Goal: Transaction & Acquisition: Subscribe to service/newsletter

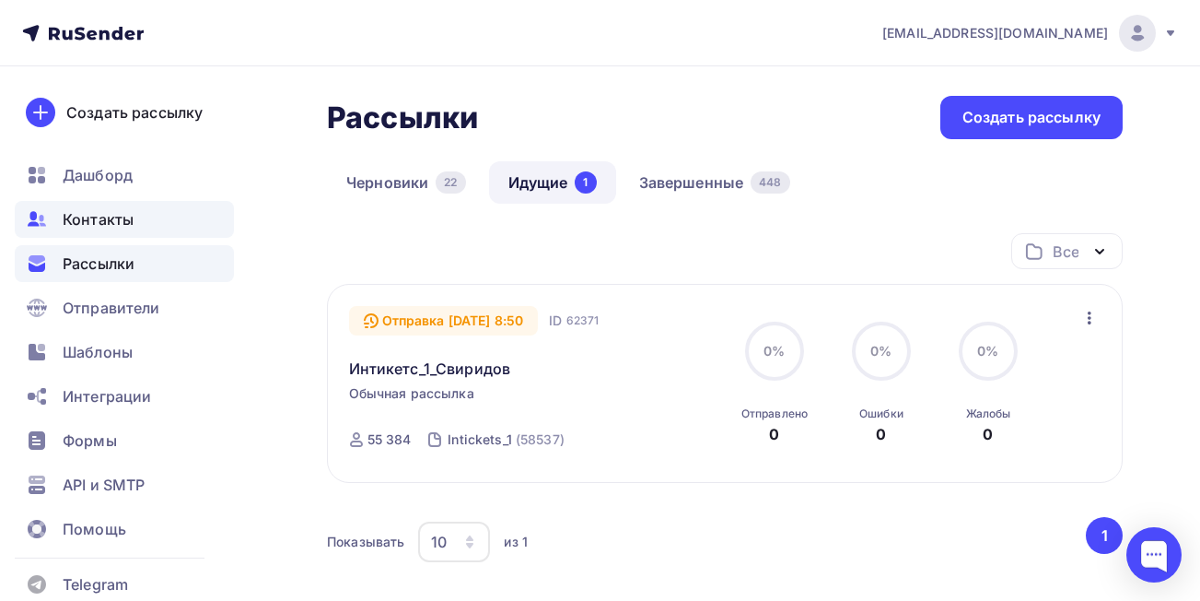
click at [113, 227] on span "Контакты" at bounding box center [98, 219] width 71 height 22
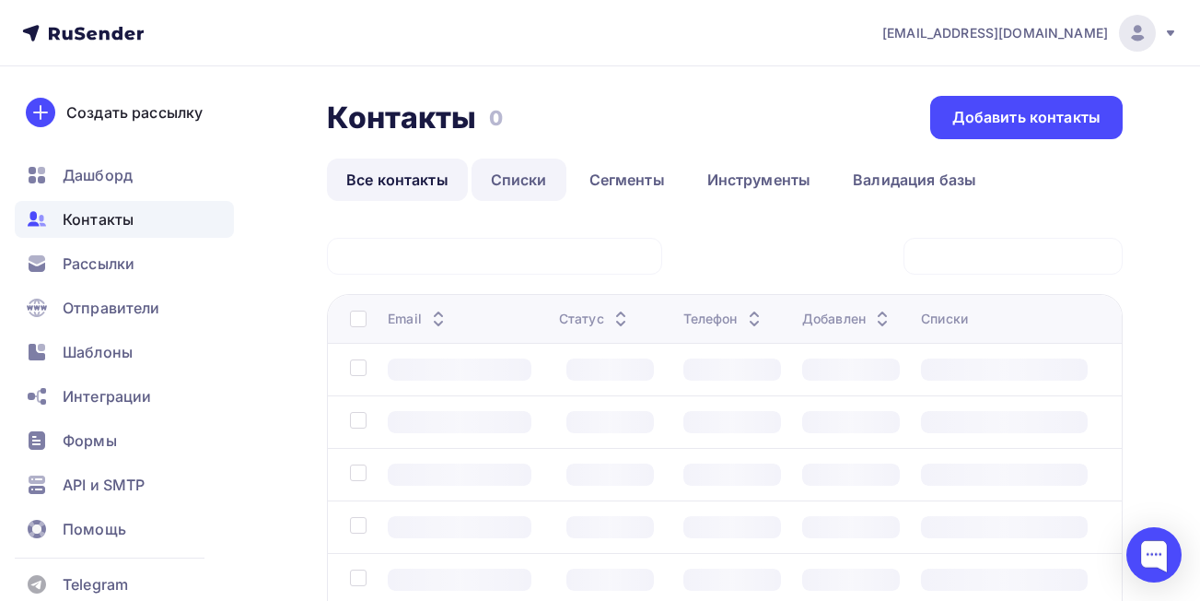
click at [523, 177] on link "Списки" at bounding box center [519, 179] width 95 height 42
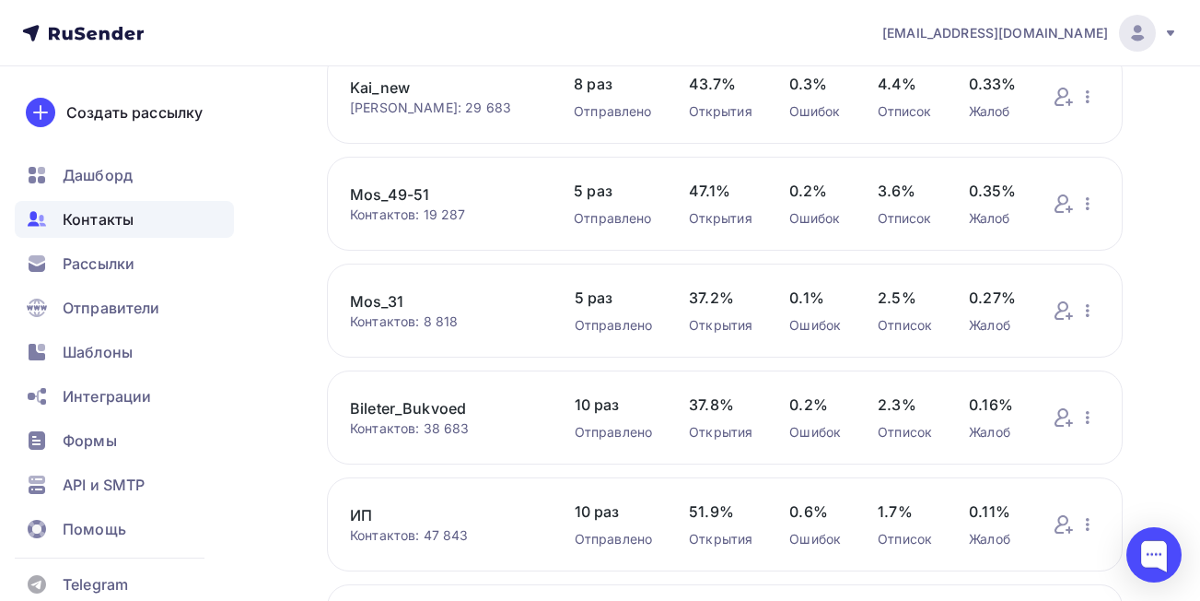
scroll to position [169, 0]
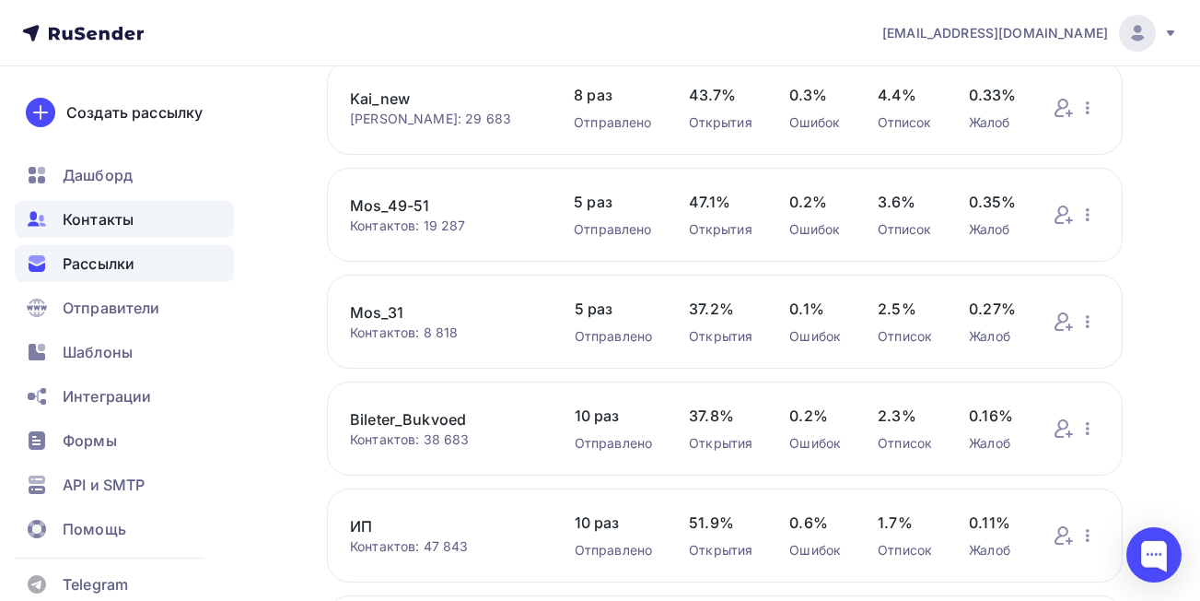
click at [92, 263] on span "Рассылки" at bounding box center [99, 263] width 72 height 22
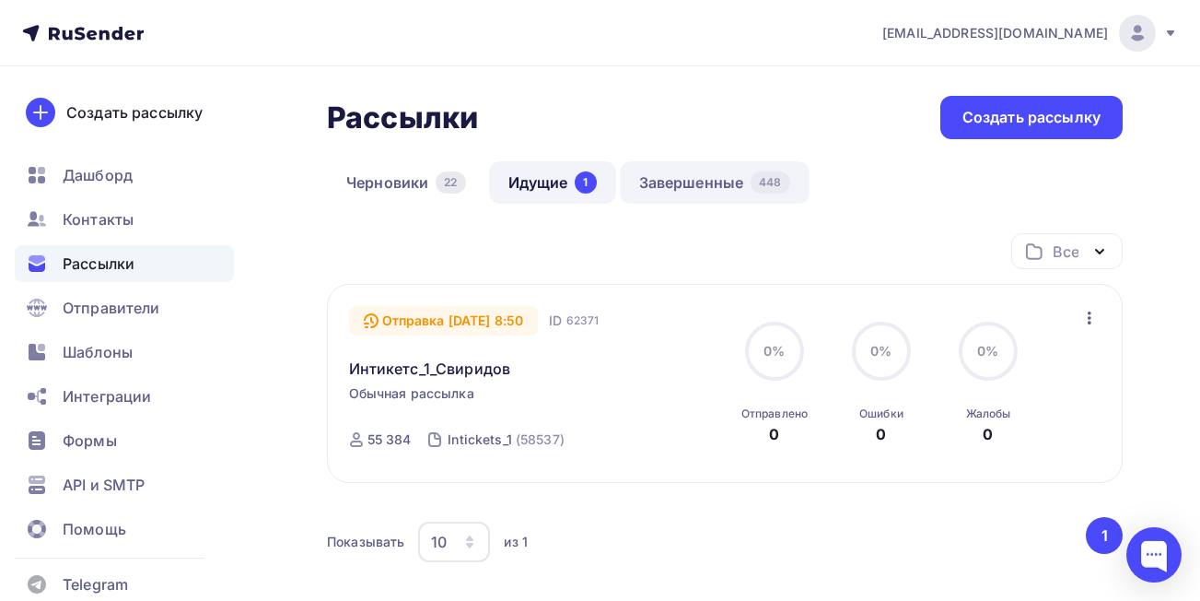
click at [672, 187] on link "Завершенные 448" at bounding box center [715, 182] width 190 height 42
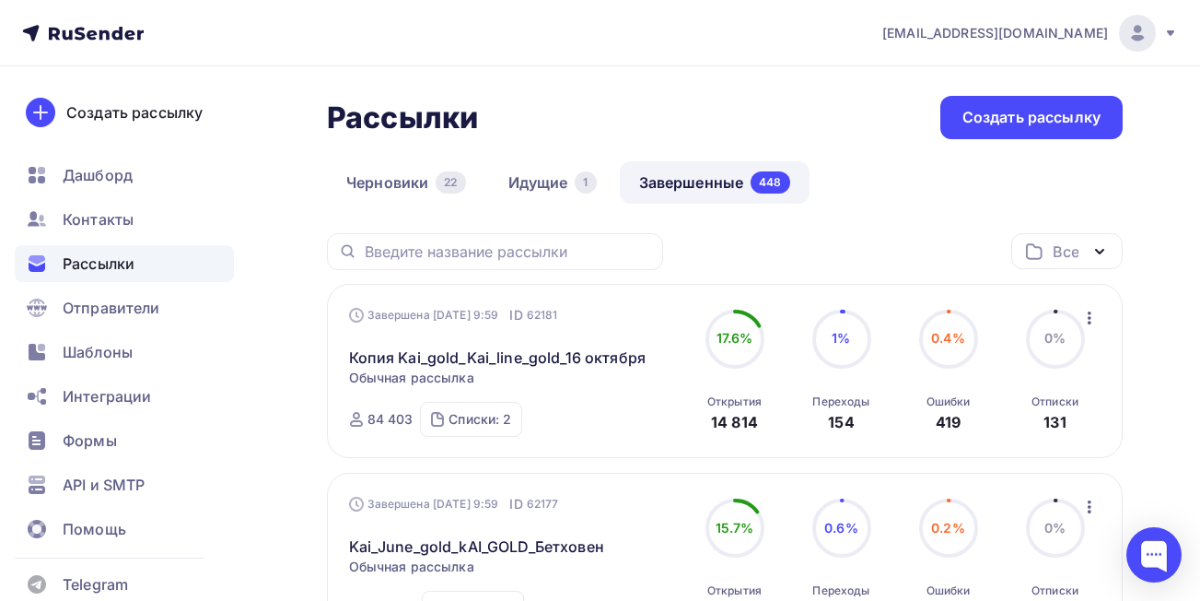
click at [1092, 321] on icon "button" at bounding box center [1090, 318] width 22 height 22
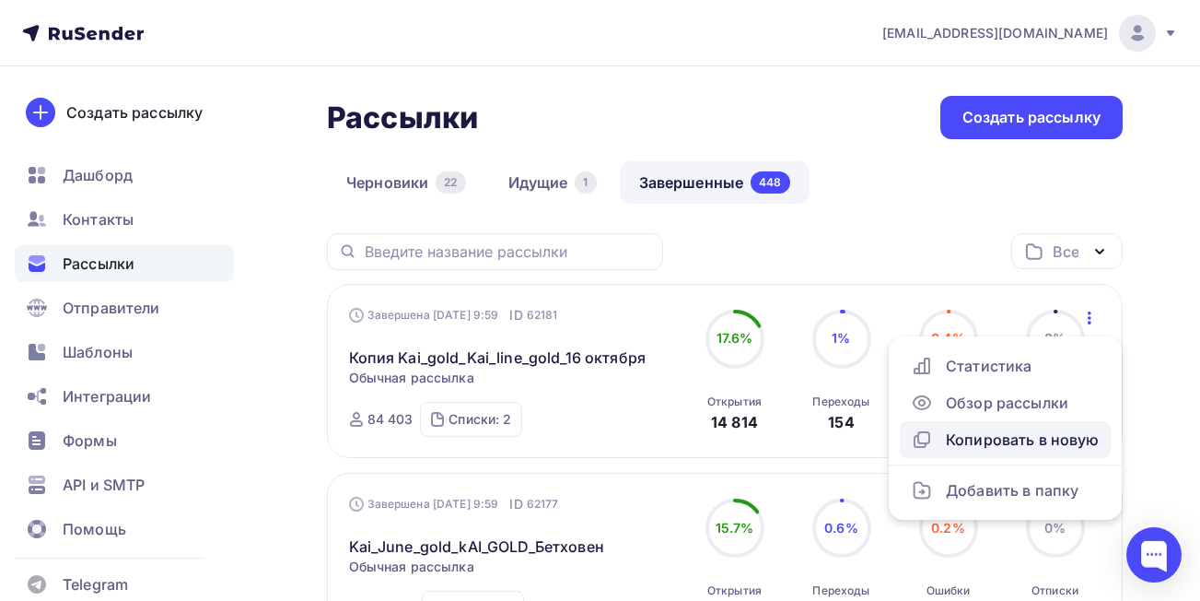
click at [1002, 442] on div "Копировать в новую" at bounding box center [1005, 439] width 189 height 22
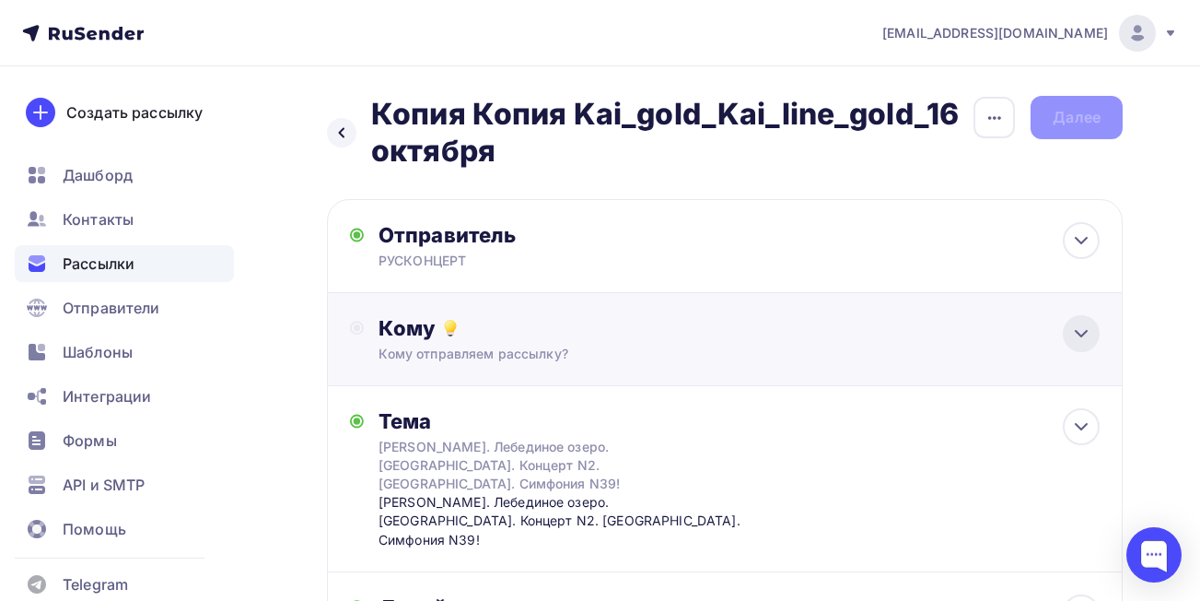
click at [1080, 327] on icon at bounding box center [1081, 333] width 22 height 22
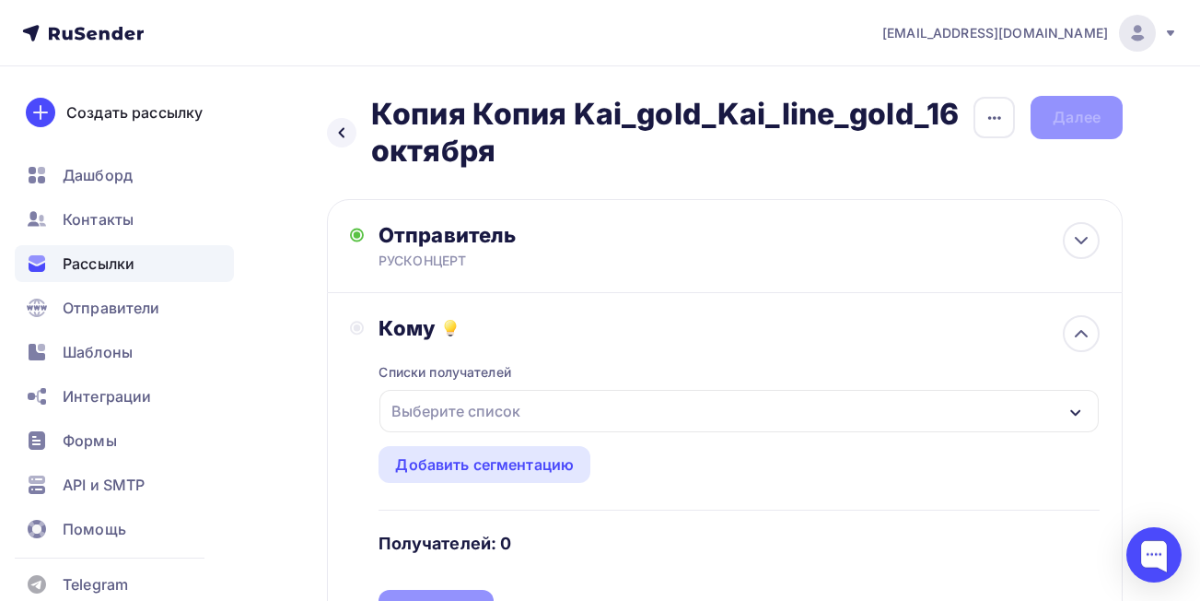
click at [952, 418] on div "Выберите список" at bounding box center [739, 411] width 719 height 42
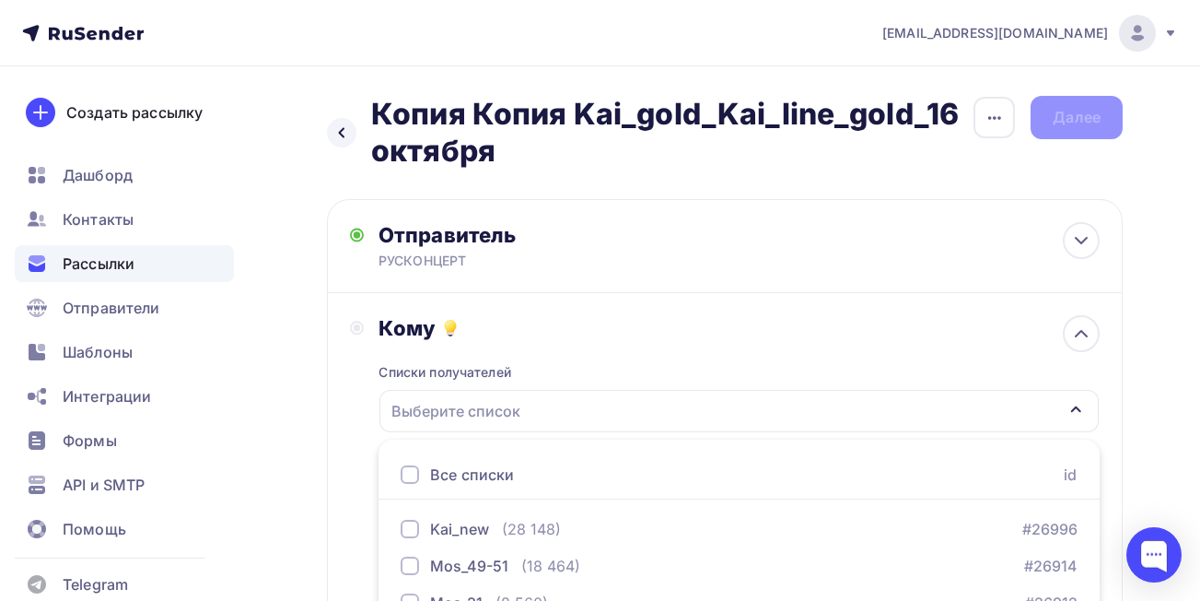
scroll to position [316, 0]
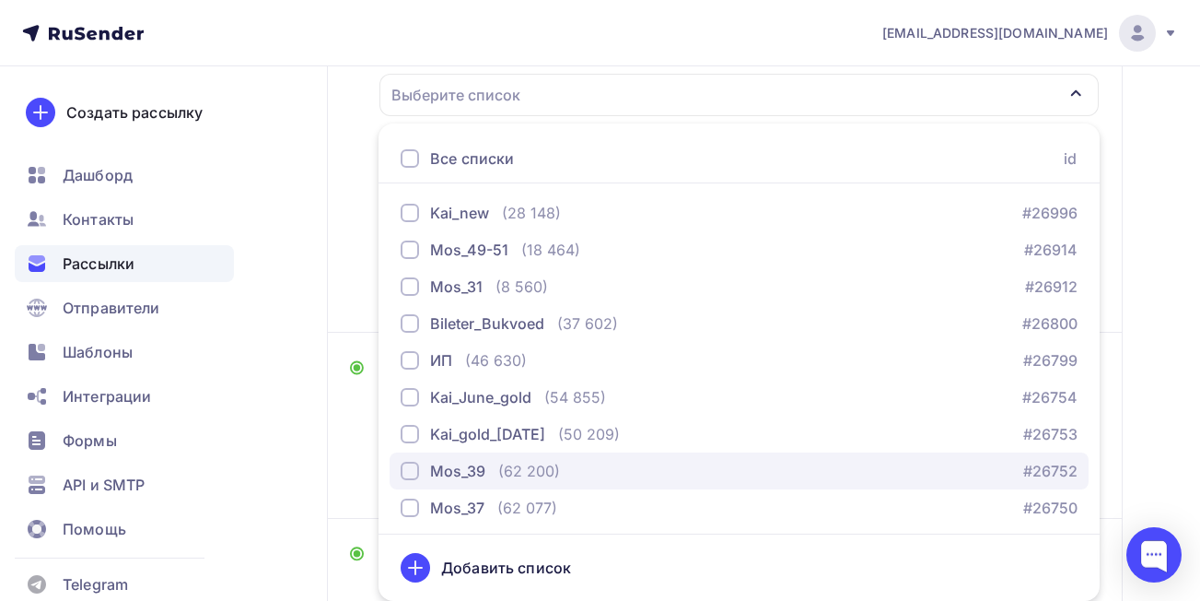
click at [405, 473] on div "button" at bounding box center [410, 470] width 18 height 18
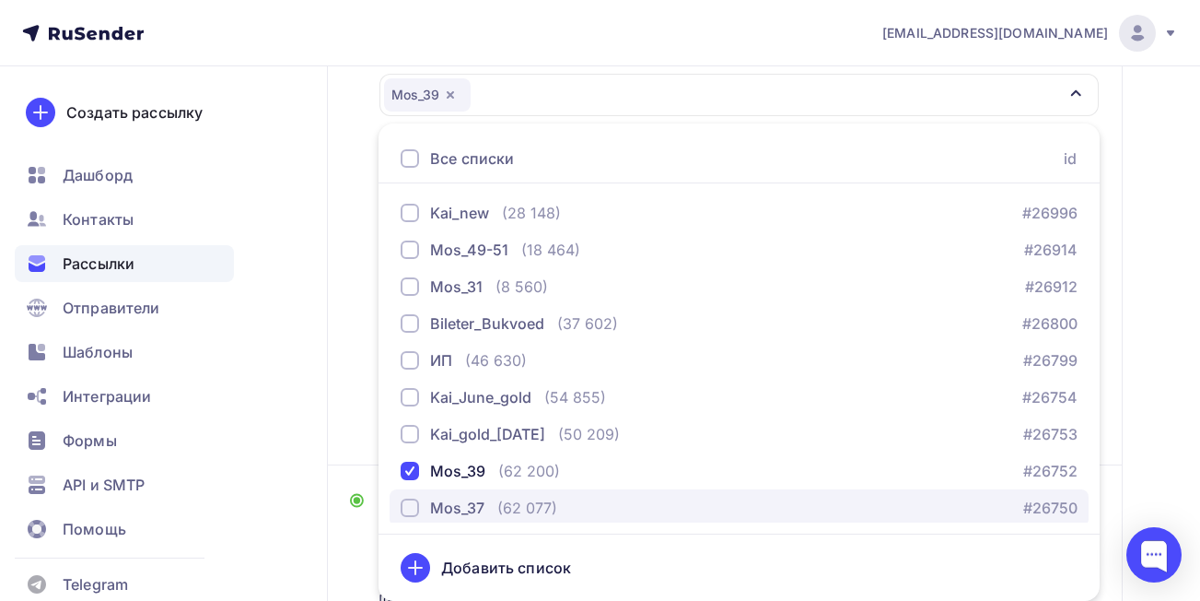
click at [405, 505] on div "button" at bounding box center [410, 507] width 18 height 18
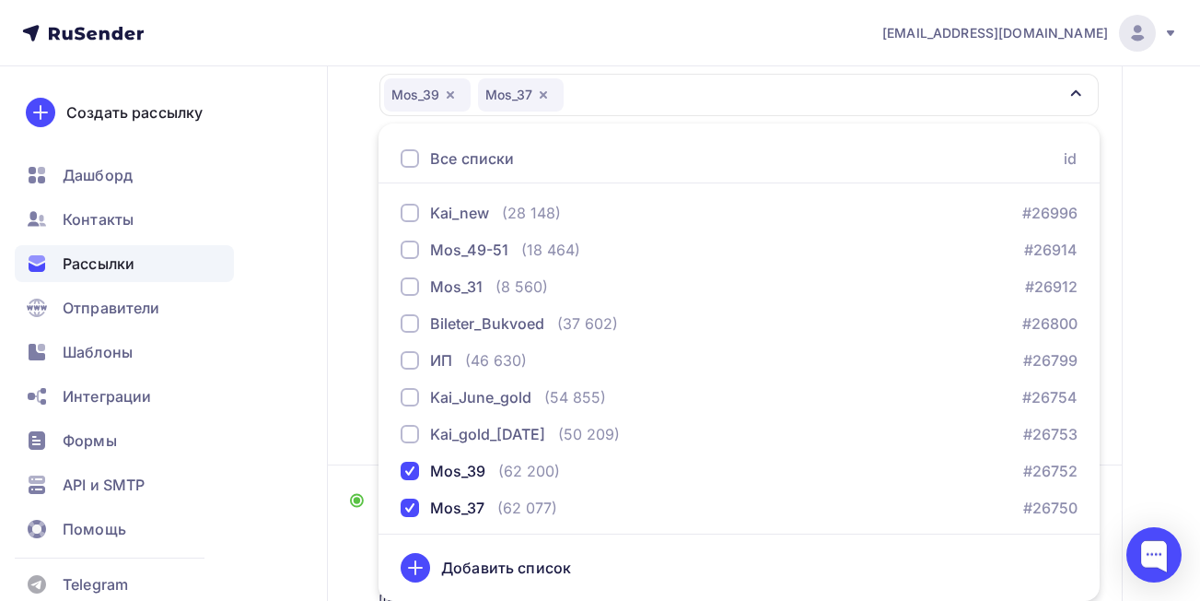
click at [1174, 361] on div "Назад Копия Копия Kai_gold_Kai_line_gold_[DATE] Копия Копия Kai_gold_Kai_line_g…" at bounding box center [600, 352] width 1200 height 1205
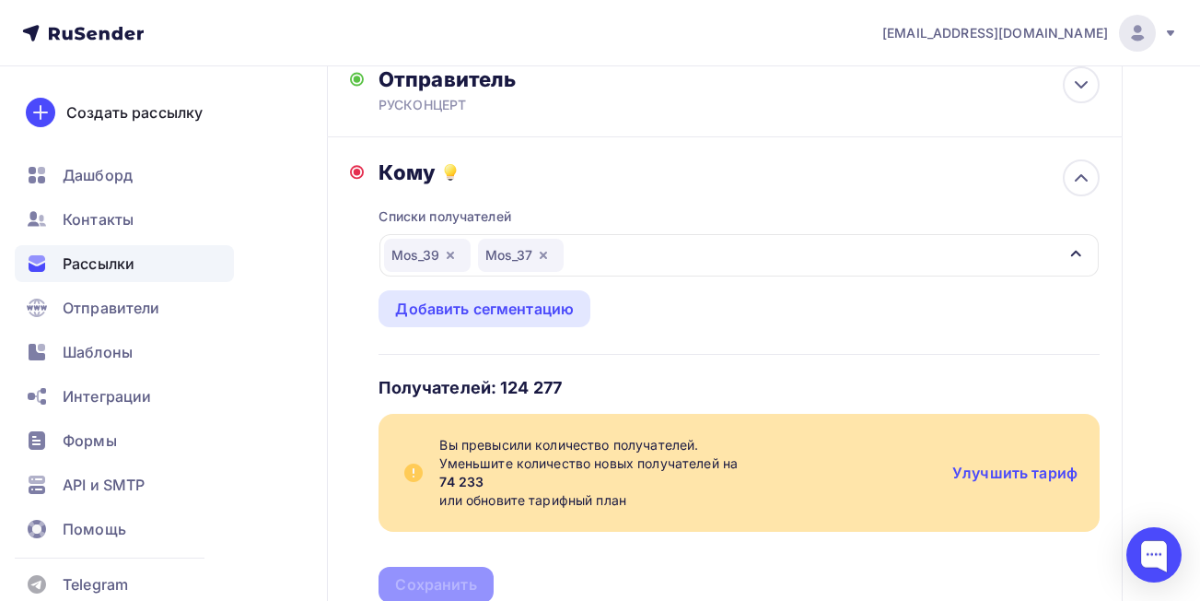
scroll to position [158, 0]
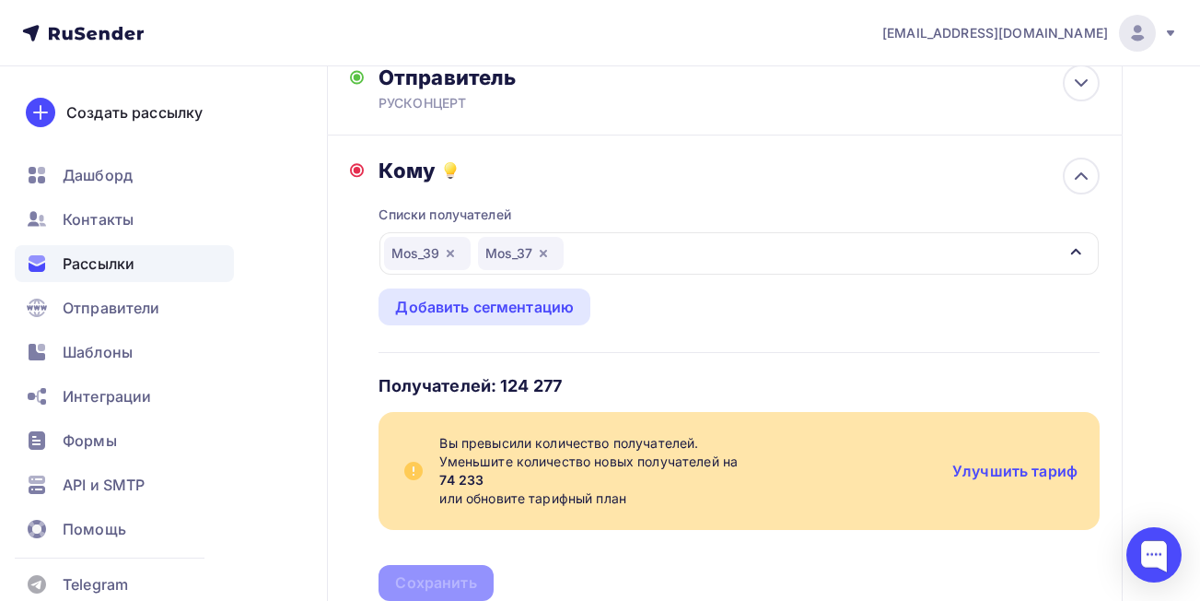
click at [451, 251] on icon "button" at bounding box center [450, 253] width 15 height 15
click at [451, 253] on icon "button" at bounding box center [449, 253] width 7 height 7
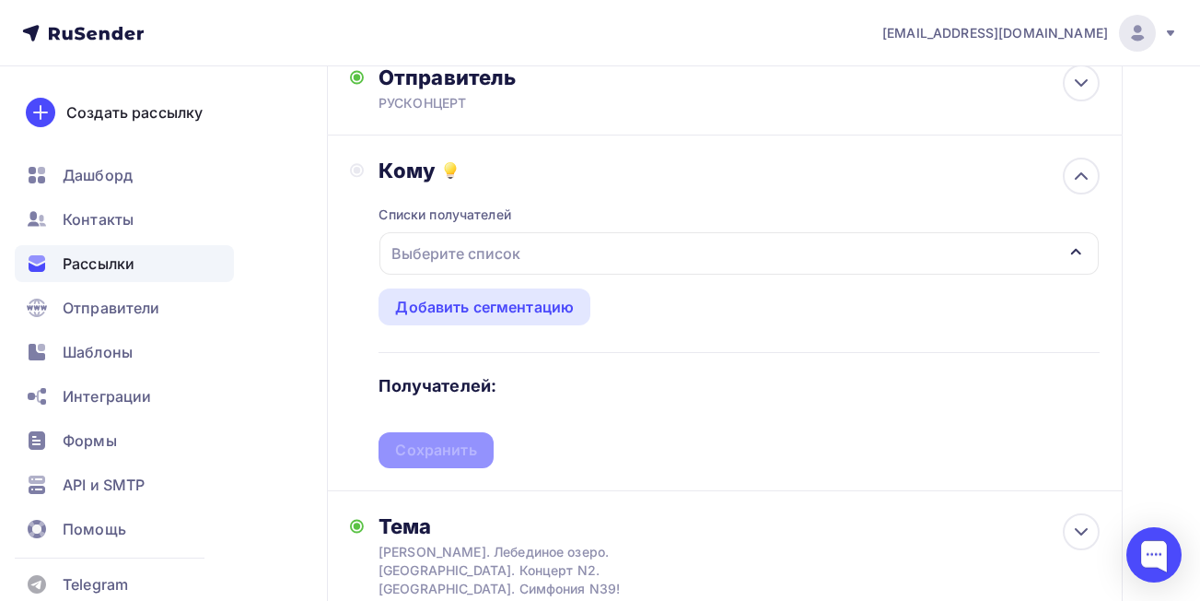
click at [691, 255] on div "Выберите список" at bounding box center [739, 253] width 719 height 42
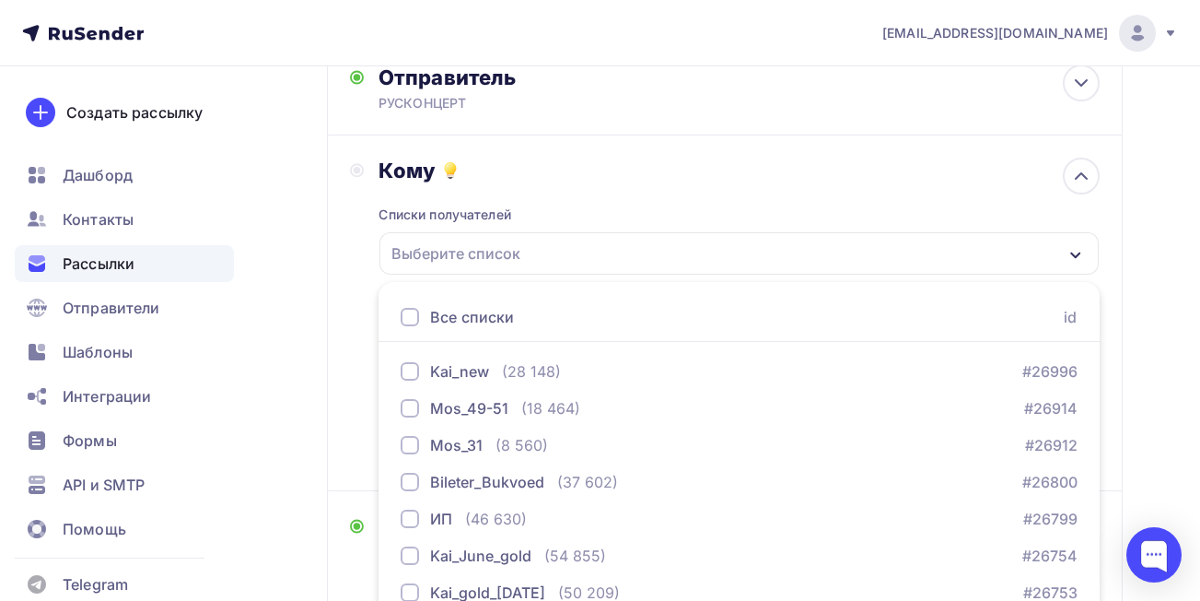
scroll to position [316, 0]
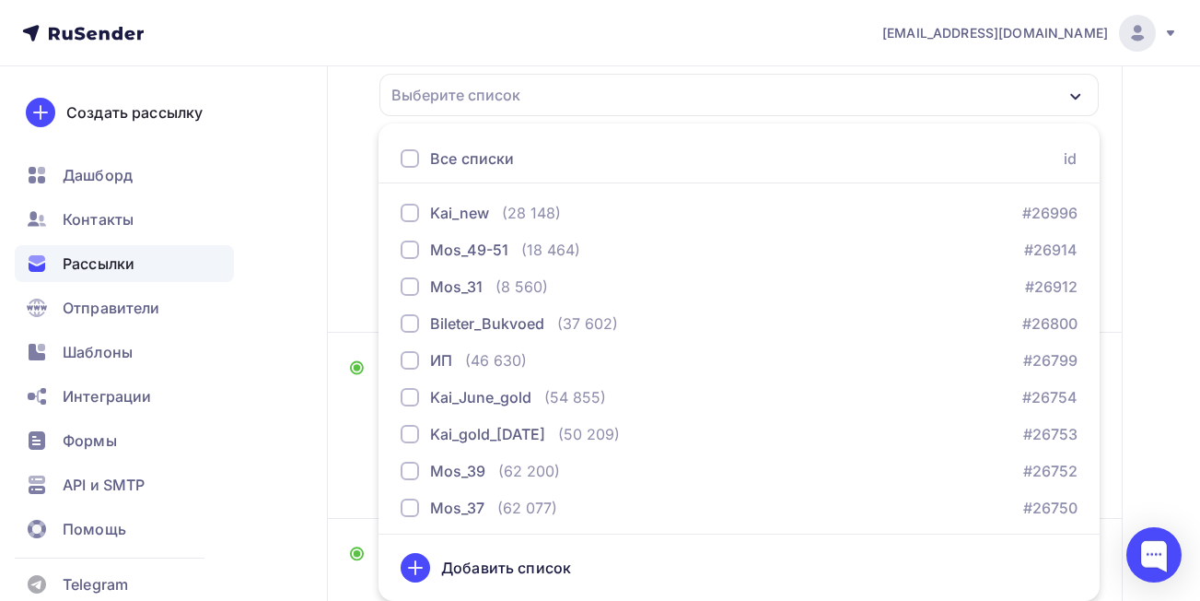
click at [1164, 366] on div "Назад Копия Копия Kai_gold_Kai_line_gold_[DATE] Копия Копия Kai_gold_Kai_line_g…" at bounding box center [600, 286] width 1200 height 1072
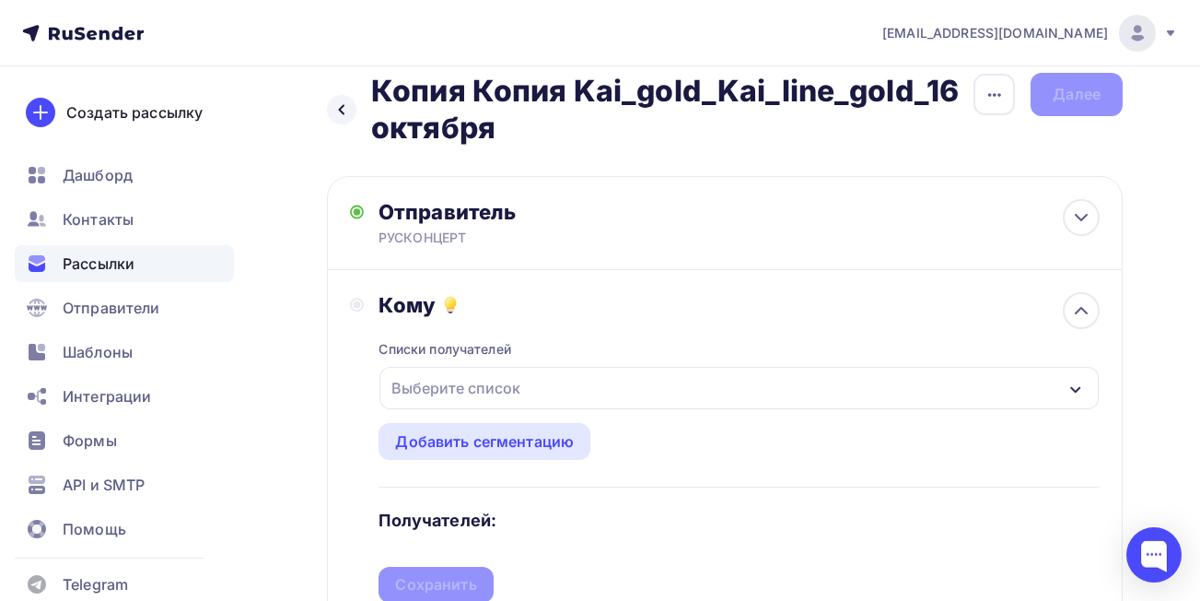
scroll to position [0, 0]
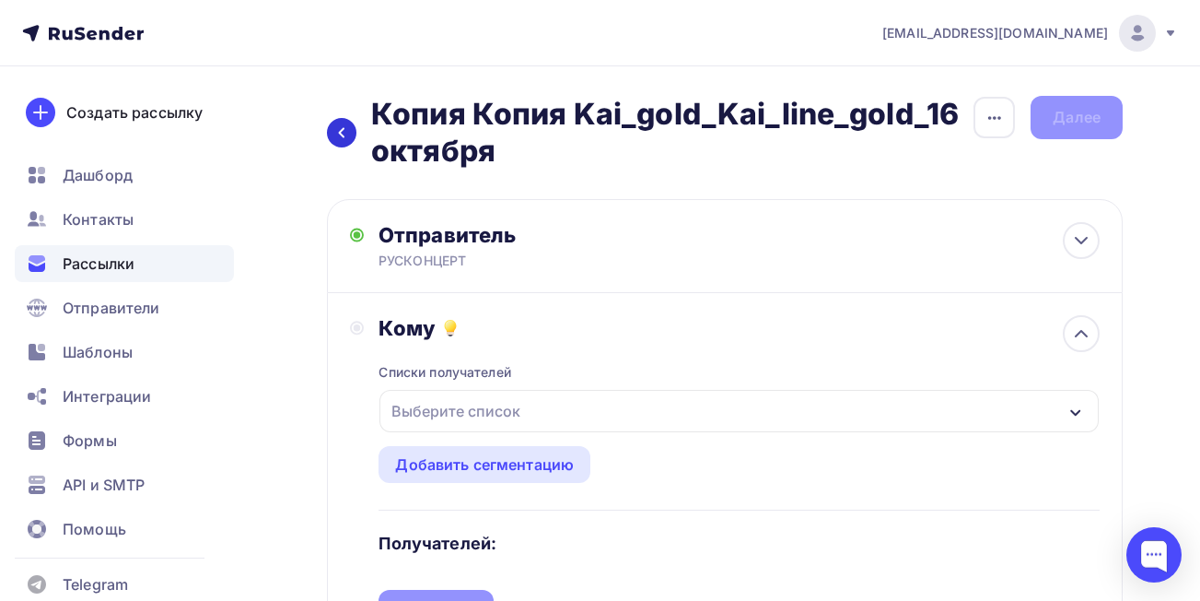
click at [337, 130] on icon at bounding box center [341, 132] width 15 height 15
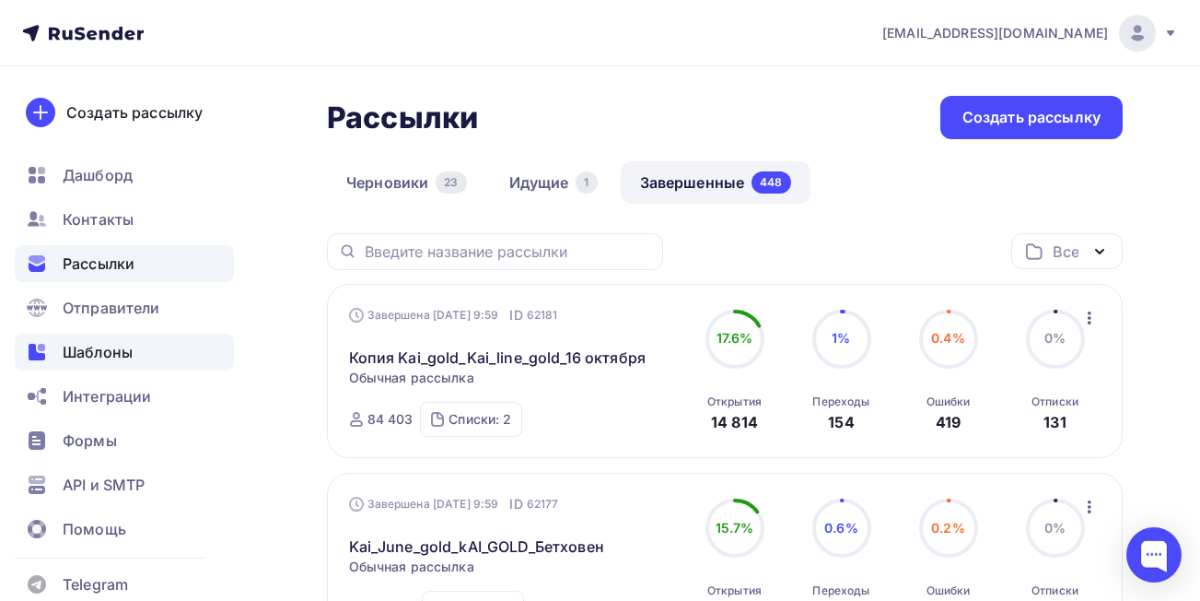
click at [83, 353] on span "Шаблоны" at bounding box center [98, 352] width 70 height 22
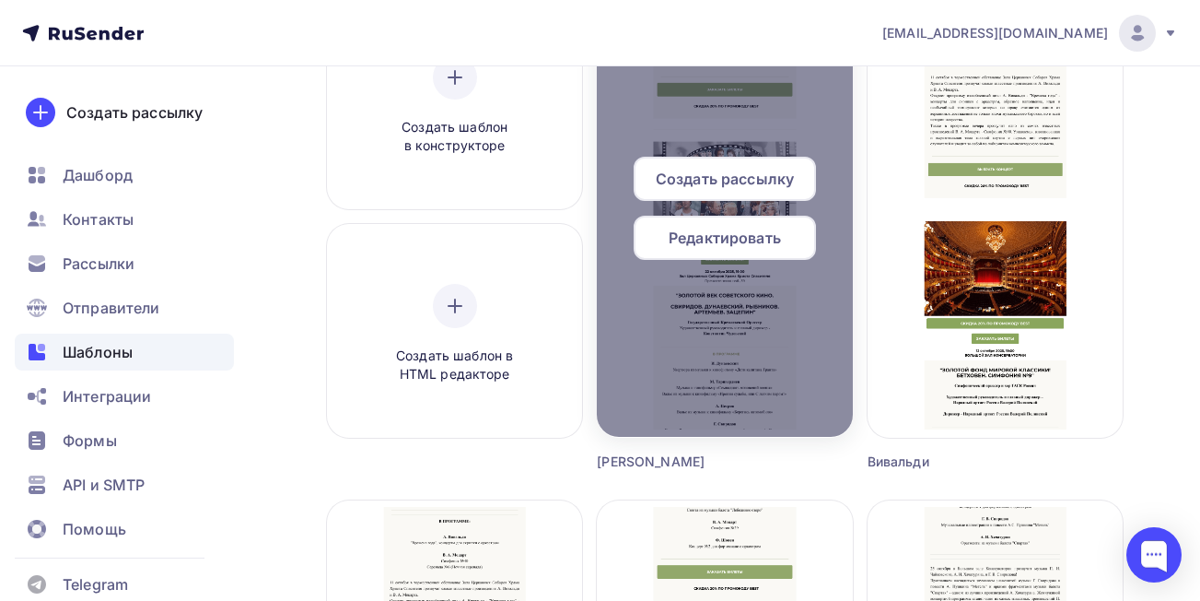
scroll to position [210, 0]
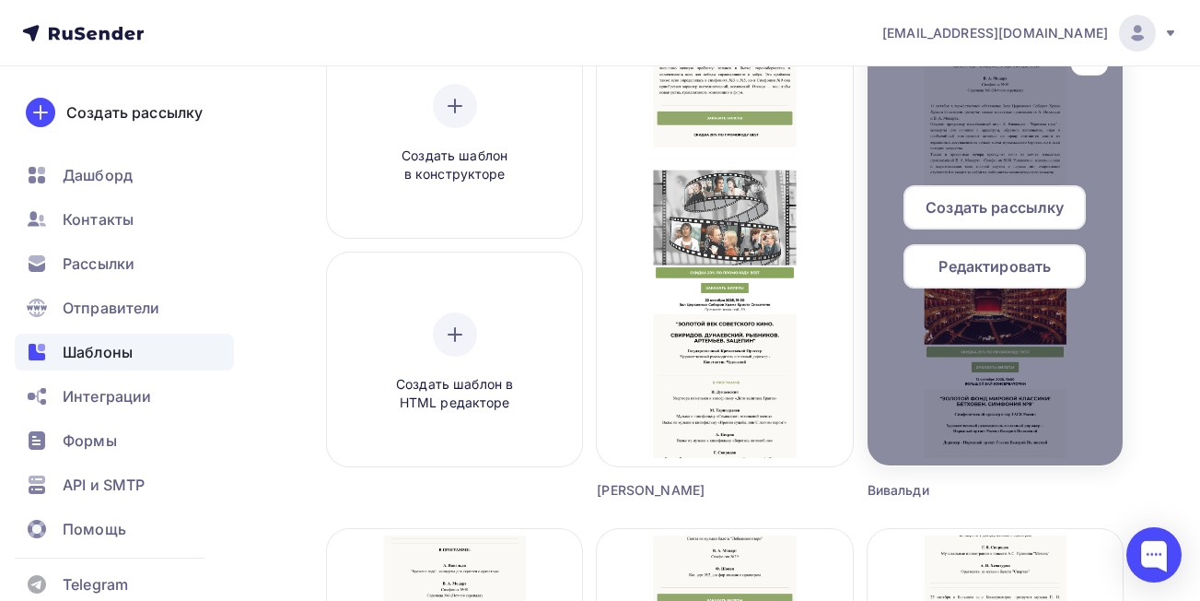
click at [1092, 69] on div "button" at bounding box center [1089, 58] width 37 height 36
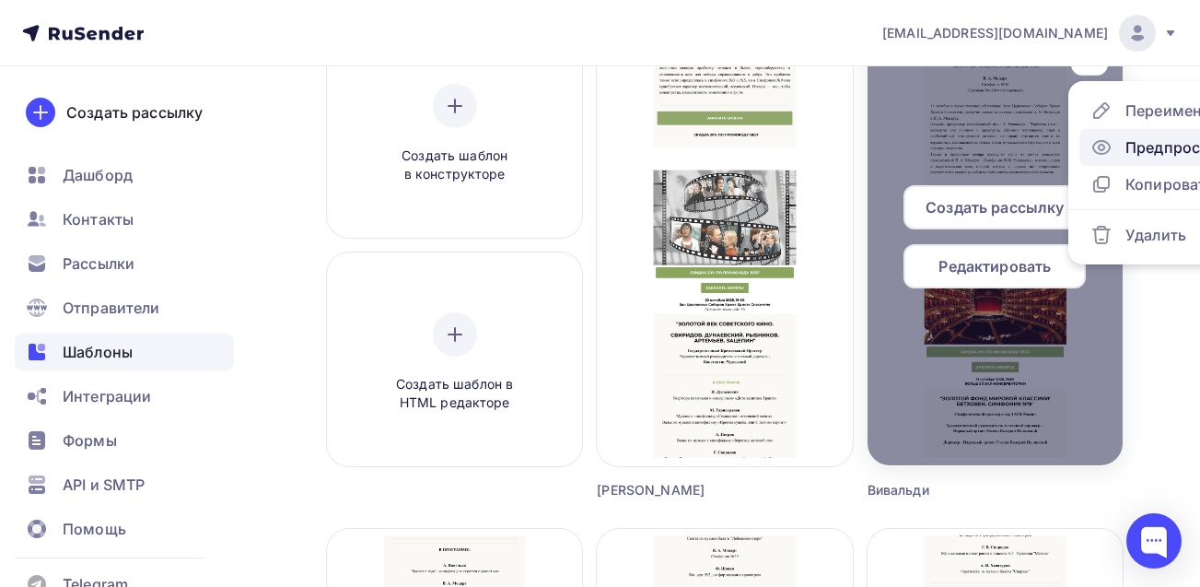
click at [1131, 145] on div "Предпросмотр" at bounding box center [1182, 147] width 113 height 22
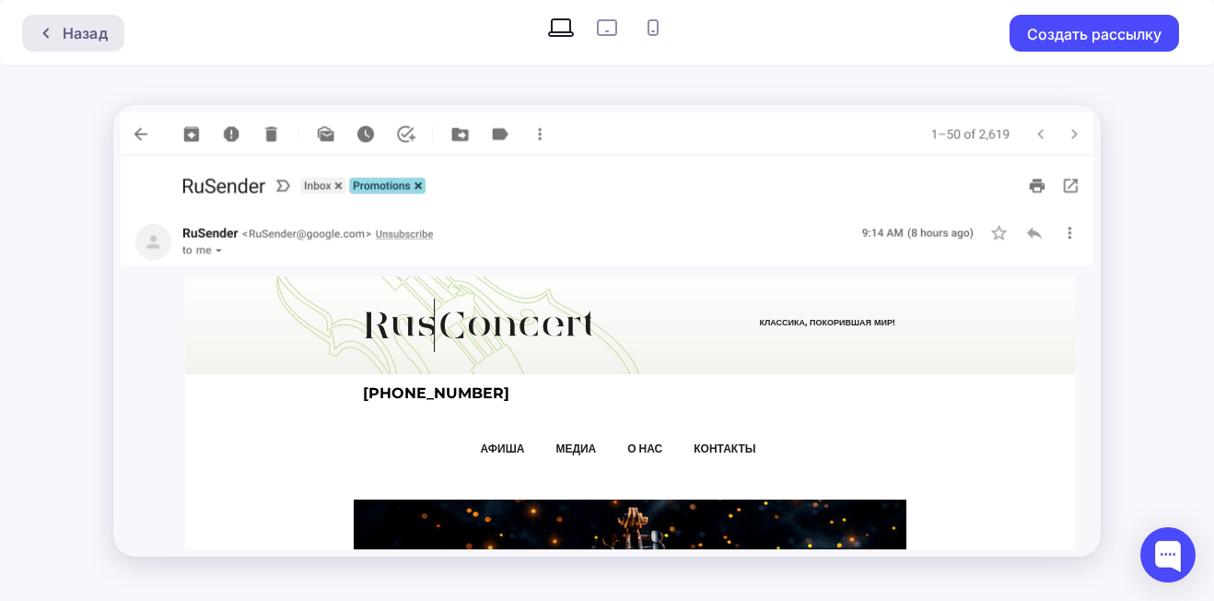
click at [46, 41] on div "Назад" at bounding box center [73, 33] width 102 height 37
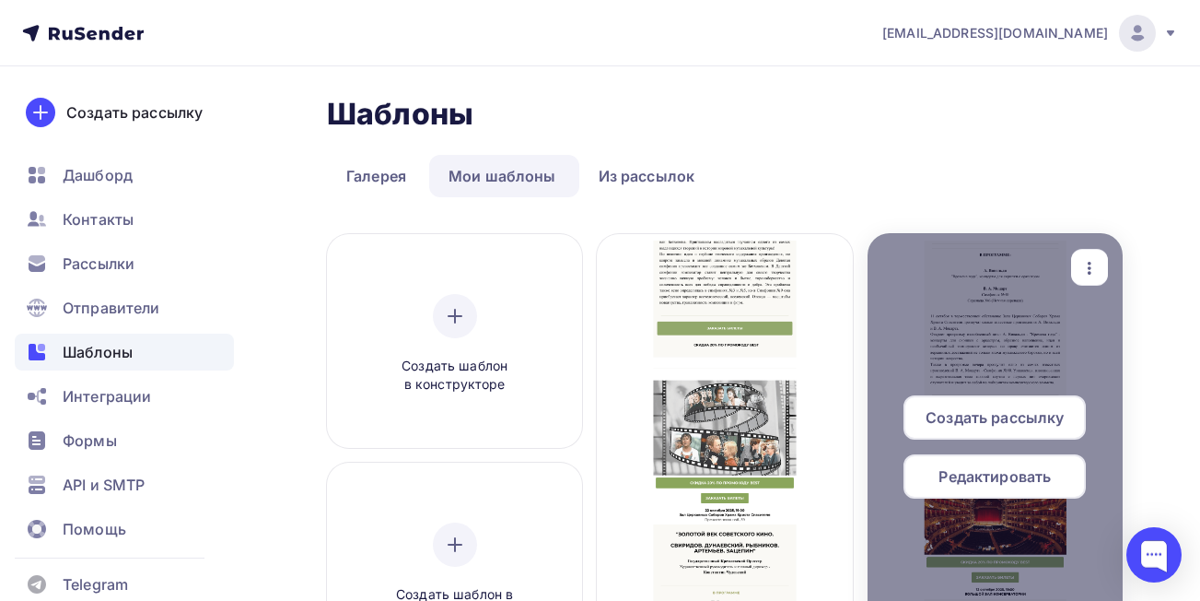
click at [1082, 271] on icon "button" at bounding box center [1090, 268] width 22 height 22
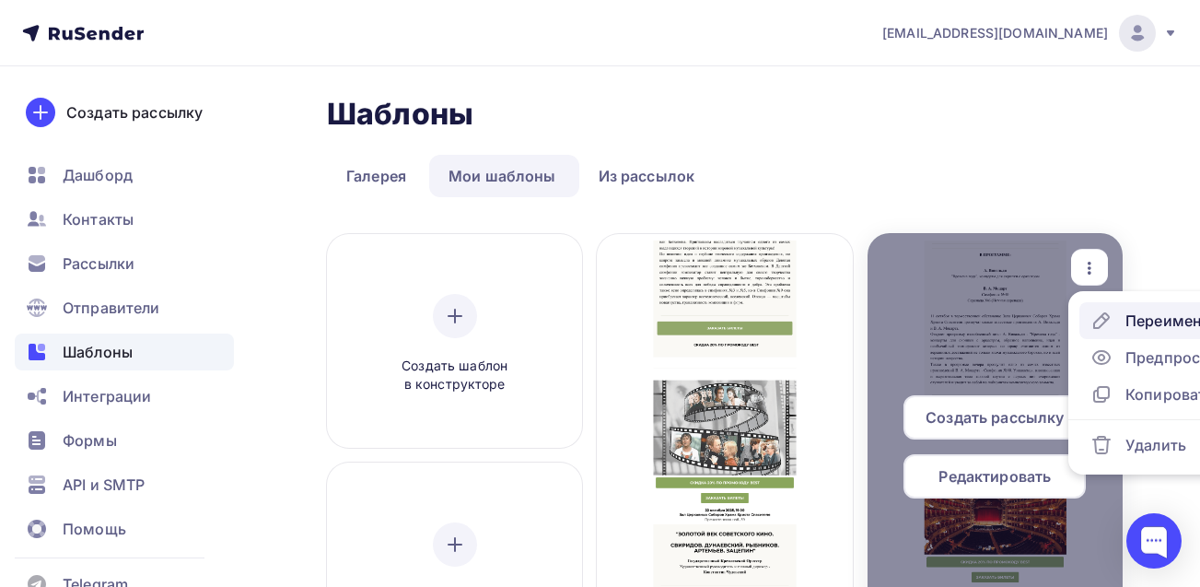
click at [1149, 324] on div "Переименовать" at bounding box center [1185, 321] width 119 height 22
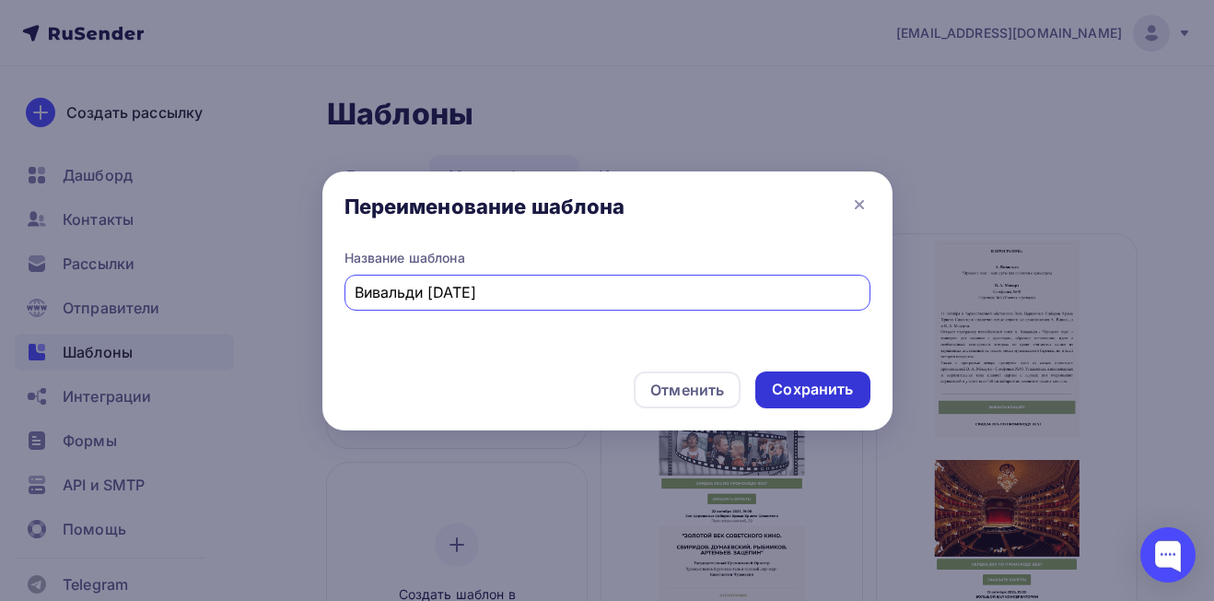
type input "Вивальди [DATE]"
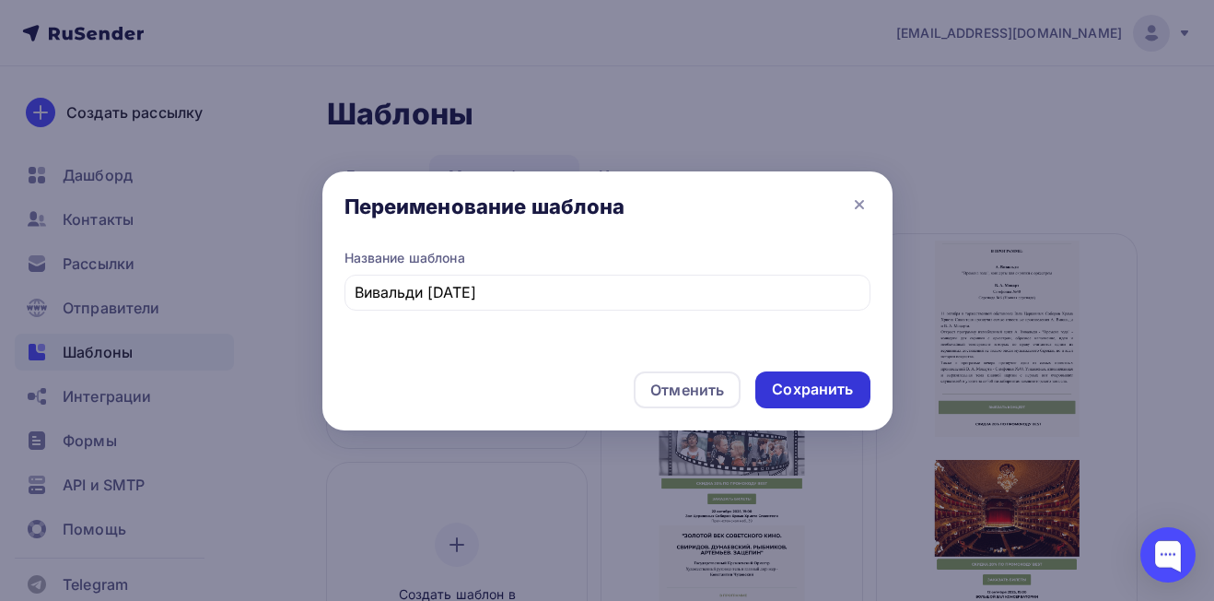
click at [802, 392] on div "Сохранить" at bounding box center [812, 389] width 81 height 21
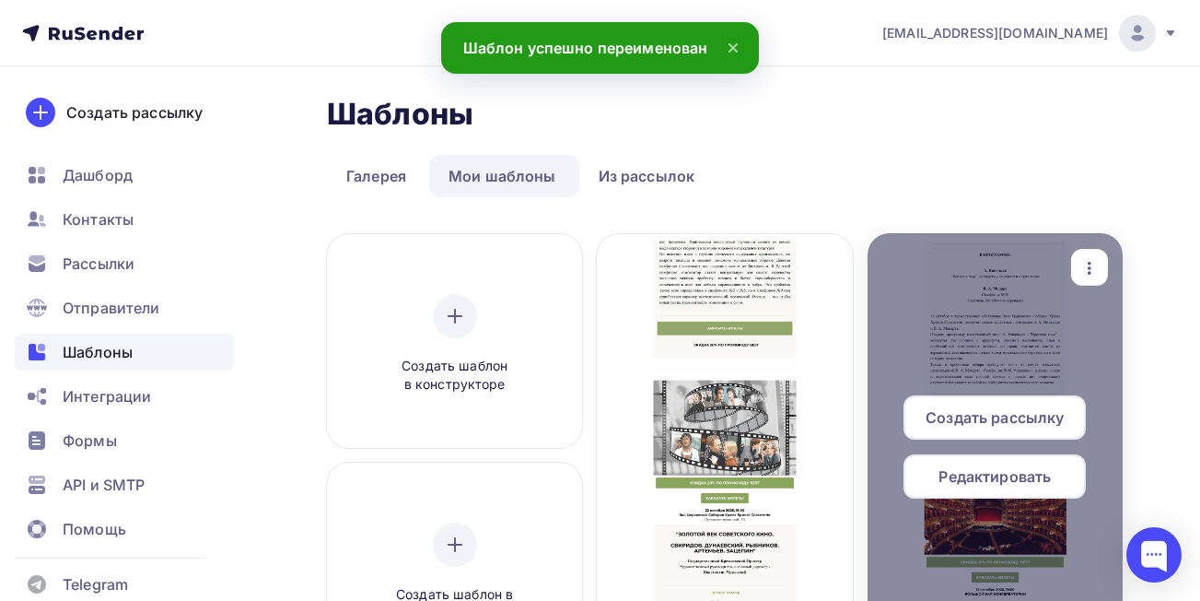
click at [991, 475] on span "Редактировать" at bounding box center [995, 476] width 112 height 22
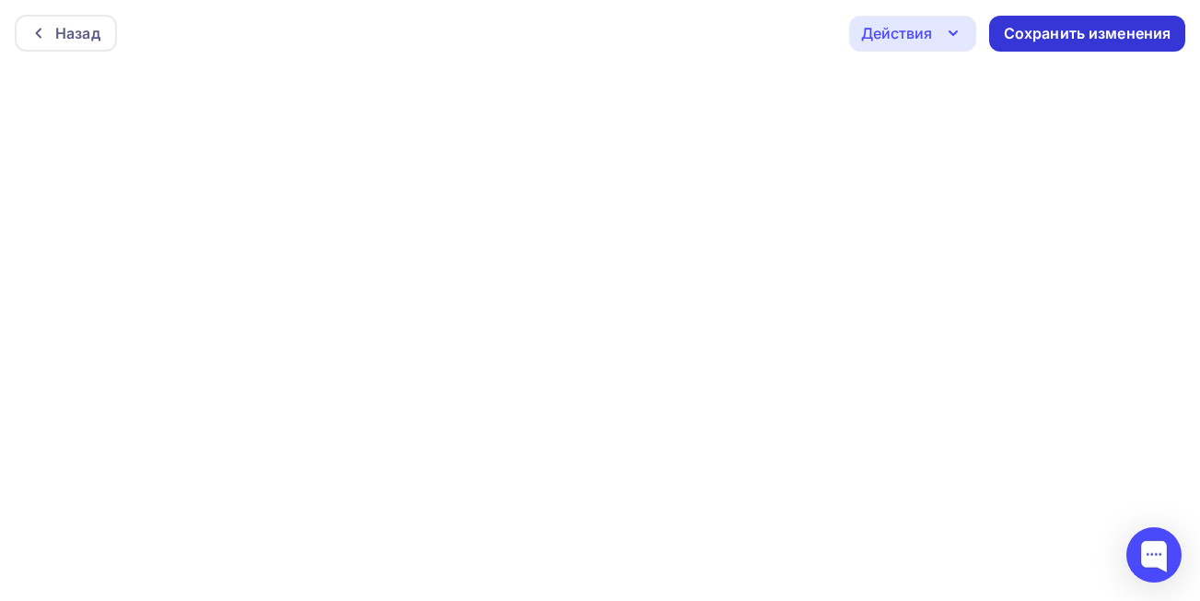
click at [1109, 20] on div "Сохранить изменения" at bounding box center [1087, 34] width 196 height 36
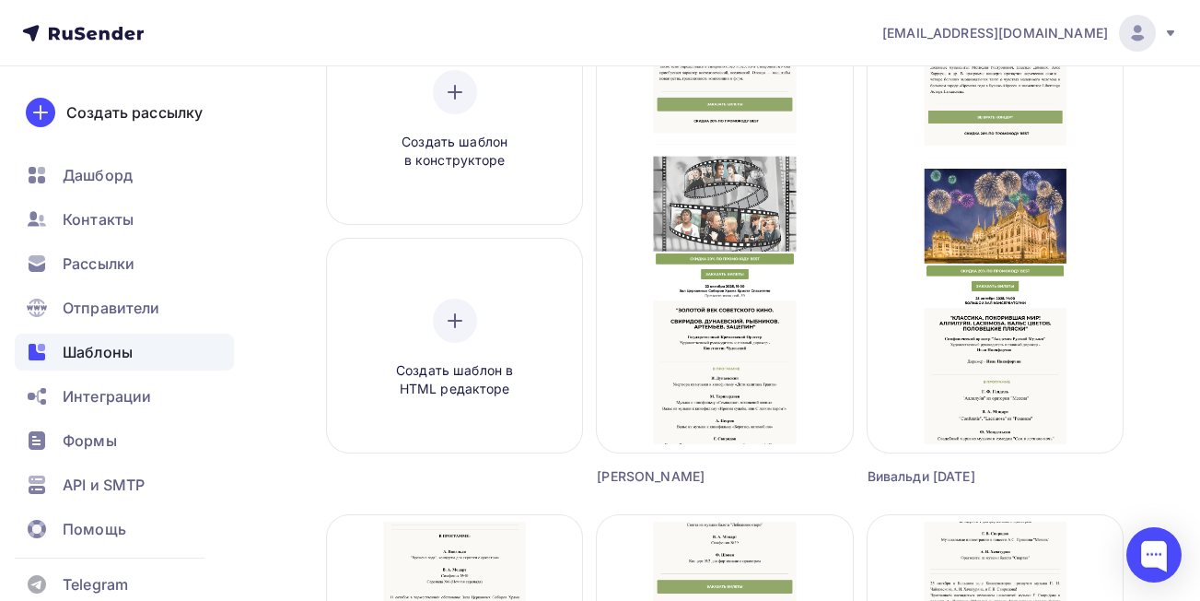
scroll to position [200, 0]
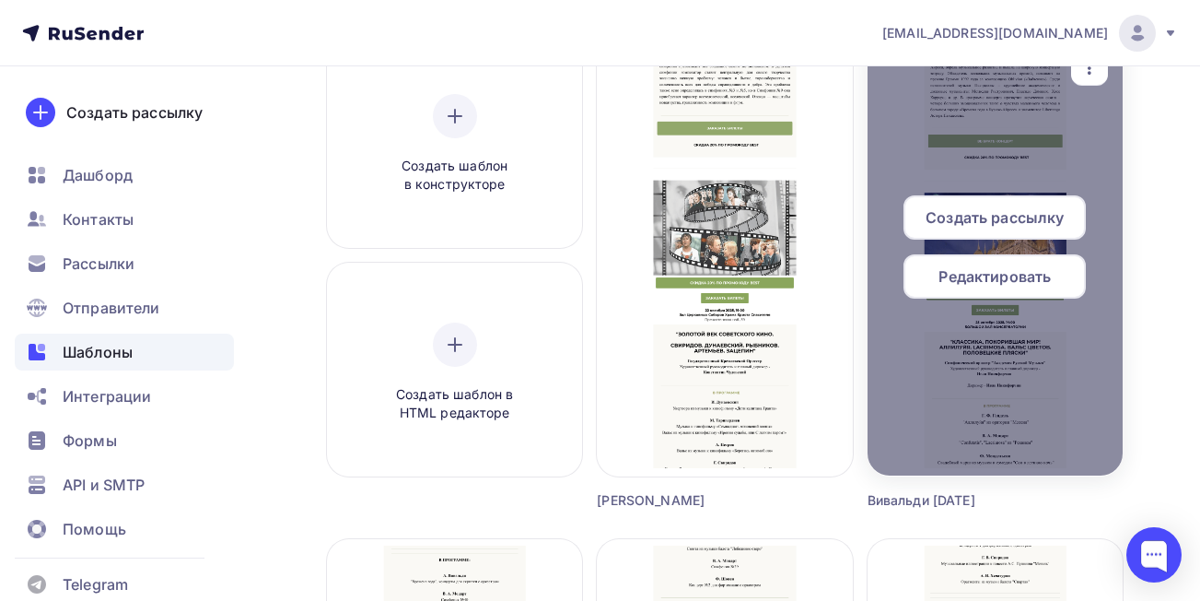
click at [1026, 223] on span "Создать рассылку" at bounding box center [995, 217] width 138 height 22
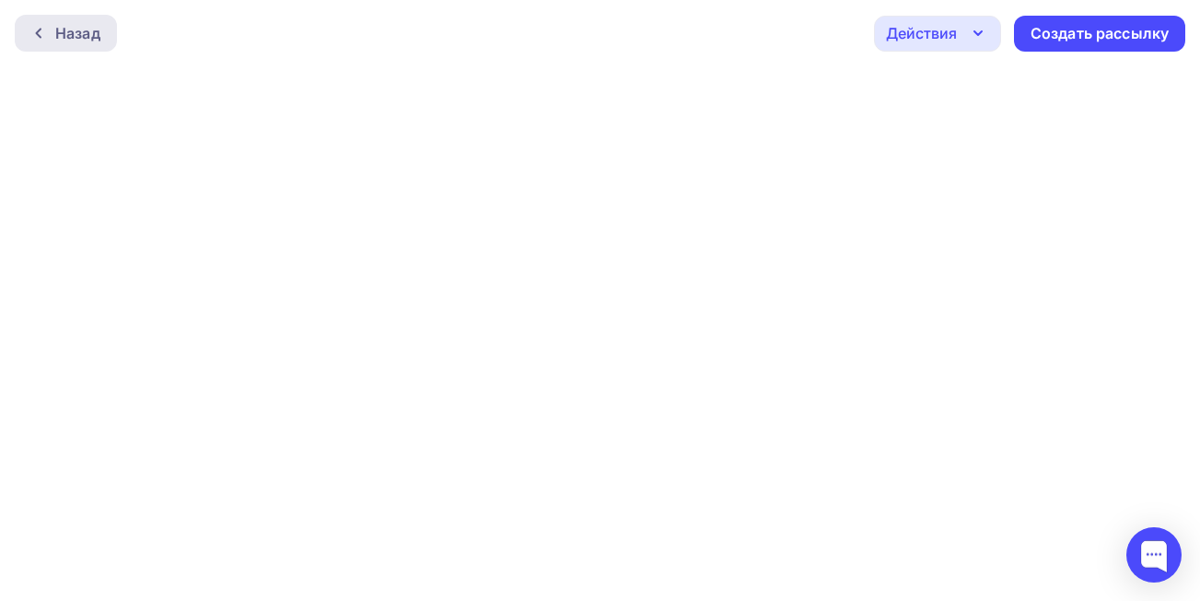
click at [60, 34] on div "Назад" at bounding box center [77, 33] width 45 height 22
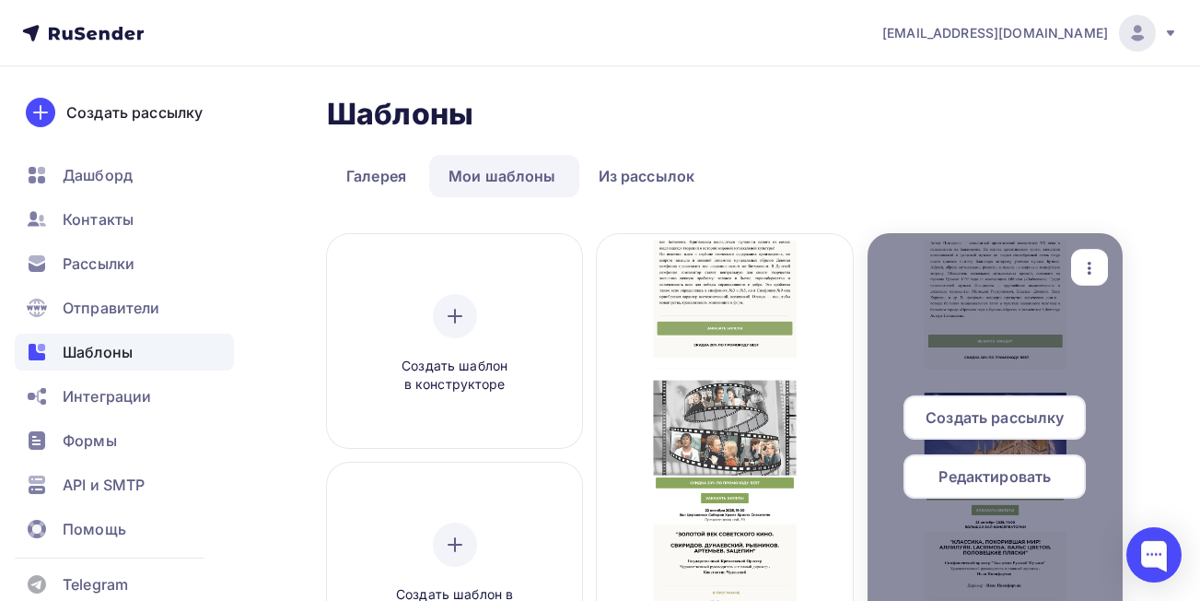
click at [1033, 482] on span "Редактировать" at bounding box center [995, 476] width 112 height 22
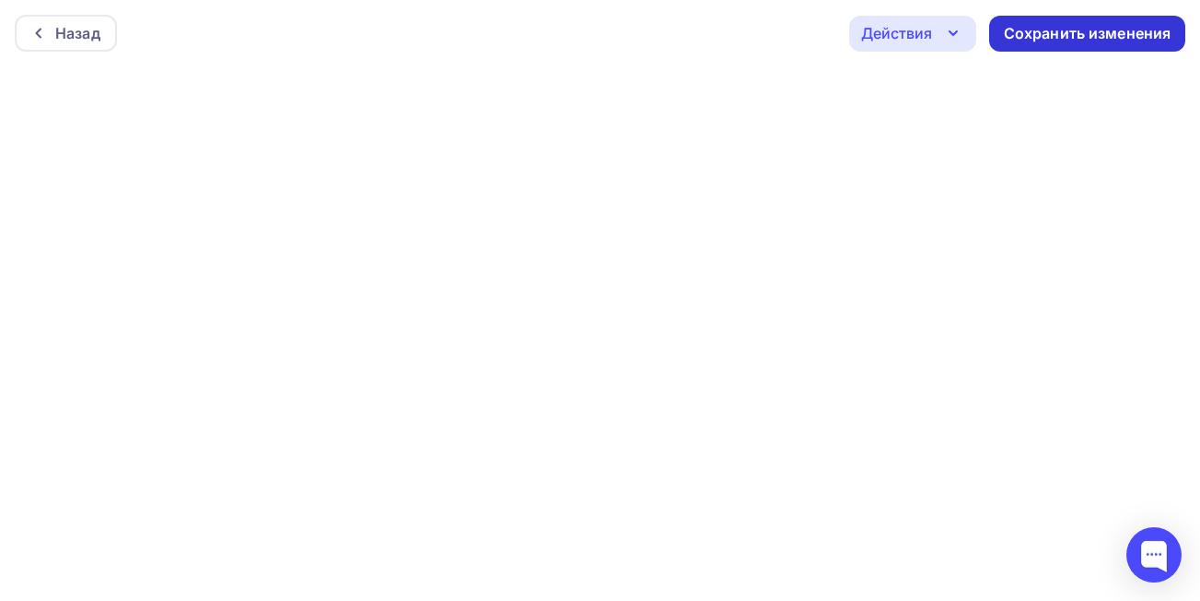
click at [1112, 27] on div "Сохранить изменения" at bounding box center [1088, 33] width 168 height 21
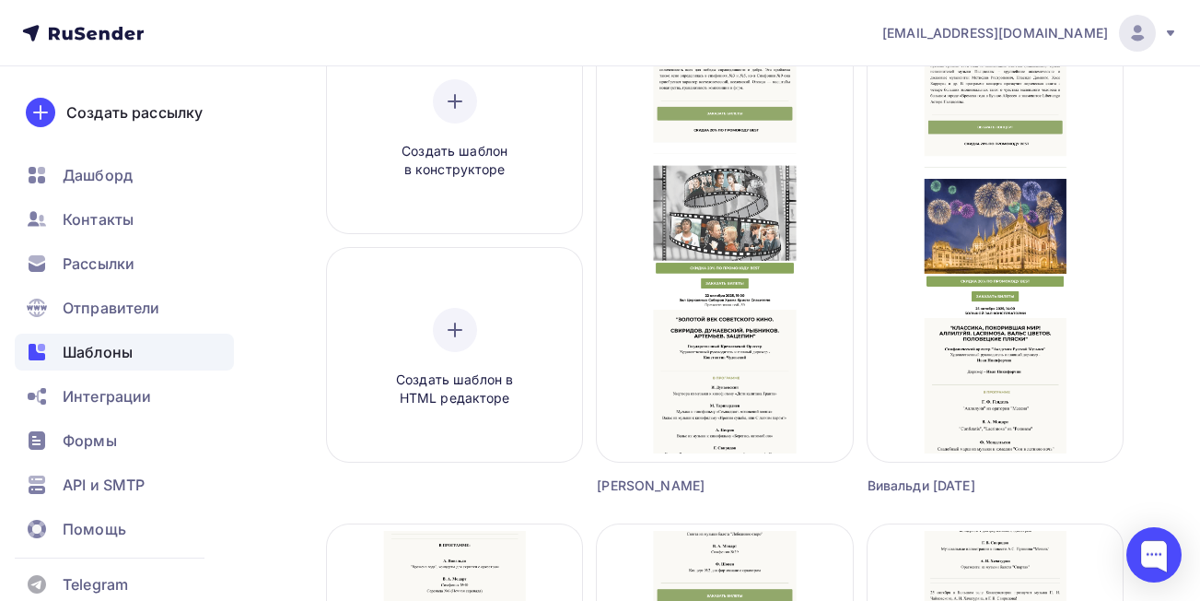
scroll to position [195, 0]
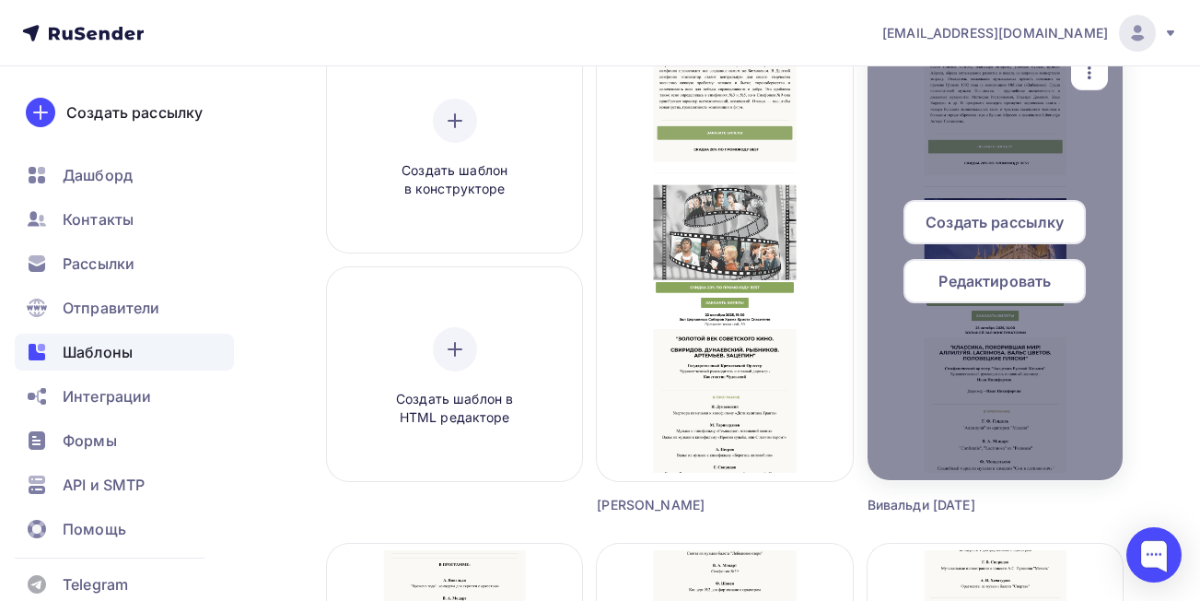
click at [1012, 220] on span "Создать рассылку" at bounding box center [995, 222] width 138 height 22
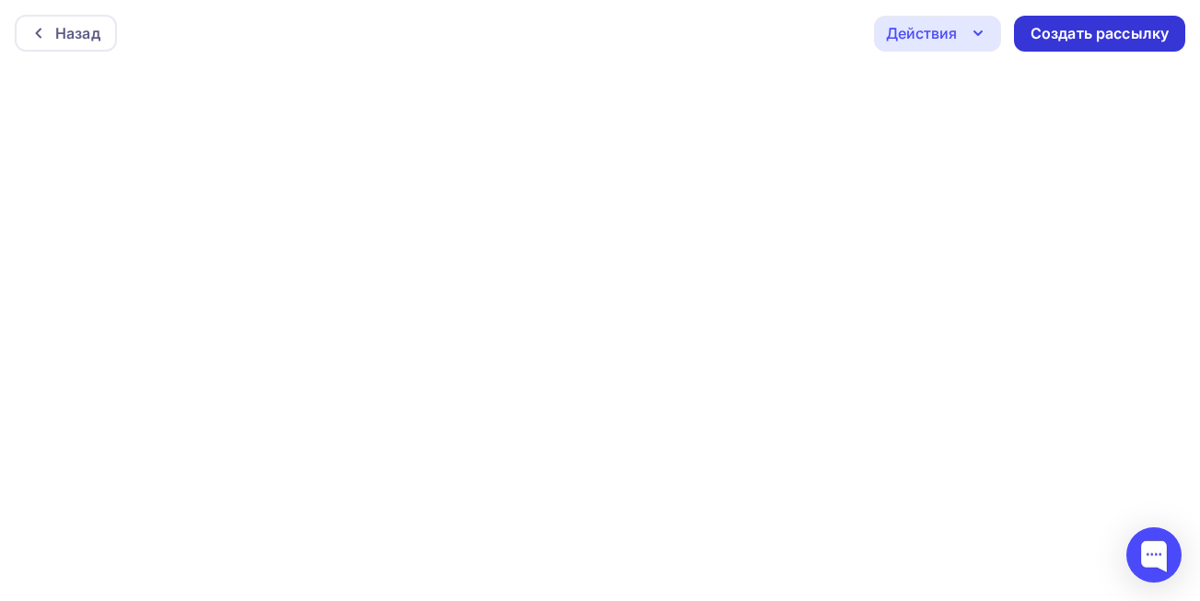
click at [1036, 38] on div "Создать рассылку" at bounding box center [1100, 33] width 138 height 21
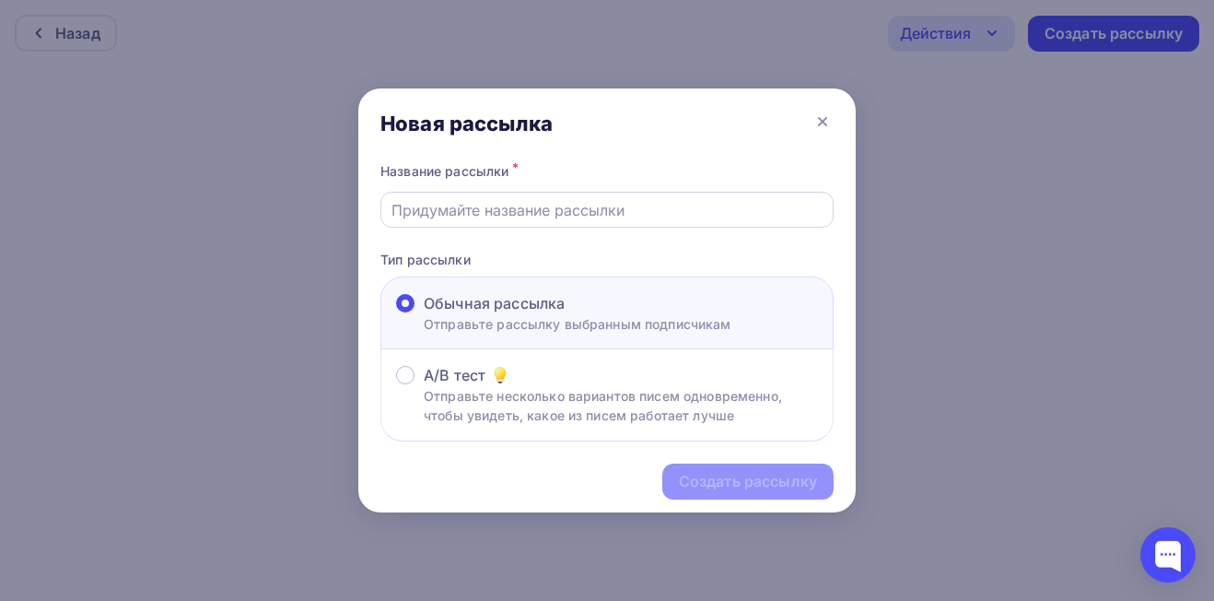
click at [529, 207] on input "text" at bounding box center [607, 210] width 432 height 22
type input "в"
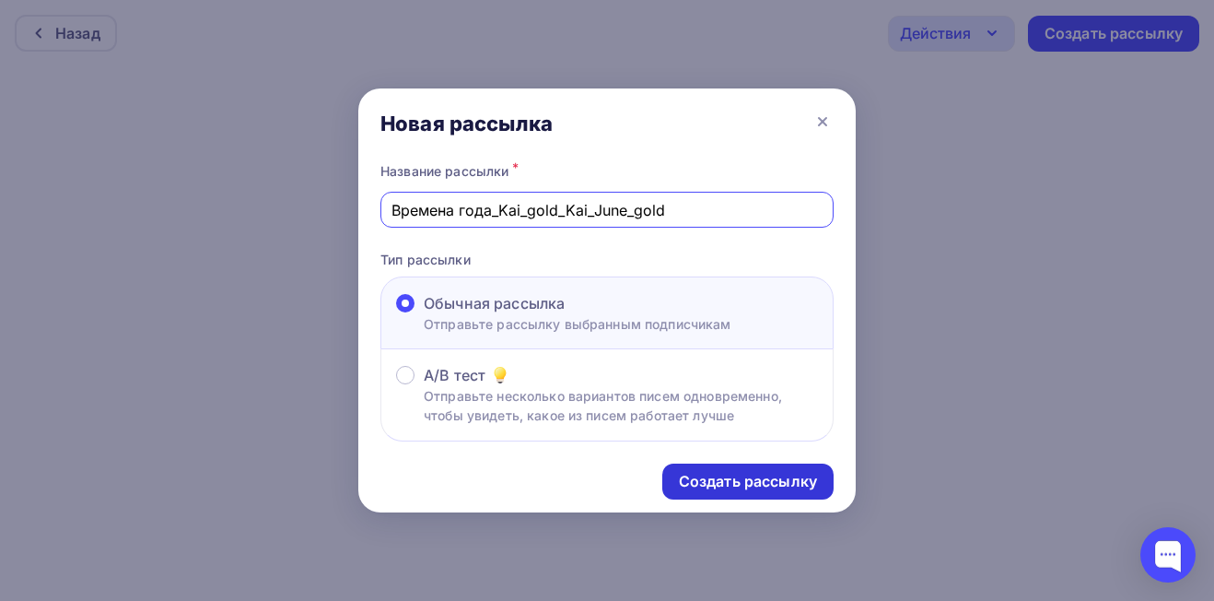
type input "Времена года_Kai_gold_Kai_June_gold"
click at [724, 479] on div "Создать рассылку" at bounding box center [748, 481] width 138 height 21
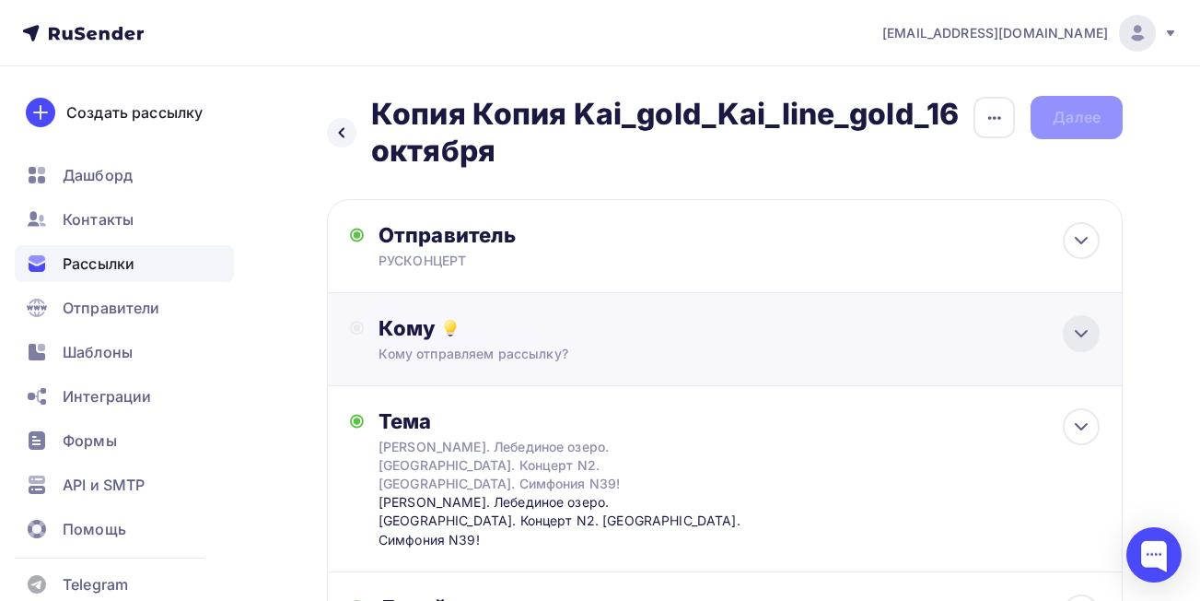
click at [1082, 345] on div at bounding box center [1081, 333] width 37 height 37
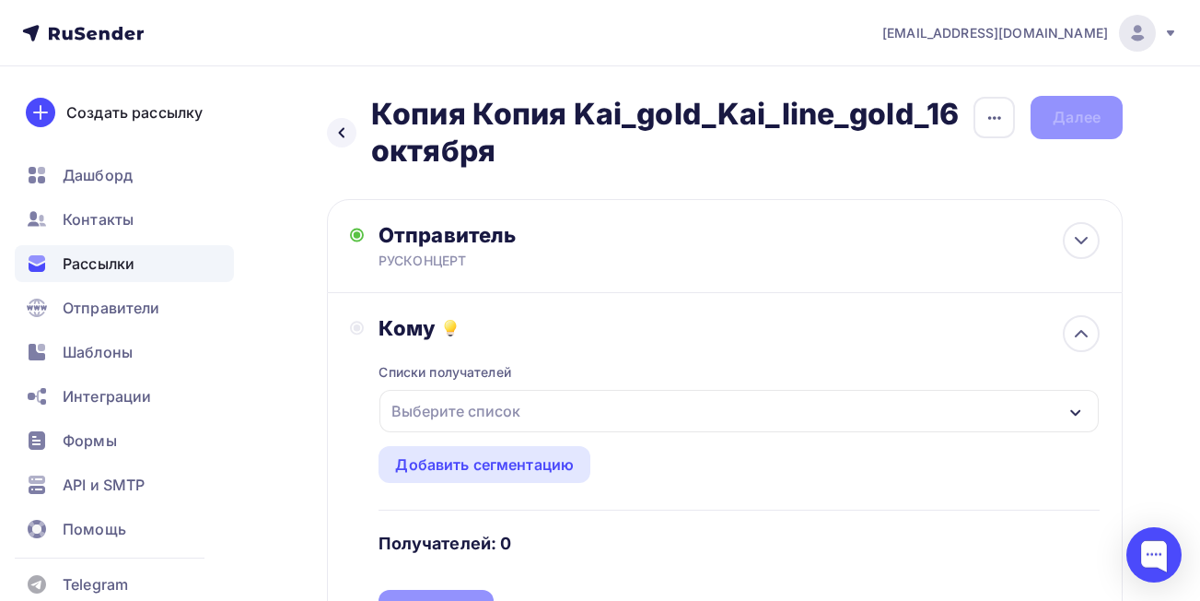
click at [734, 407] on div "Выберите список" at bounding box center [739, 411] width 719 height 42
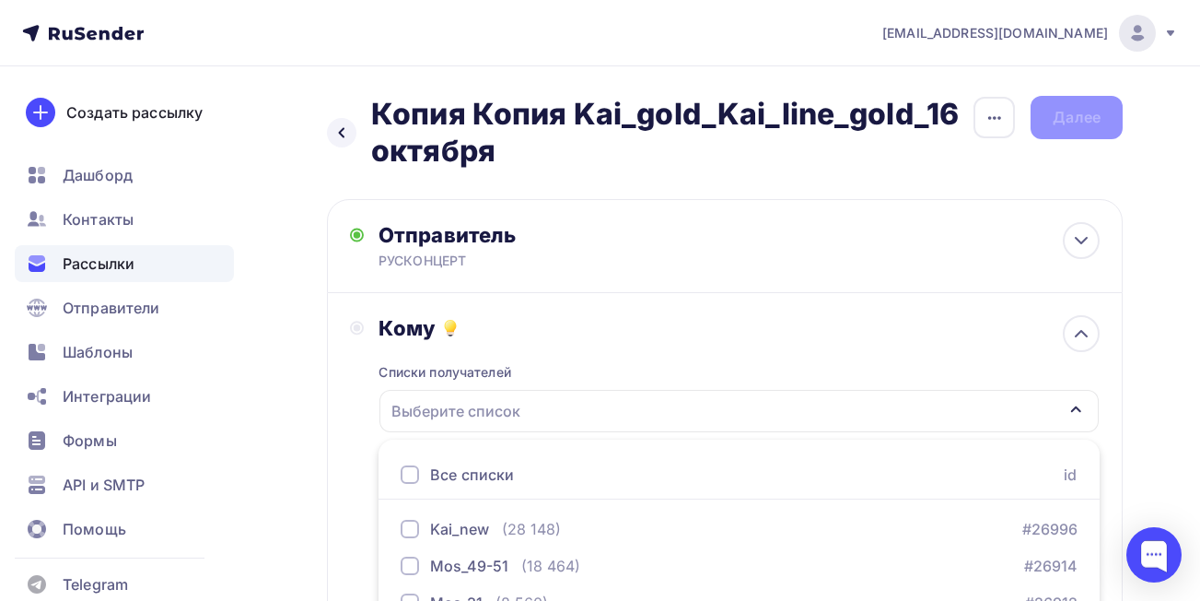
scroll to position [316, 0]
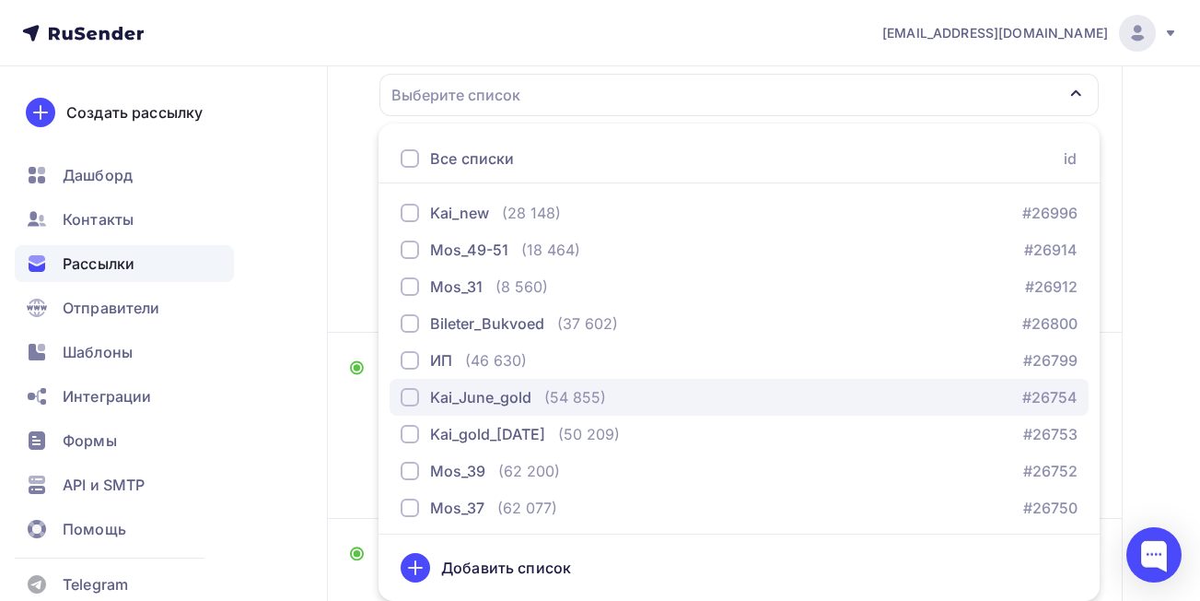
click at [408, 395] on div "button" at bounding box center [410, 397] width 18 height 18
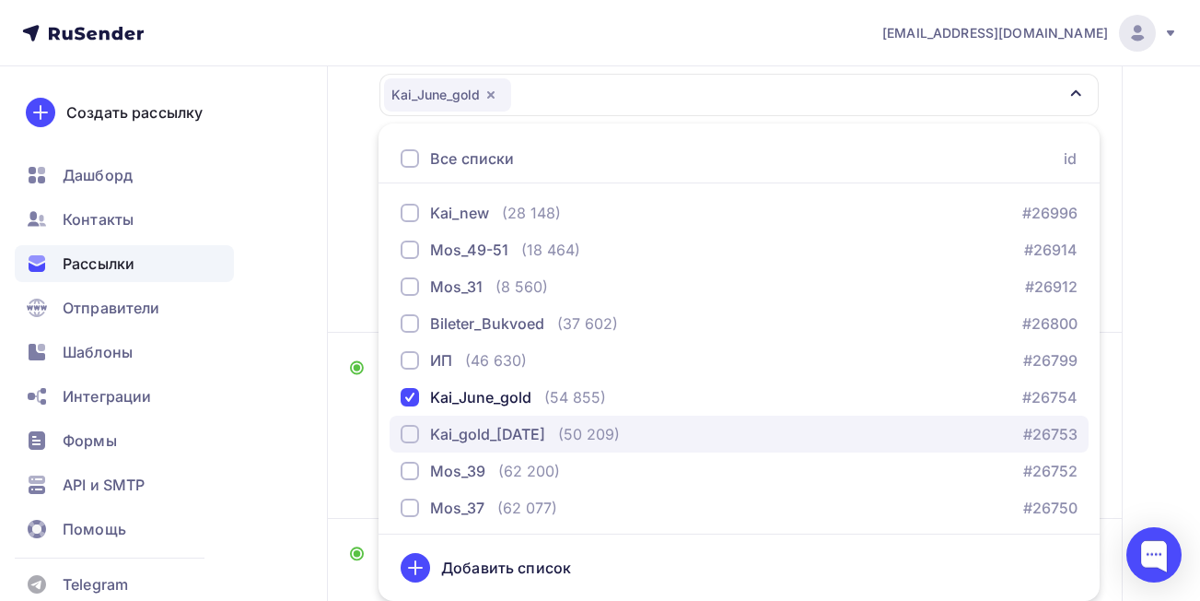
click at [405, 437] on div "button" at bounding box center [410, 434] width 18 height 18
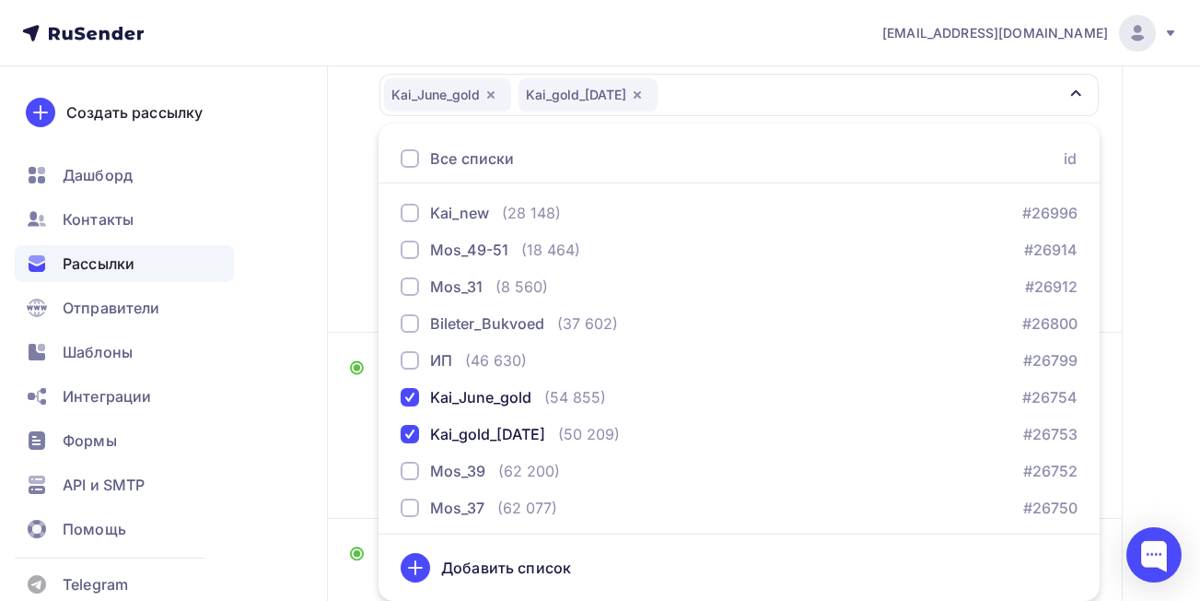
click at [1163, 372] on div "Назад Копия Копия Kai_gold_Kai_line_gold_[DATE] Копия Копия Kai_gold_Kai_line_g…" at bounding box center [600, 443] width 1200 height 1387
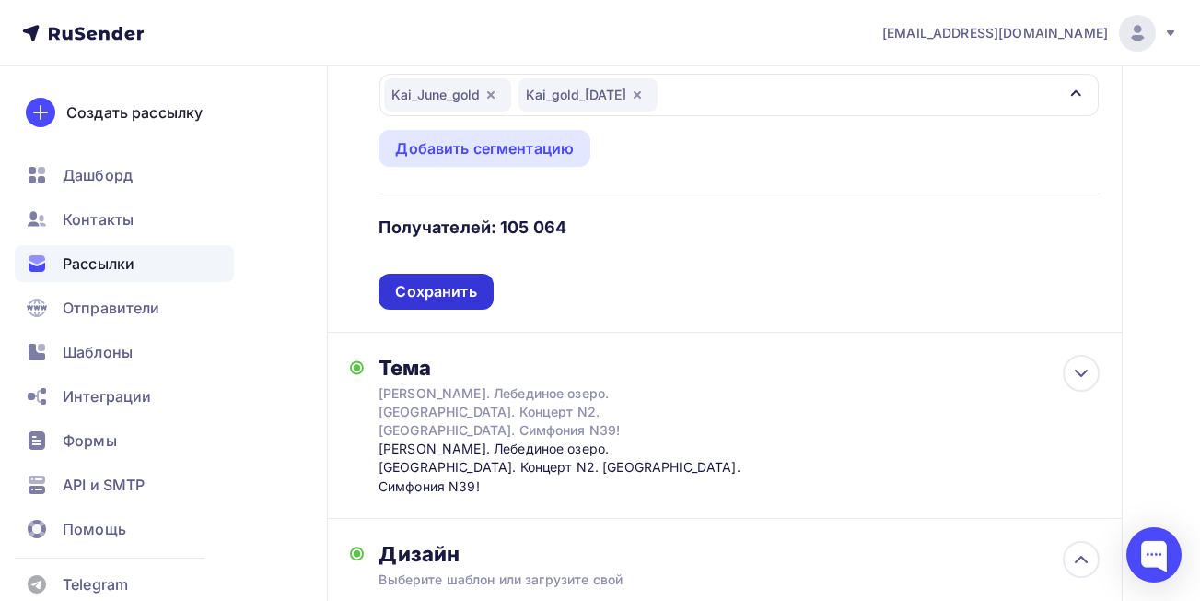
click at [466, 286] on div "Сохранить" at bounding box center [435, 291] width 81 height 21
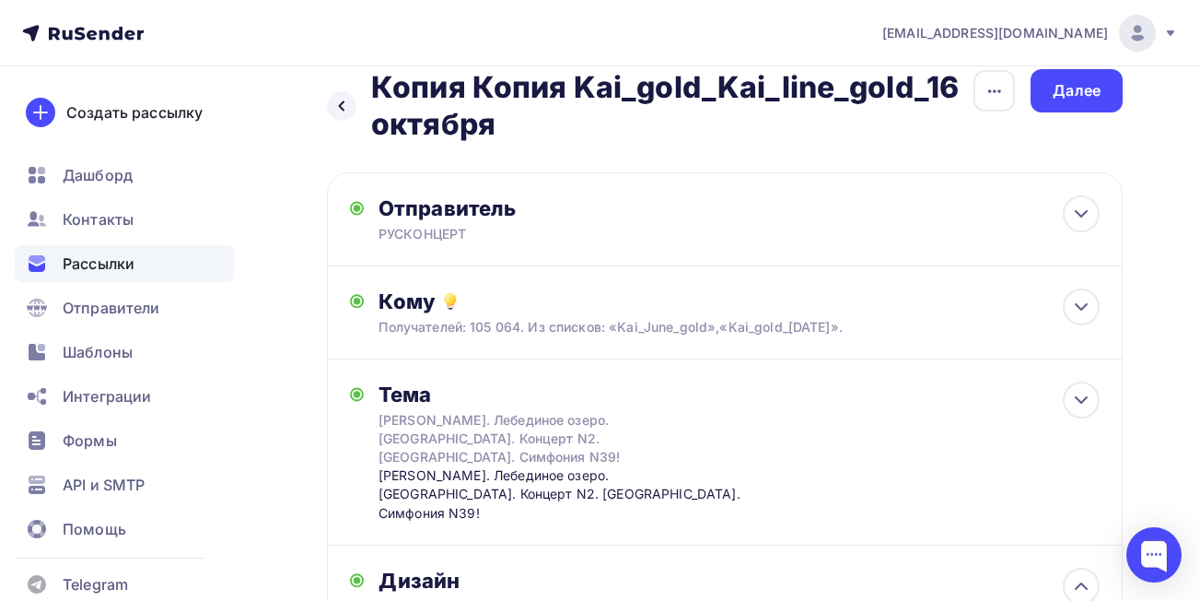
scroll to position [0, 0]
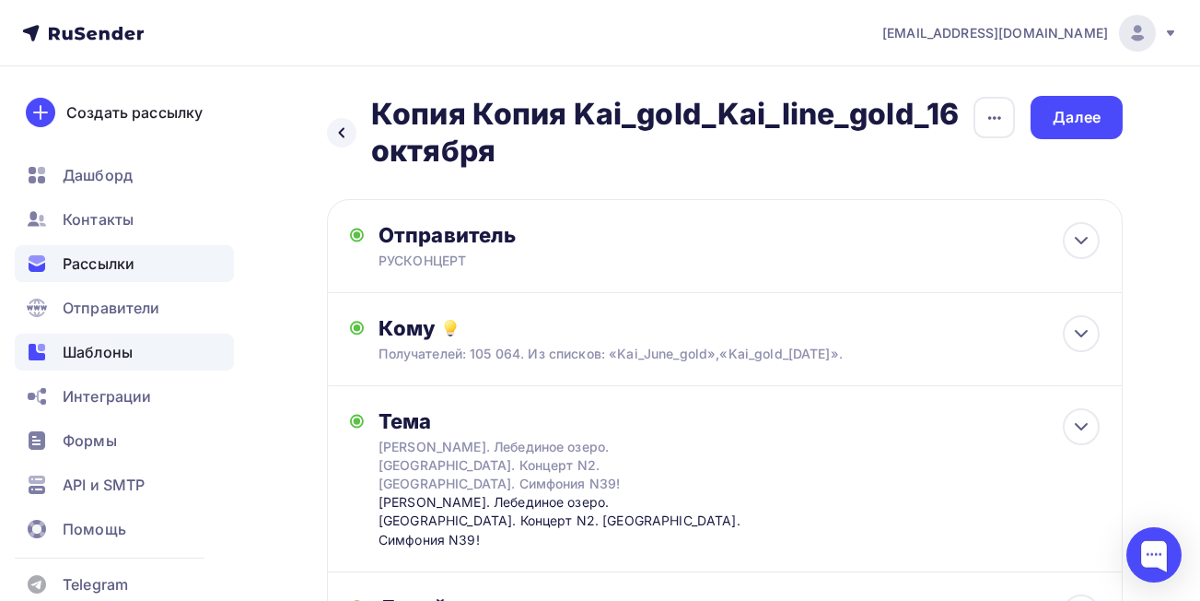
click at [126, 355] on span "Шаблоны" at bounding box center [98, 352] width 70 height 22
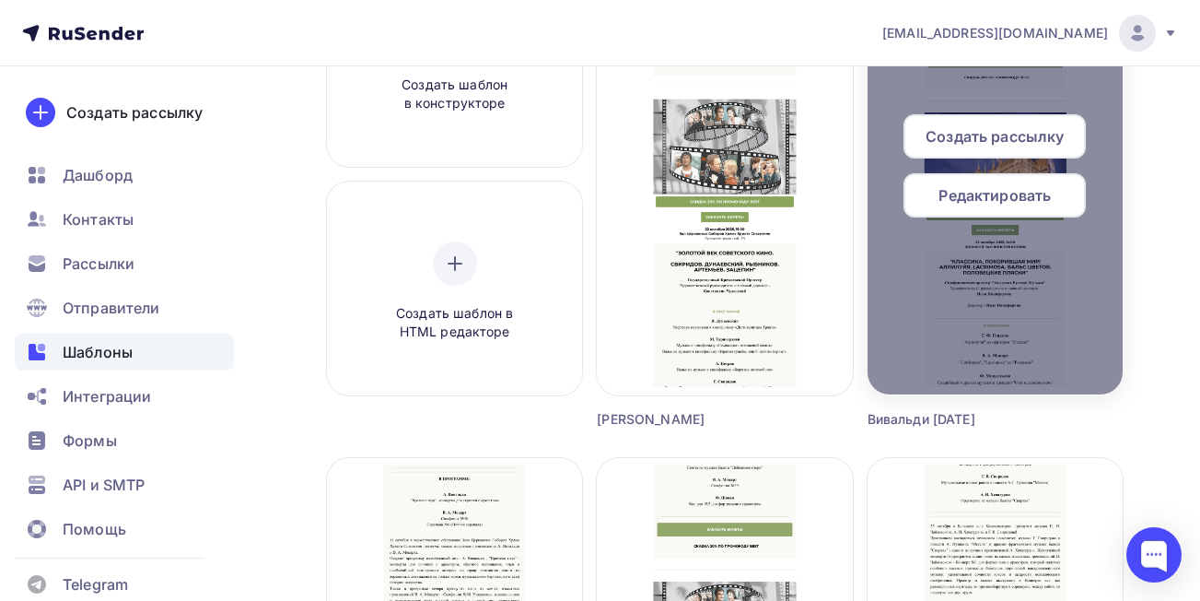
scroll to position [267, 0]
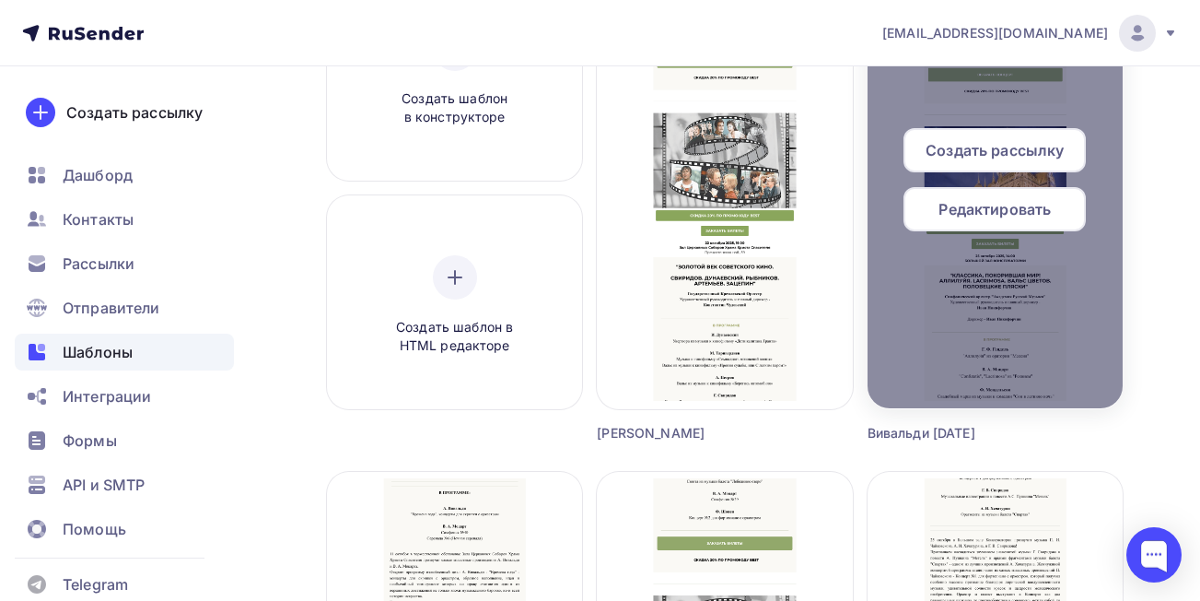
click at [980, 154] on span "Создать рассылку" at bounding box center [995, 150] width 138 height 22
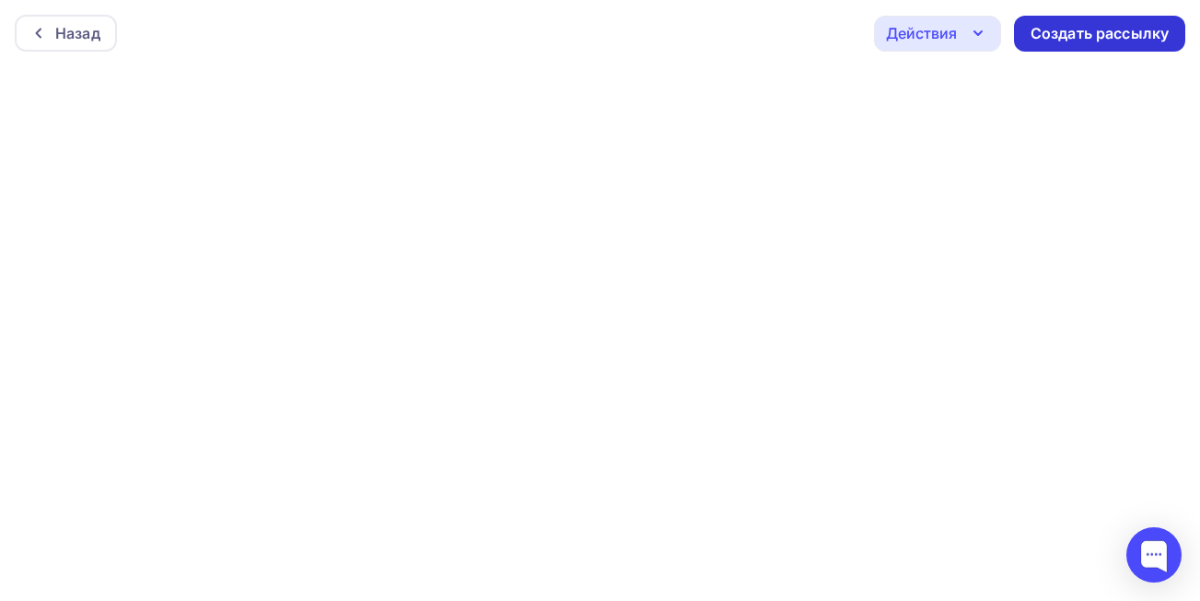
click at [1151, 35] on div "Создать рассылку" at bounding box center [1100, 33] width 138 height 21
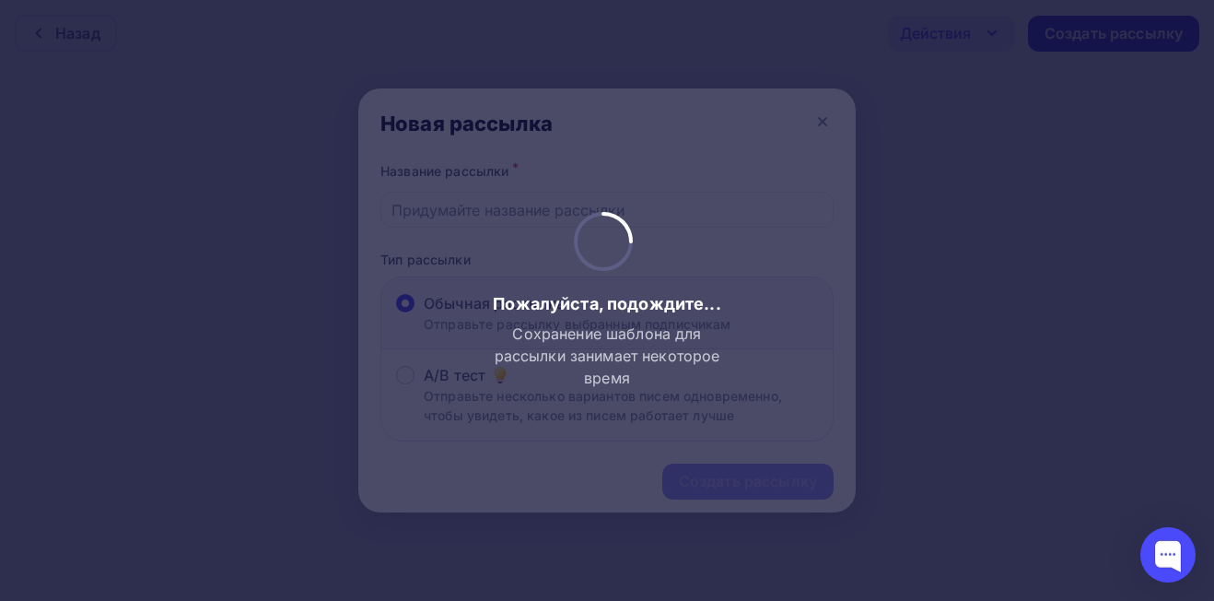
click at [1040, 330] on div at bounding box center [607, 300] width 1214 height 601
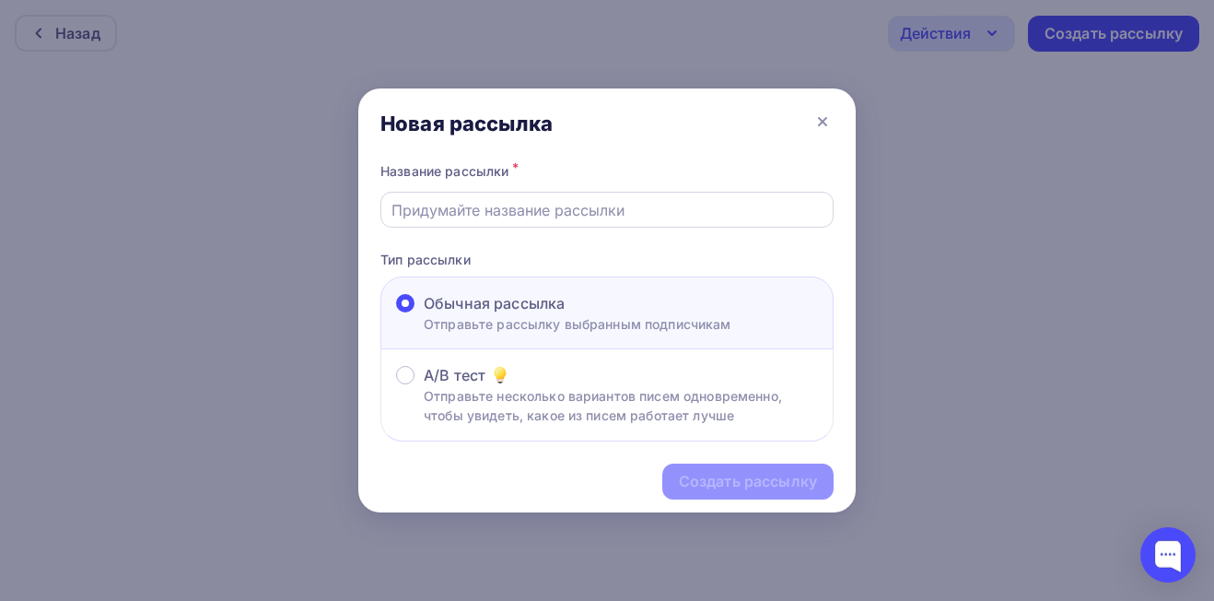
click at [513, 204] on input "text" at bounding box center [607, 210] width 432 height 22
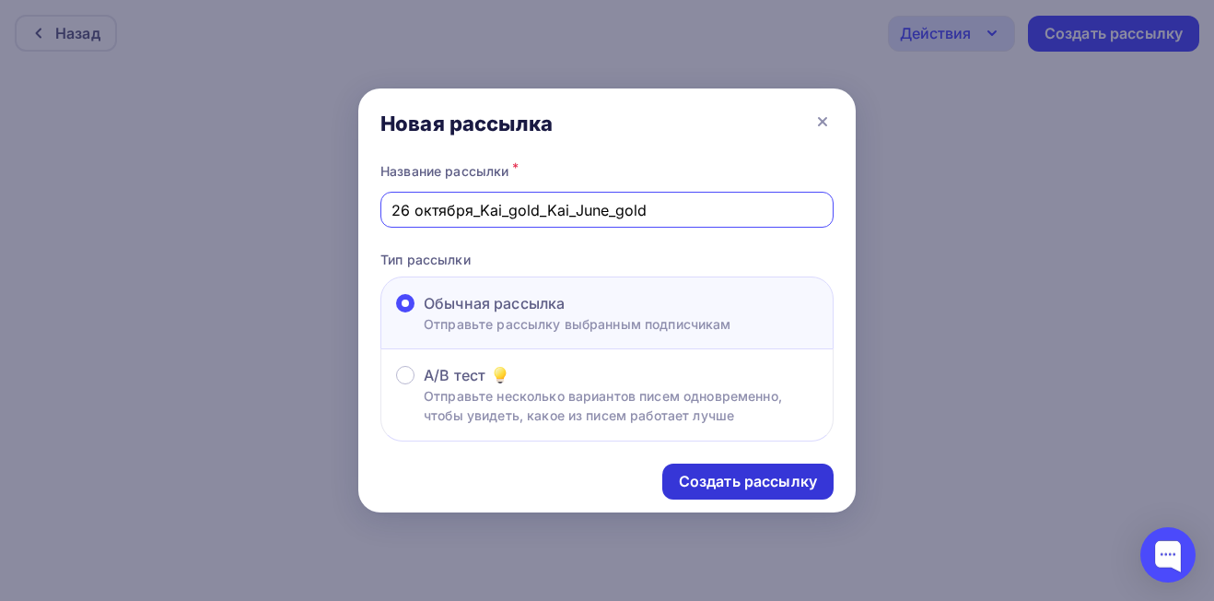
type input "26 октября_Kai_gold_Kai_June_gold"
click at [734, 476] on div "Создать рассылку" at bounding box center [748, 481] width 138 height 21
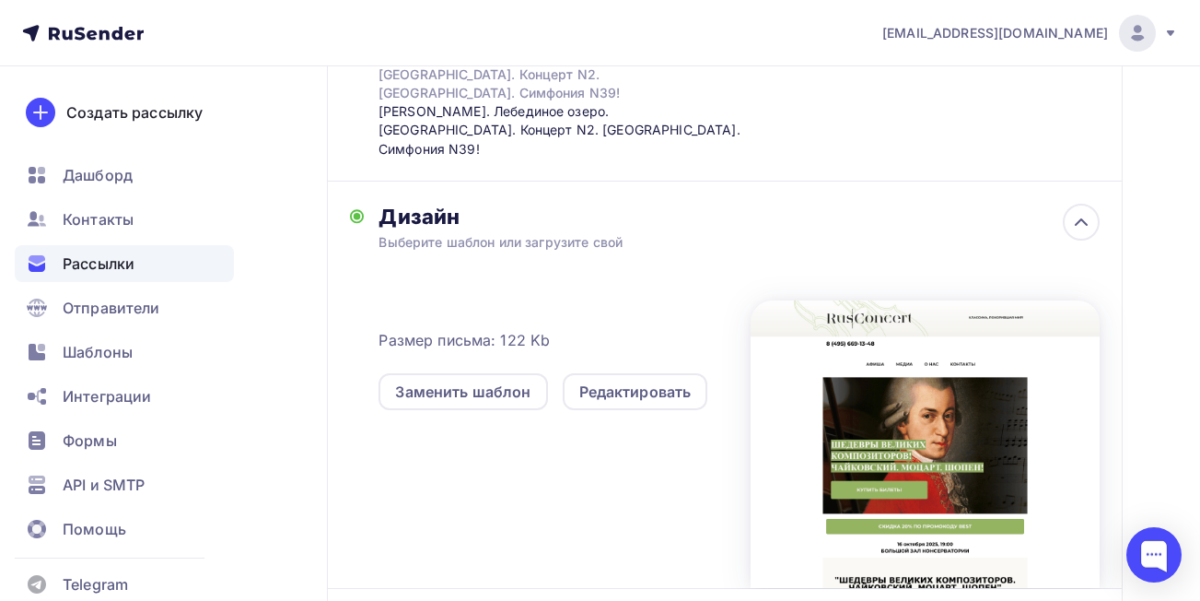
scroll to position [392, 0]
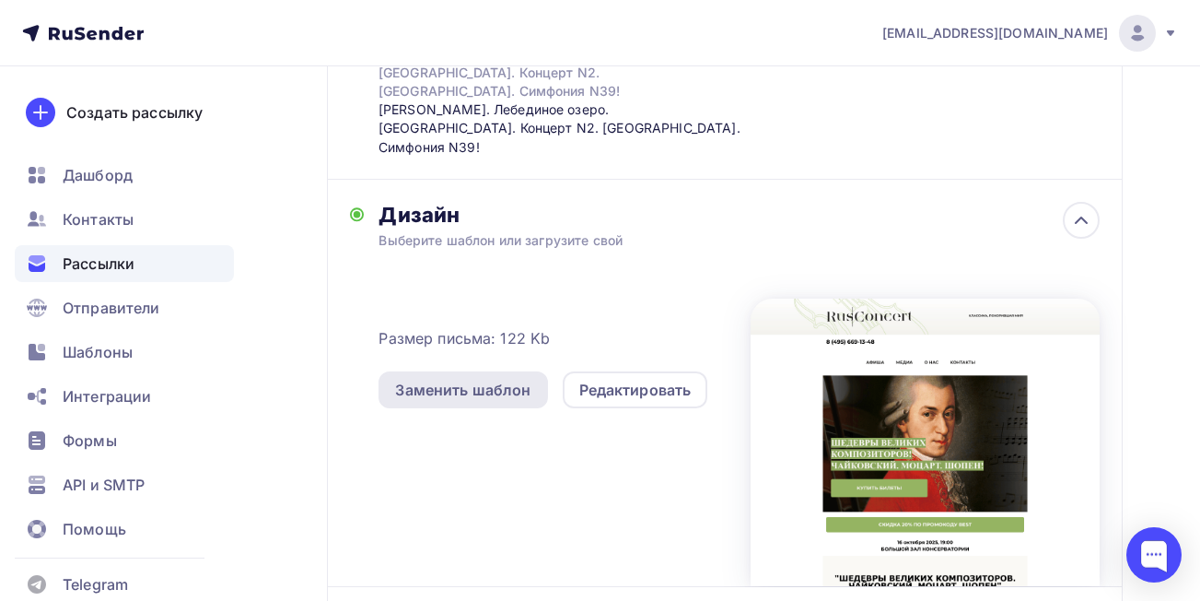
click at [485, 379] on div "Заменить шаблон" at bounding box center [462, 390] width 135 height 22
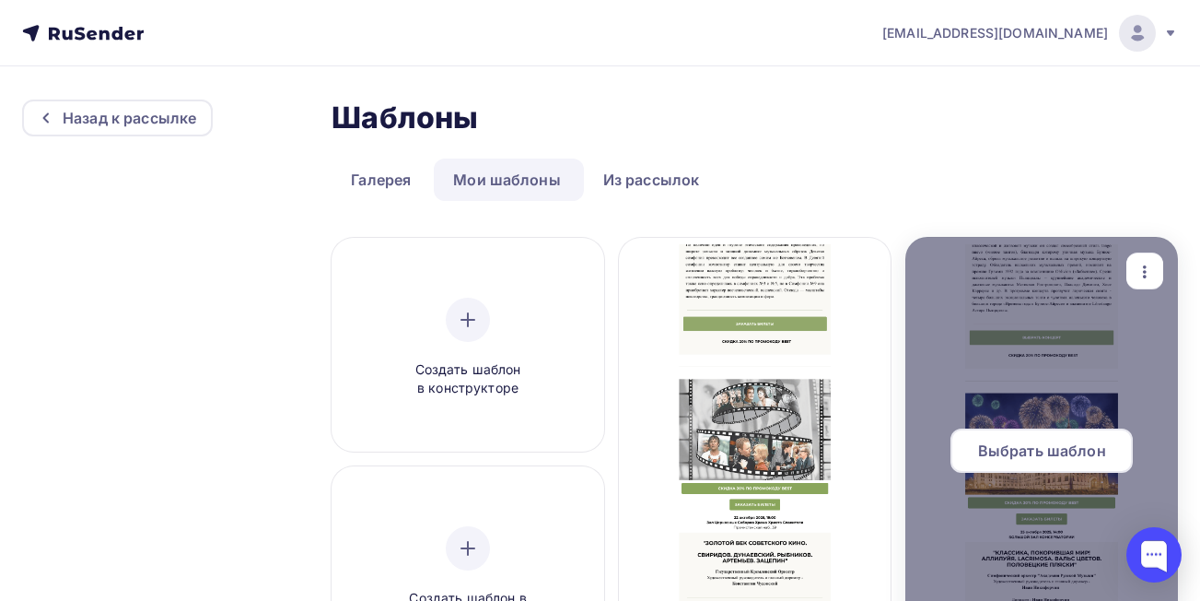
click at [1054, 444] on span "Выбрать шаблон" at bounding box center [1042, 450] width 128 height 22
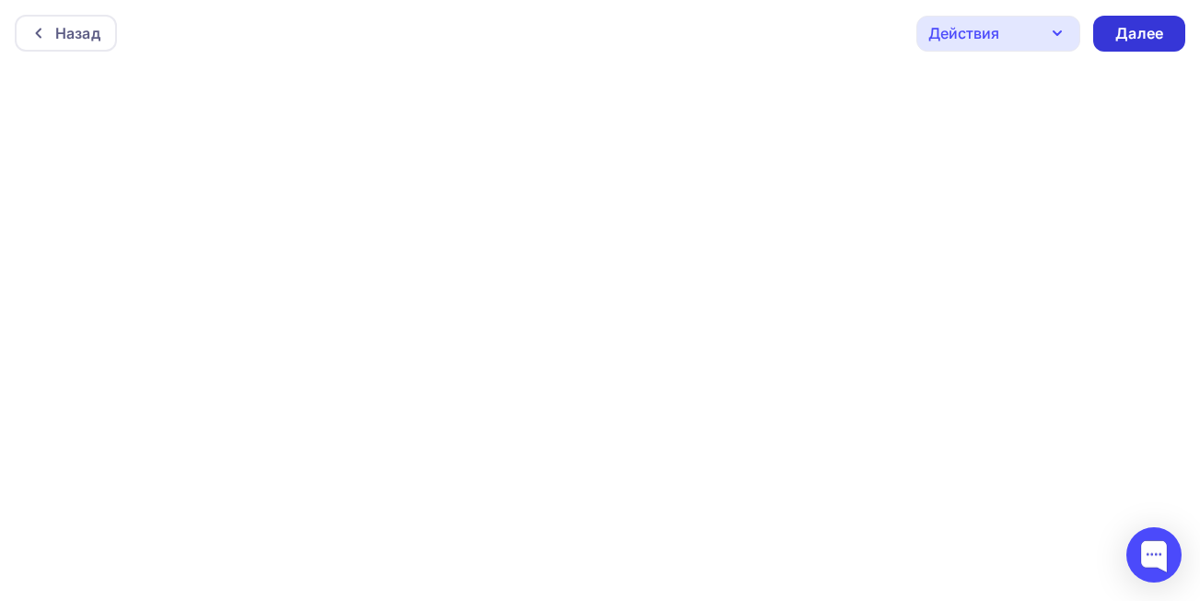
click at [1136, 47] on div "Далее" at bounding box center [1139, 34] width 92 height 36
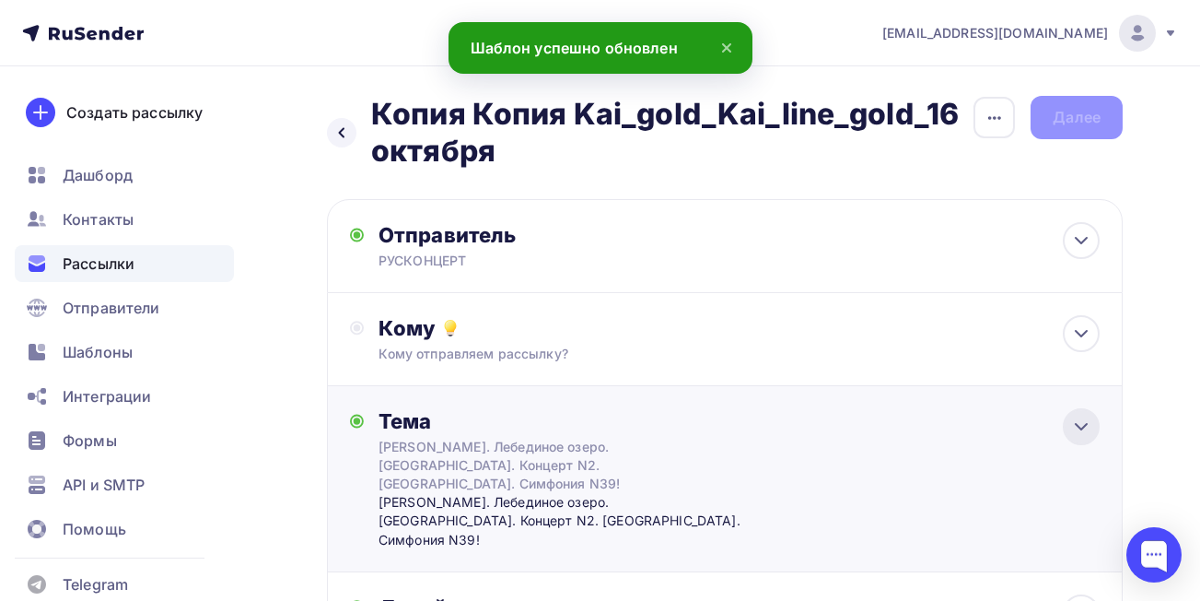
click at [1087, 426] on icon at bounding box center [1081, 426] width 22 height 22
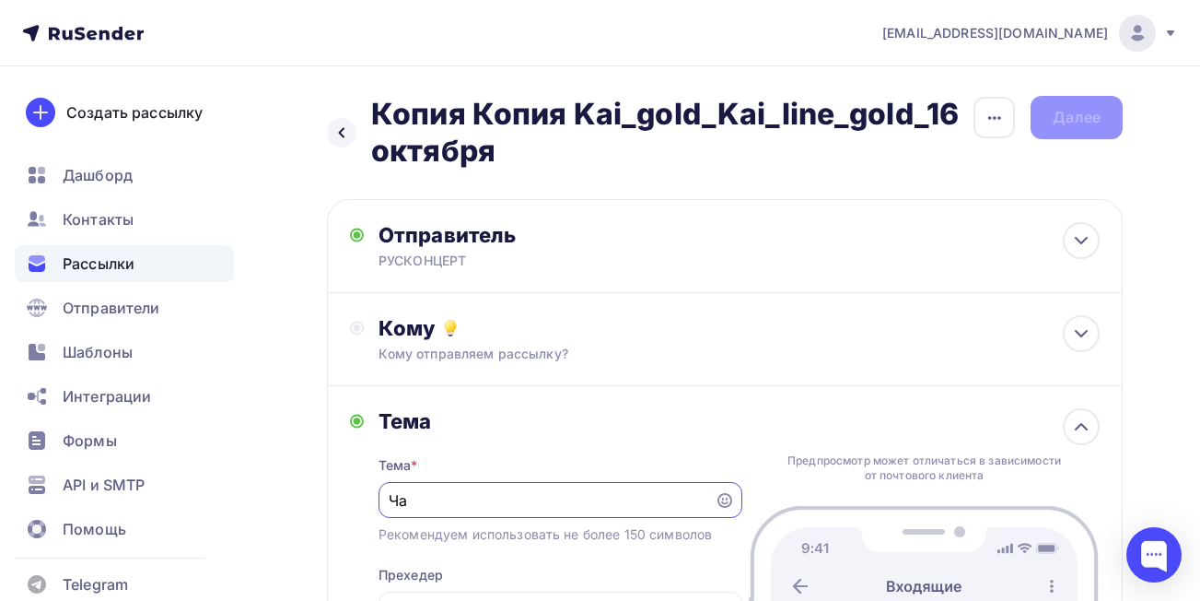
type input "Ч"
type input "V"
type input "Музыка при свечах! Вивальди. Времена года. [GEOGRAPHIC_DATA]. Времена года. Либ…"
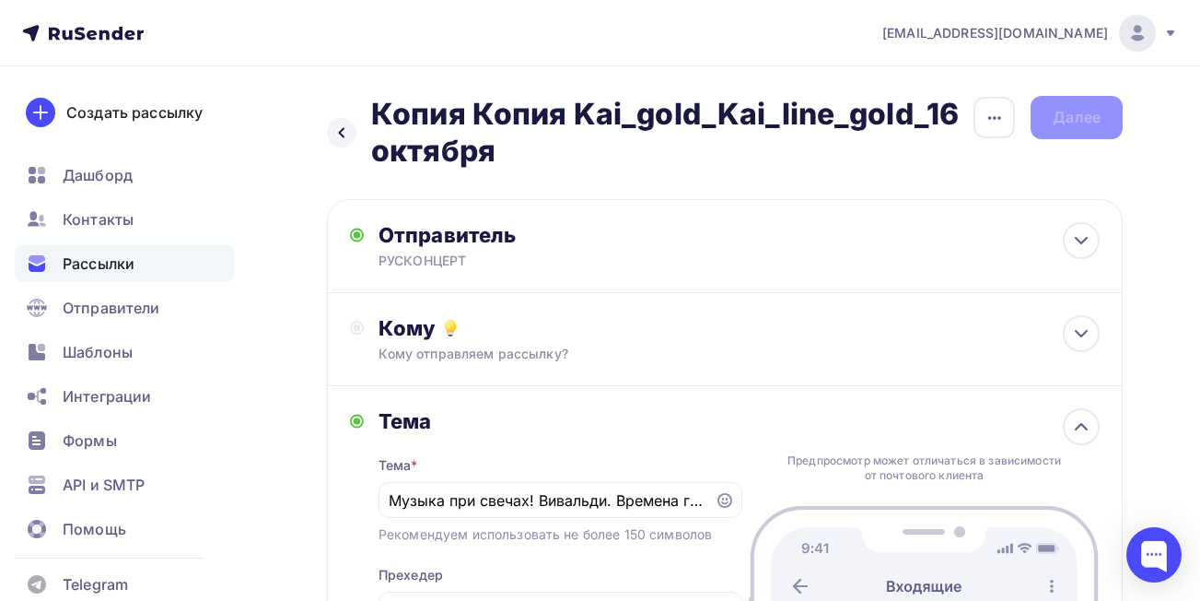
drag, startPoint x: 707, startPoint y: 498, endPoint x: 512, endPoint y: 473, distance: 195.9
click at [569, 479] on div "Тема * Музыка при свечах! Вивальди. Времена года. [GEOGRAPHIC_DATA]. Времена го…" at bounding box center [561, 563] width 364 height 259
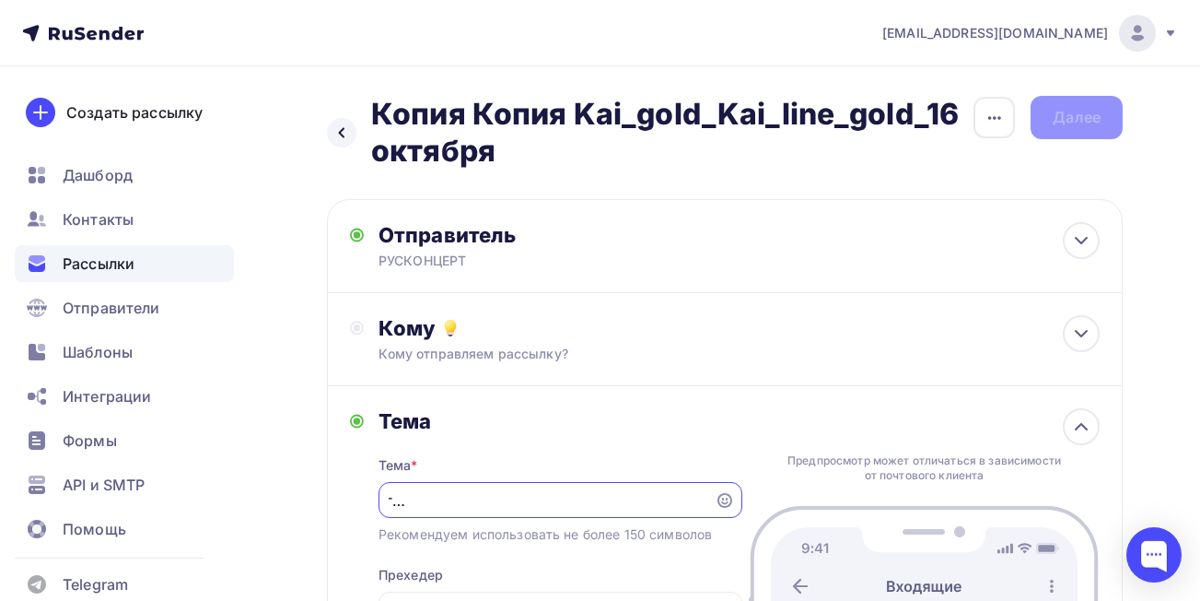
scroll to position [0, 306]
drag, startPoint x: 389, startPoint y: 498, endPoint x: 735, endPoint y: 520, distance: 347.1
click at [735, 520] on div "Тема * Музыка при свечах! Вивальди. Времена года. [GEOGRAPHIC_DATA]. Времена го…" at bounding box center [561, 563] width 364 height 259
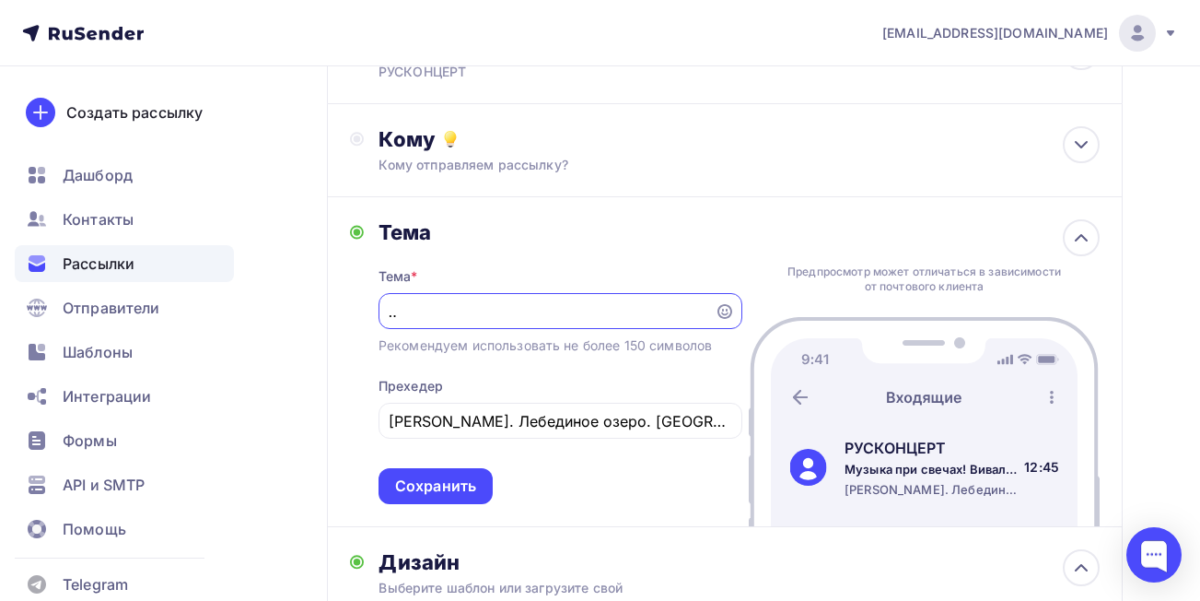
scroll to position [193, 0]
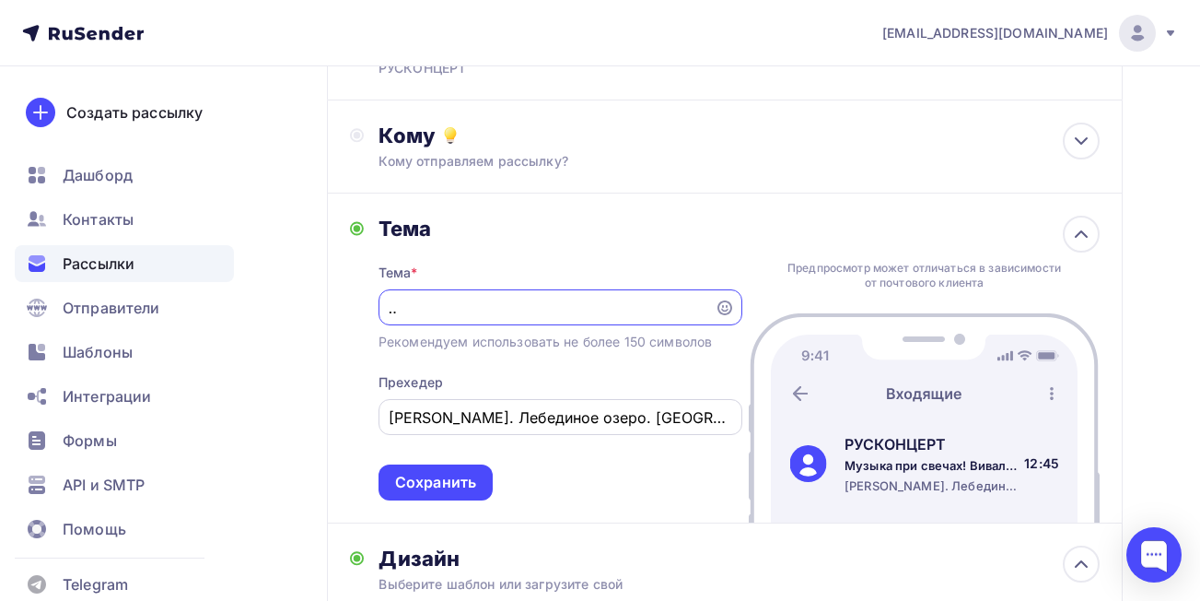
click at [641, 423] on input "[PERSON_NAME]. Лебединое озеро. [GEOGRAPHIC_DATA]. Концерт N2. [GEOGRAPHIC_DATA…" at bounding box center [560, 417] width 343 height 22
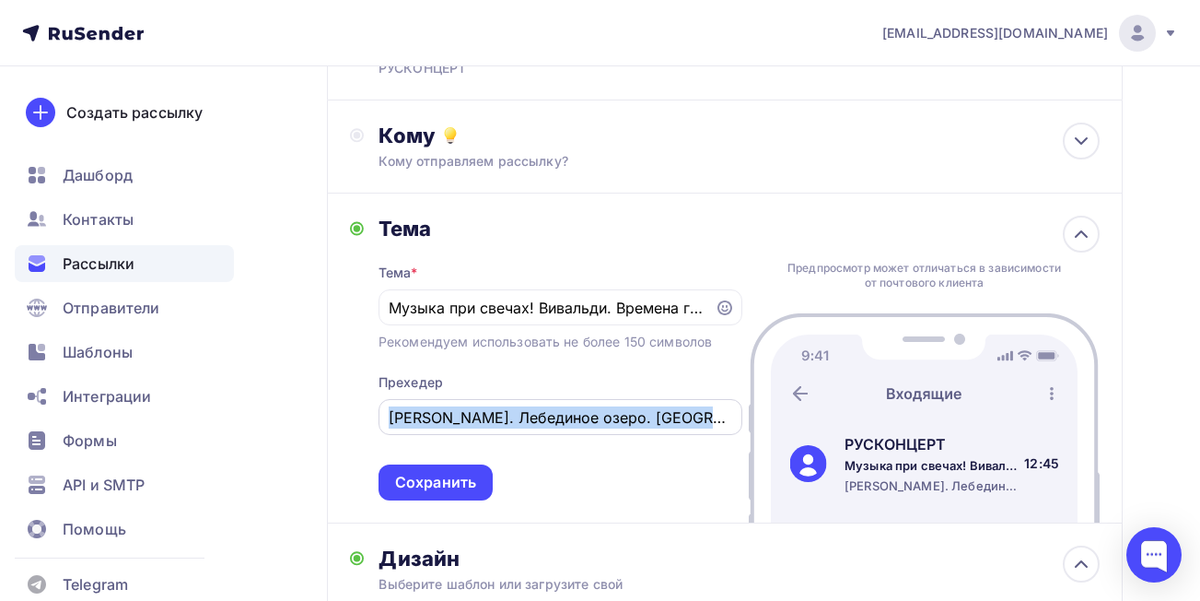
drag, startPoint x: 388, startPoint y: 416, endPoint x: 668, endPoint y: 434, distance: 280.6
click at [668, 434] on div "[PERSON_NAME]. Лебединое озеро. [GEOGRAPHIC_DATA]. Концерт N2. [GEOGRAPHIC_DATA…" at bounding box center [561, 417] width 364 height 36
click at [612, 423] on input "[PERSON_NAME]. Лебединое озеро. [GEOGRAPHIC_DATA]. Концерт N2. [GEOGRAPHIC_DATA…" at bounding box center [560, 417] width 343 height 22
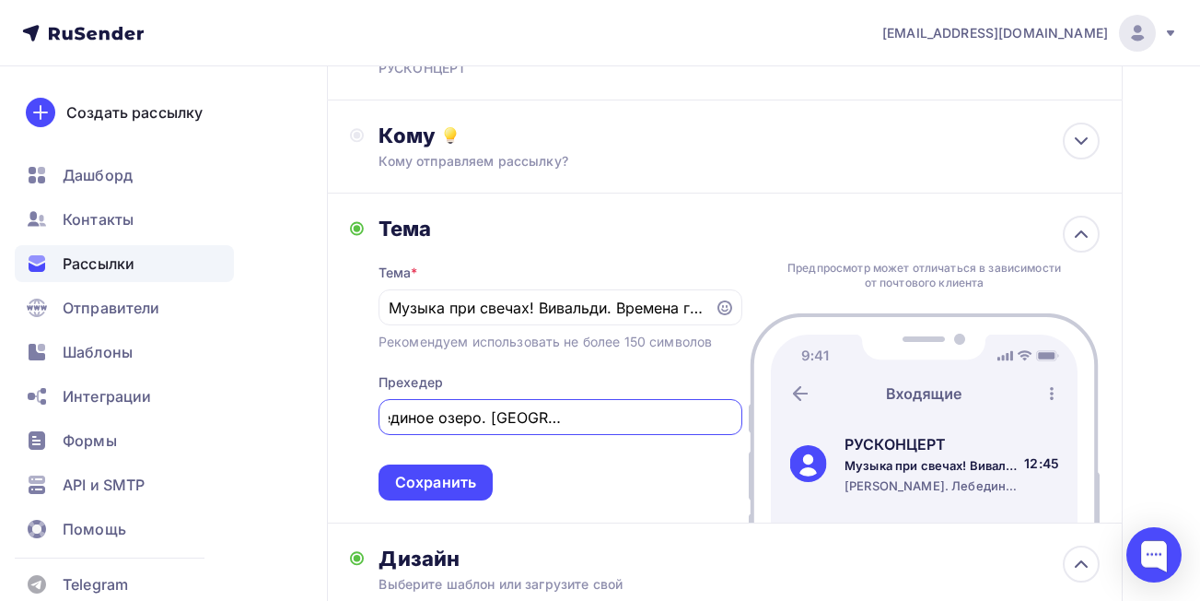
scroll to position [0, 214]
drag, startPoint x: 391, startPoint y: 416, endPoint x: 748, endPoint y: 430, distance: 356.7
click at [748, 430] on div "Тема Тема * Музыка при свечах! Вивальди. Времена года. [GEOGRAPHIC_DATA]. Време…" at bounding box center [725, 358] width 796 height 330
paste input "Музыка при свечах! Вивальди. Времена года. [GEOGRAPHIC_DATA]. Времена года. Либ…"
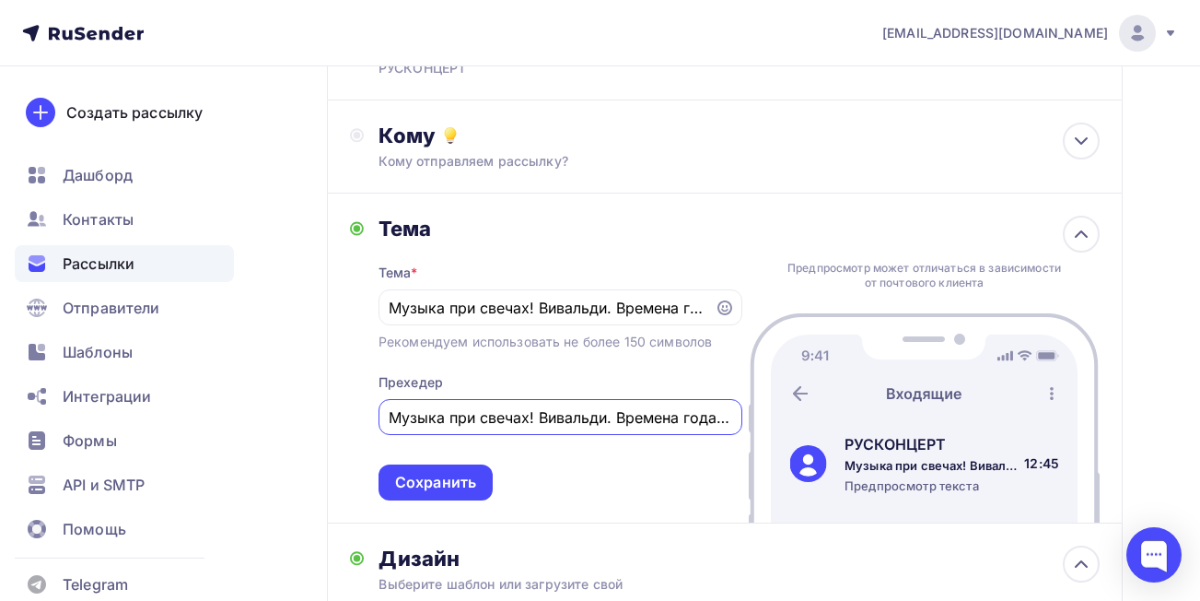
scroll to position [0, 278]
type input "Музыка при свечах! Вивальди. Времена года. [GEOGRAPHIC_DATA]. Времена года. Либ…"
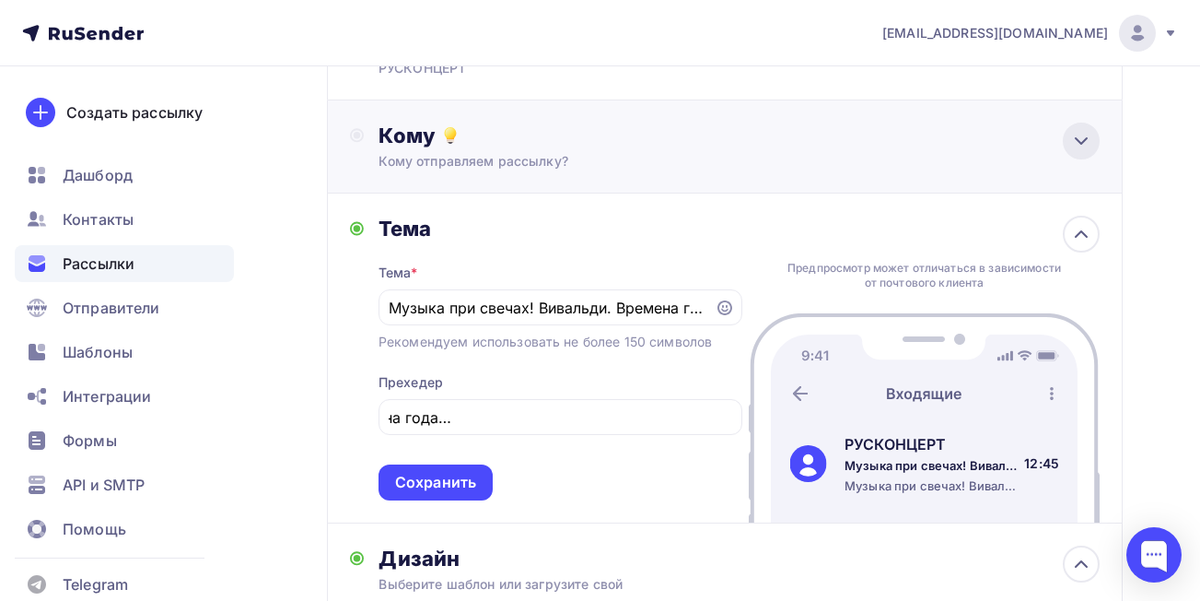
click at [1070, 140] on icon at bounding box center [1081, 141] width 22 height 22
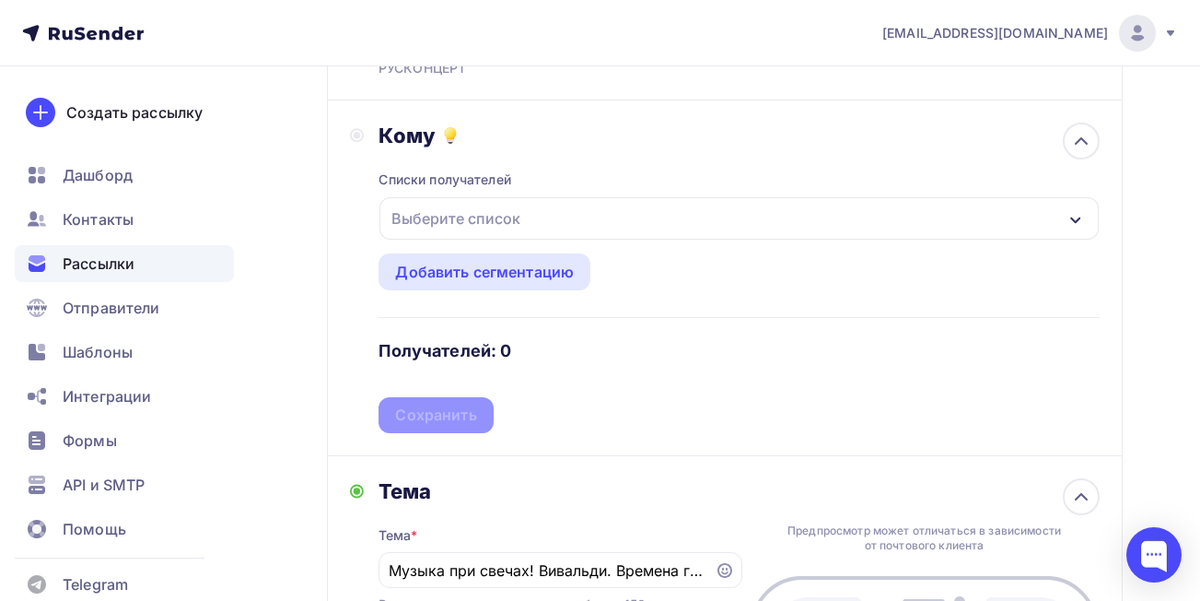
click at [706, 216] on div "Выберите список" at bounding box center [739, 218] width 719 height 42
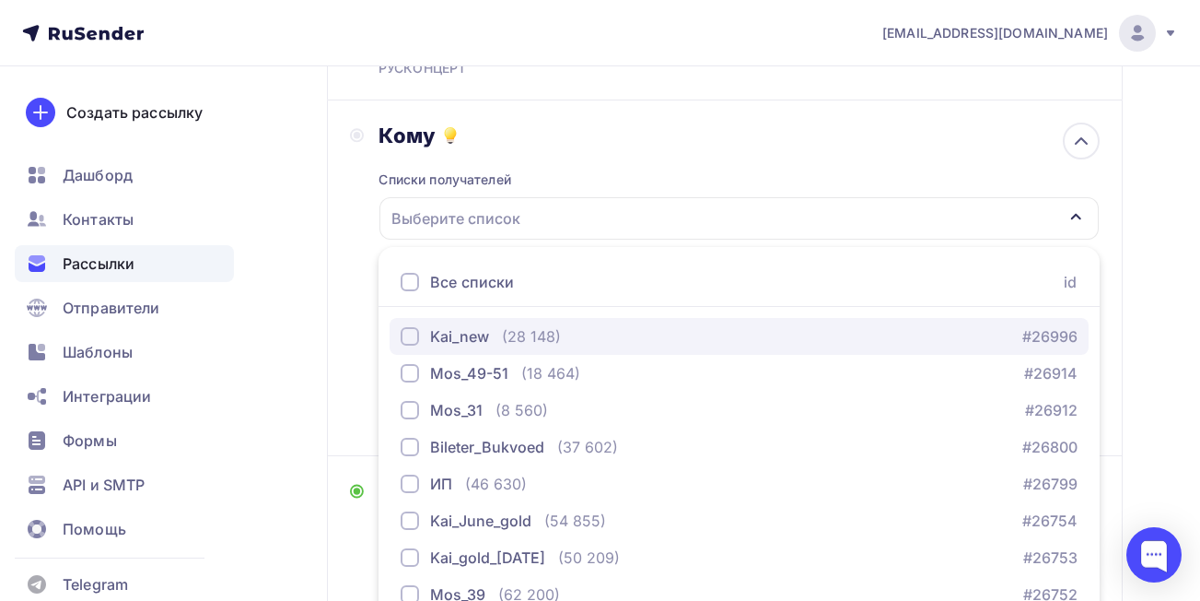
scroll to position [316, 0]
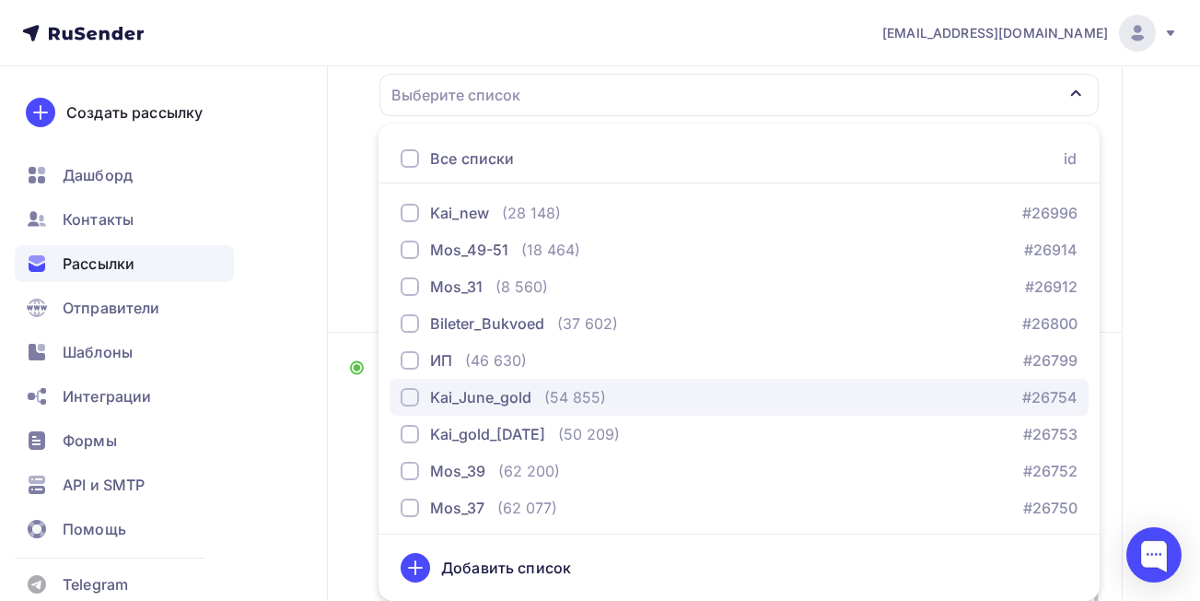
click at [413, 402] on div "button" at bounding box center [410, 397] width 18 height 18
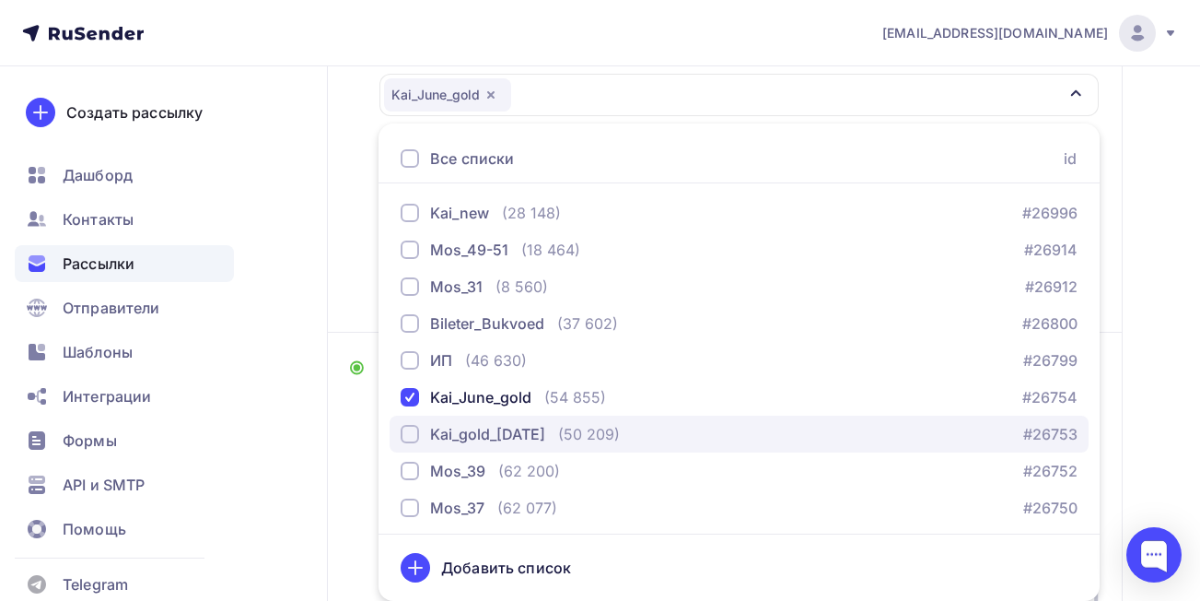
click at [413, 429] on div "button" at bounding box center [410, 434] width 18 height 18
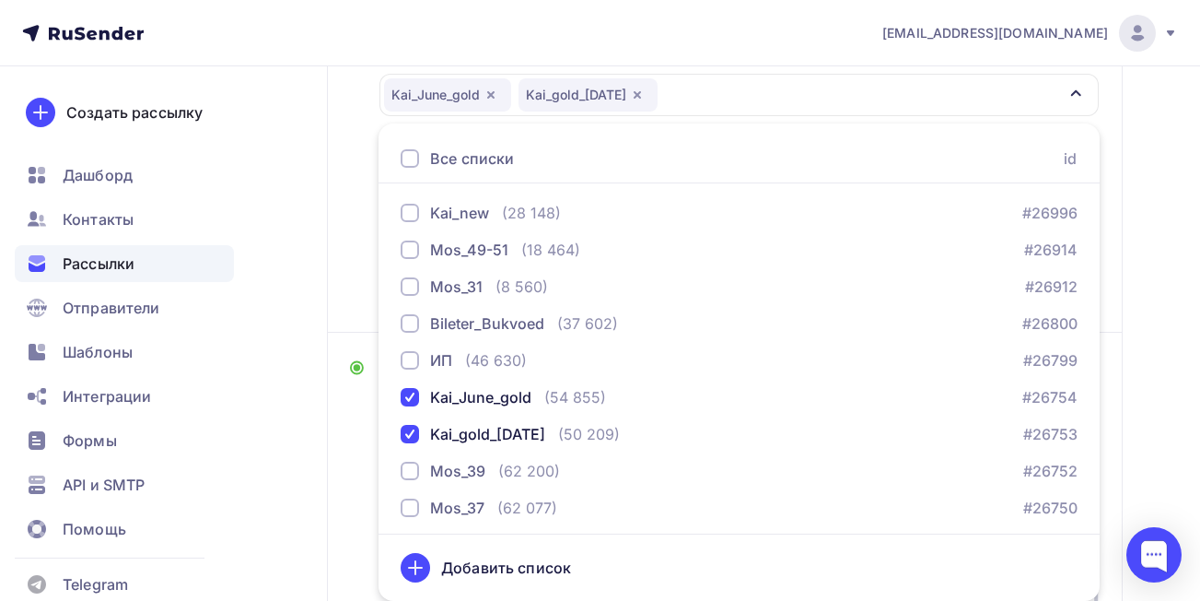
click at [1166, 294] on div "Назад Копия Копия Kai_gold_Kai_line_gold_[DATE] Копия Копия Kai_gold_Kai_line_g…" at bounding box center [600, 515] width 1200 height 1531
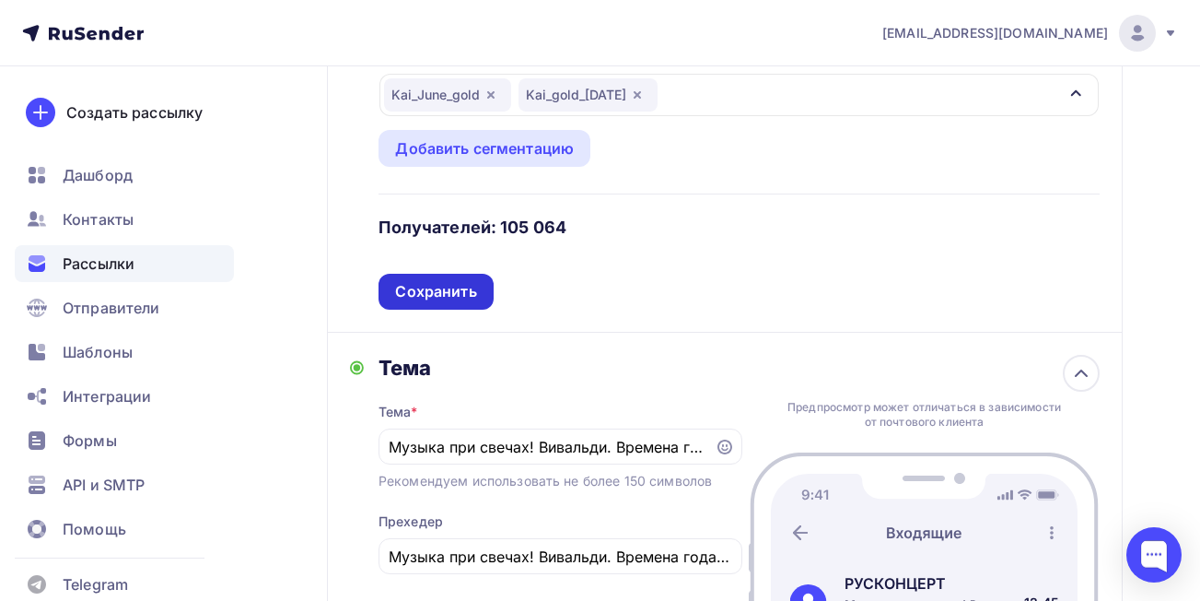
click at [438, 299] on div "Сохранить" at bounding box center [435, 291] width 81 height 21
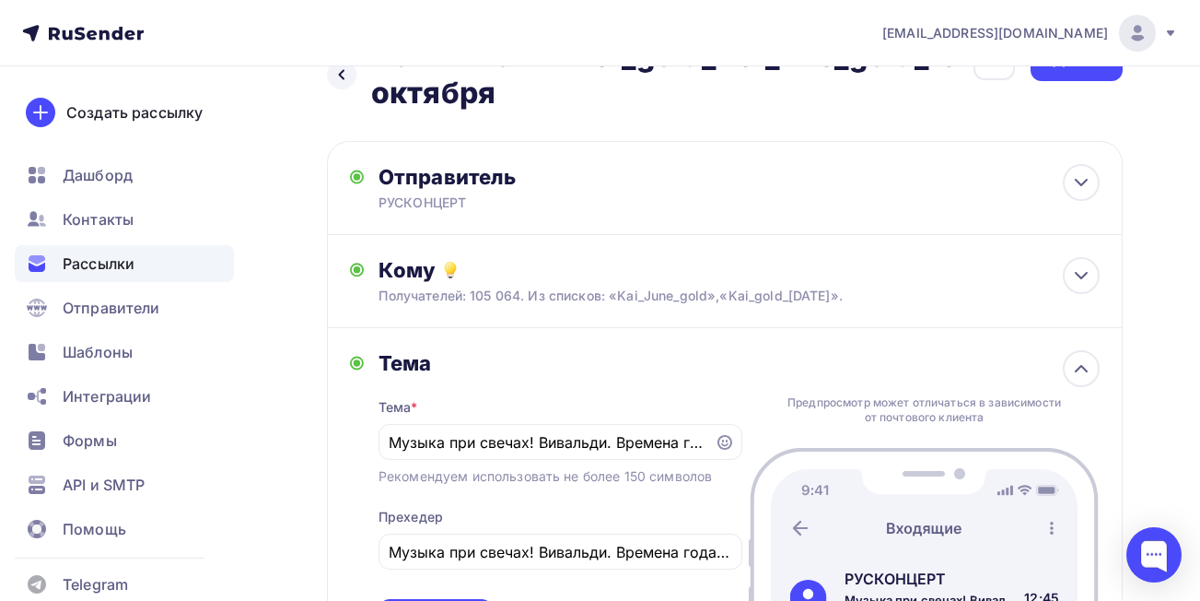
scroll to position [0, 0]
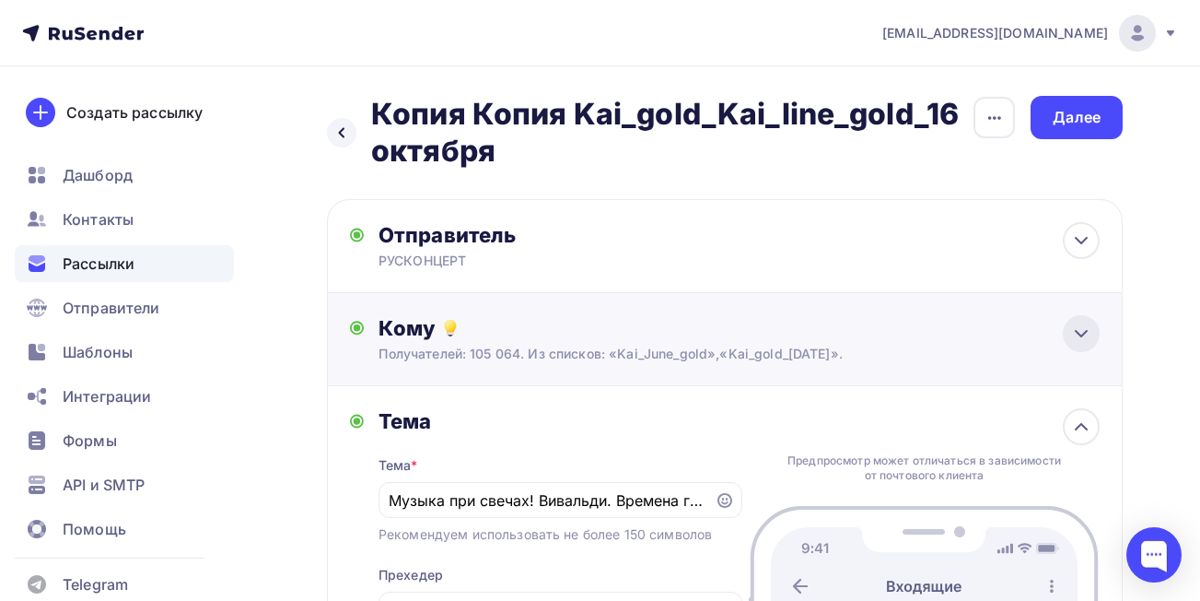
click at [1084, 339] on icon at bounding box center [1081, 333] width 22 height 22
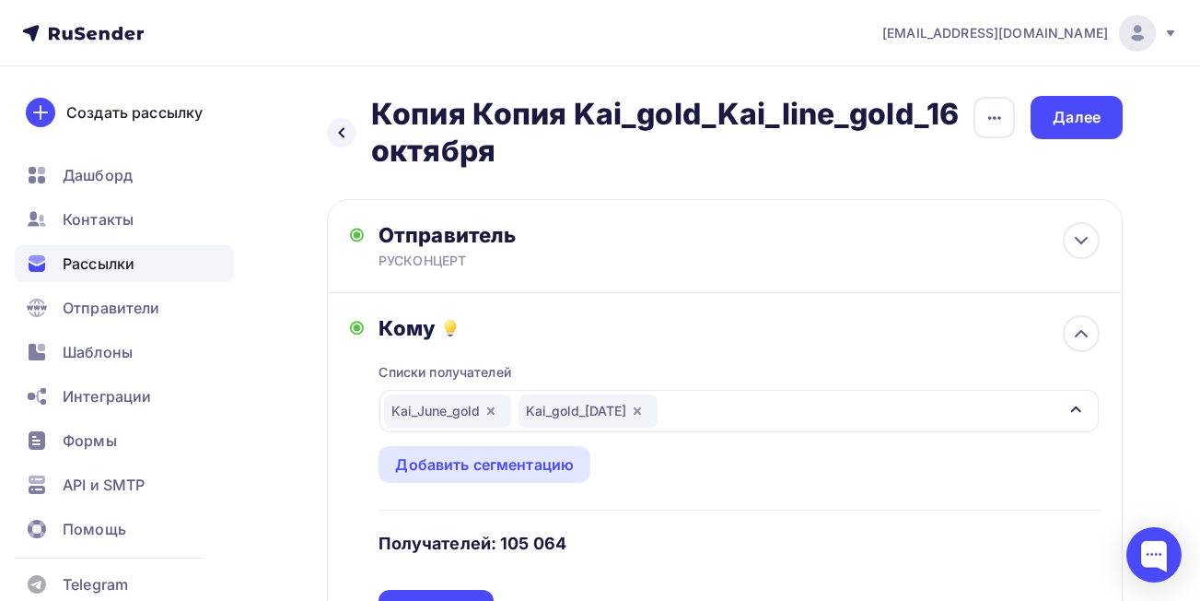
click at [641, 412] on icon "button" at bounding box center [637, 410] width 7 height 7
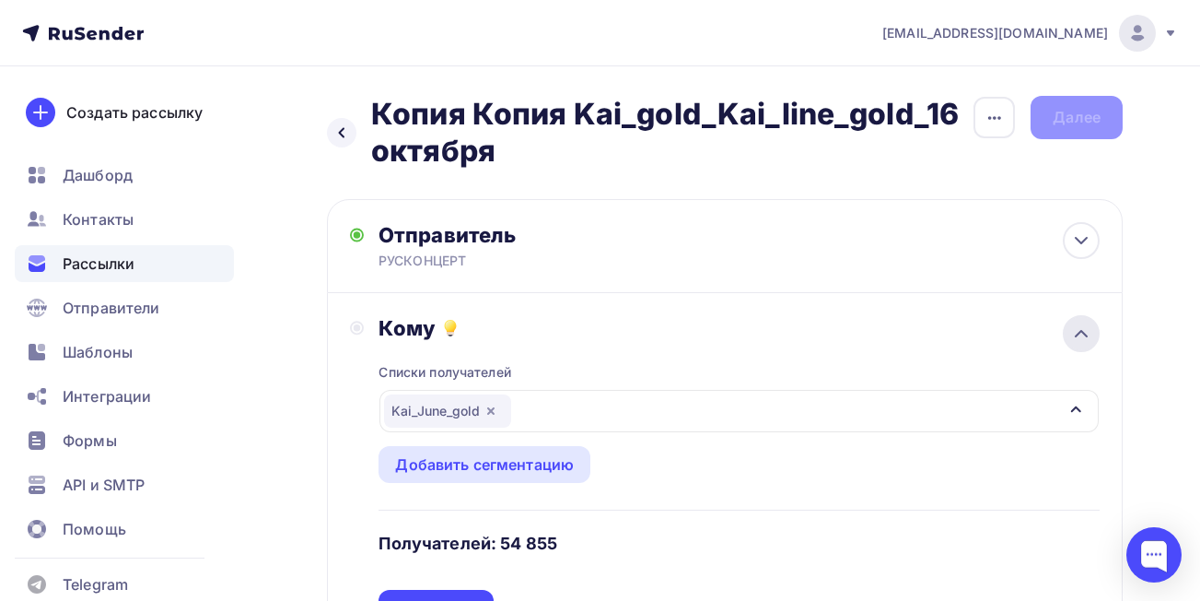
click at [1083, 338] on icon at bounding box center [1081, 333] width 22 height 22
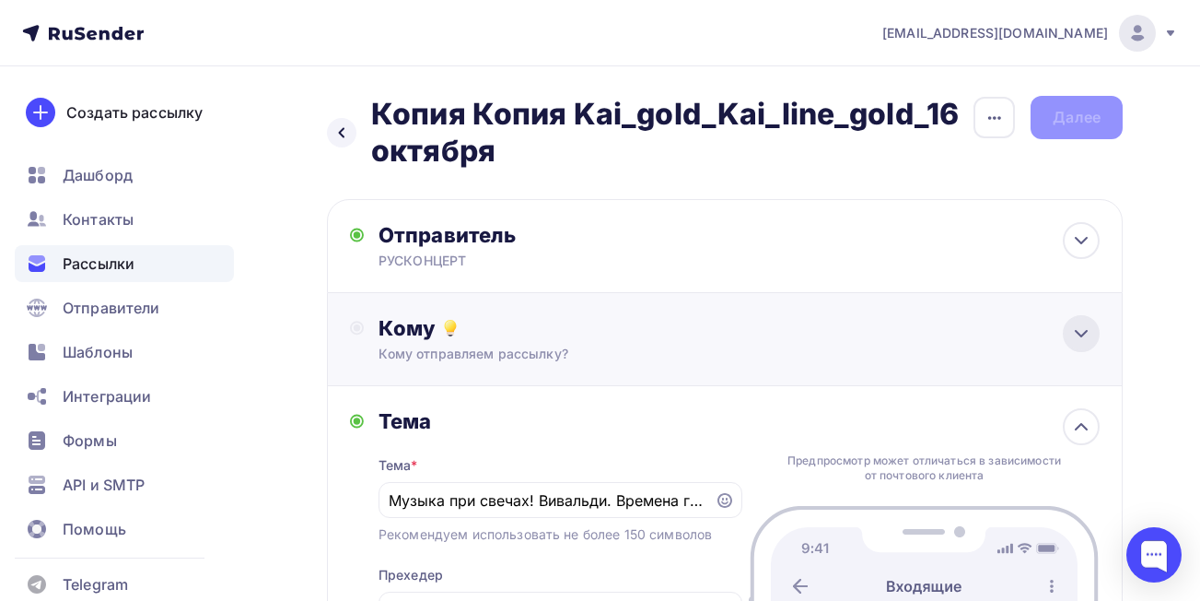
click at [1081, 338] on icon at bounding box center [1081, 333] width 22 height 22
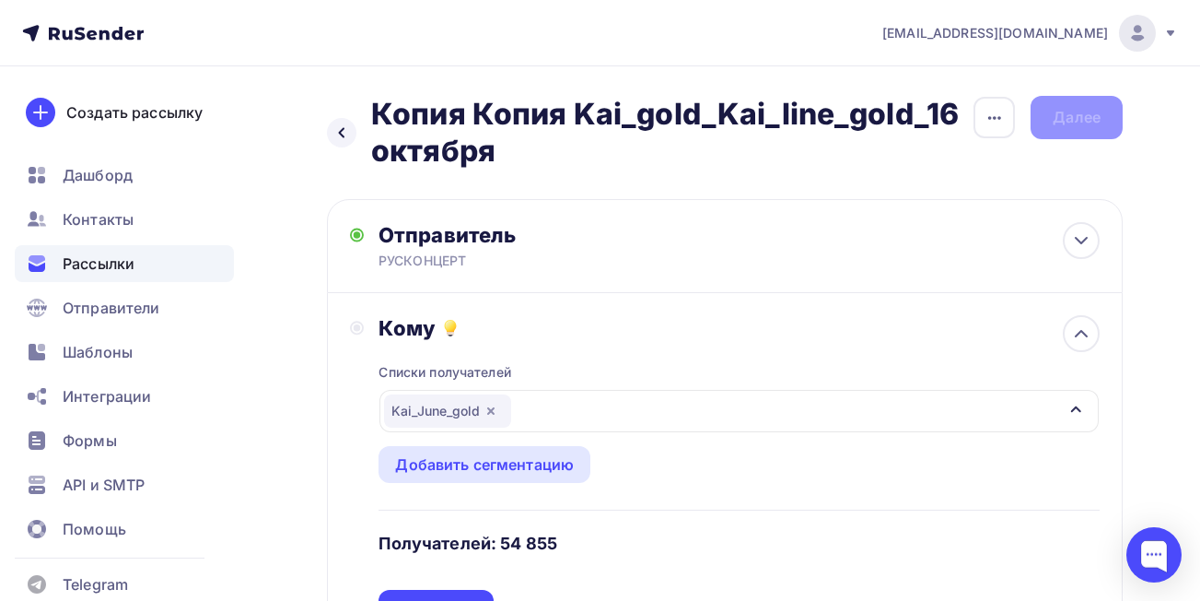
click at [1073, 413] on icon "button" at bounding box center [1076, 409] width 15 height 15
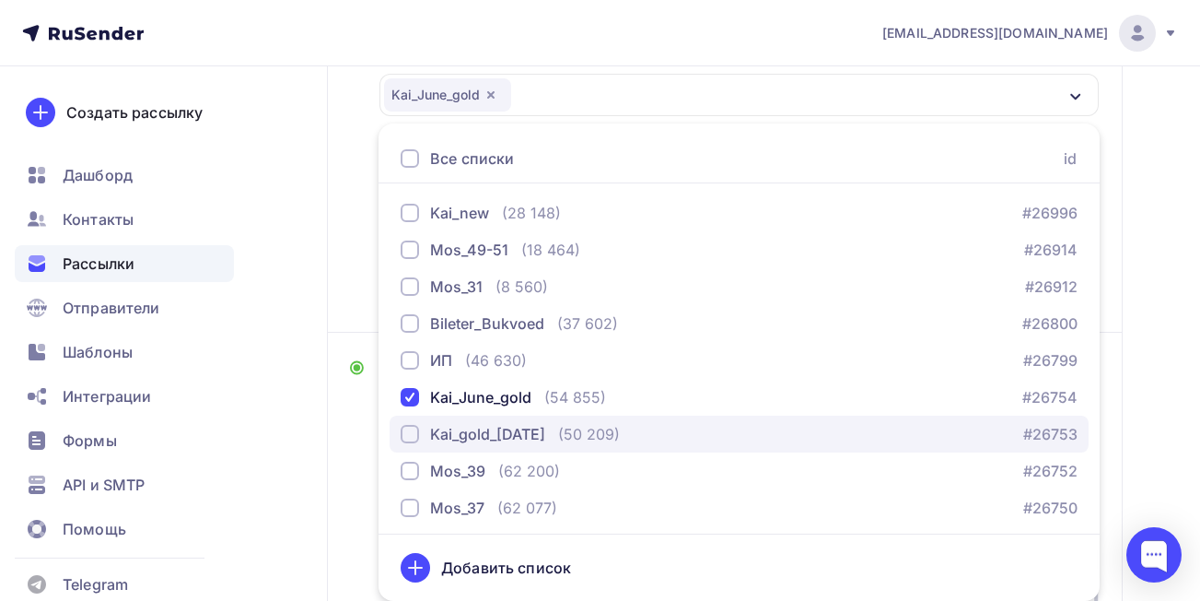
click at [405, 432] on div "button" at bounding box center [410, 434] width 18 height 18
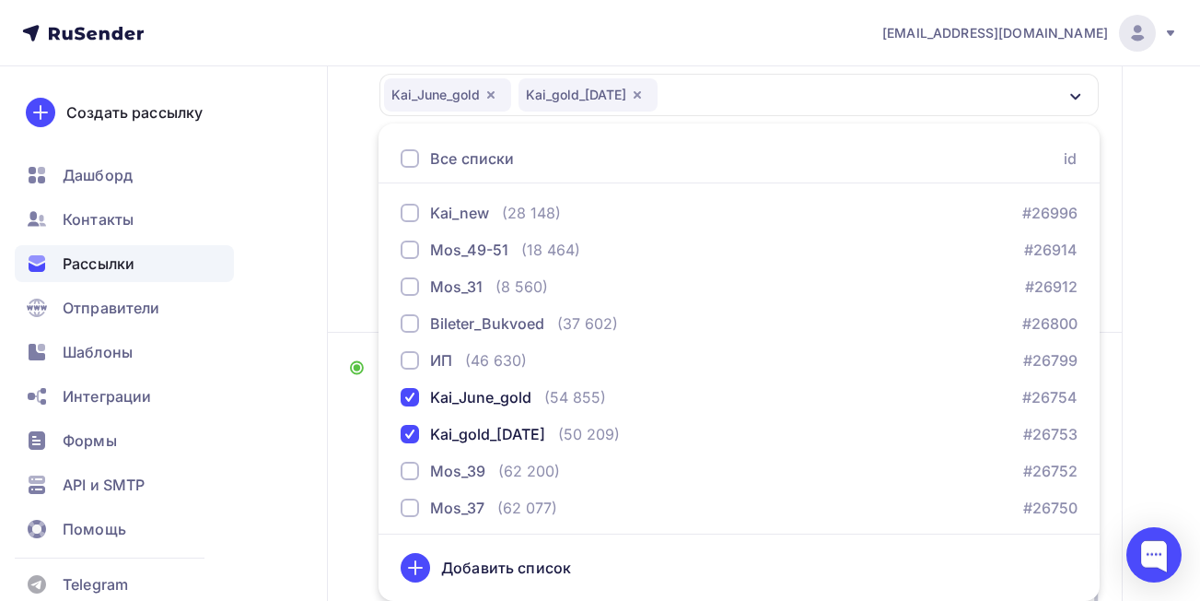
click at [361, 398] on div "Тема Тема * Музыка при свечах! Вивальди. Времена года. [GEOGRAPHIC_DATA]. Време…" at bounding box center [546, 497] width 392 height 285
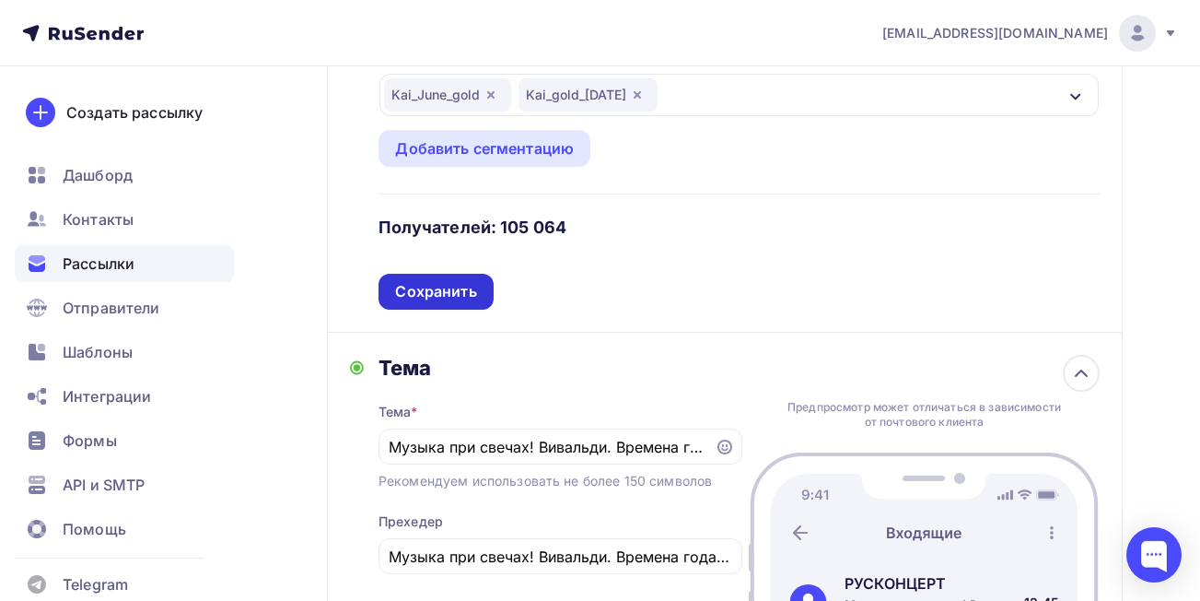
click at [440, 300] on div "Сохранить" at bounding box center [435, 291] width 81 height 21
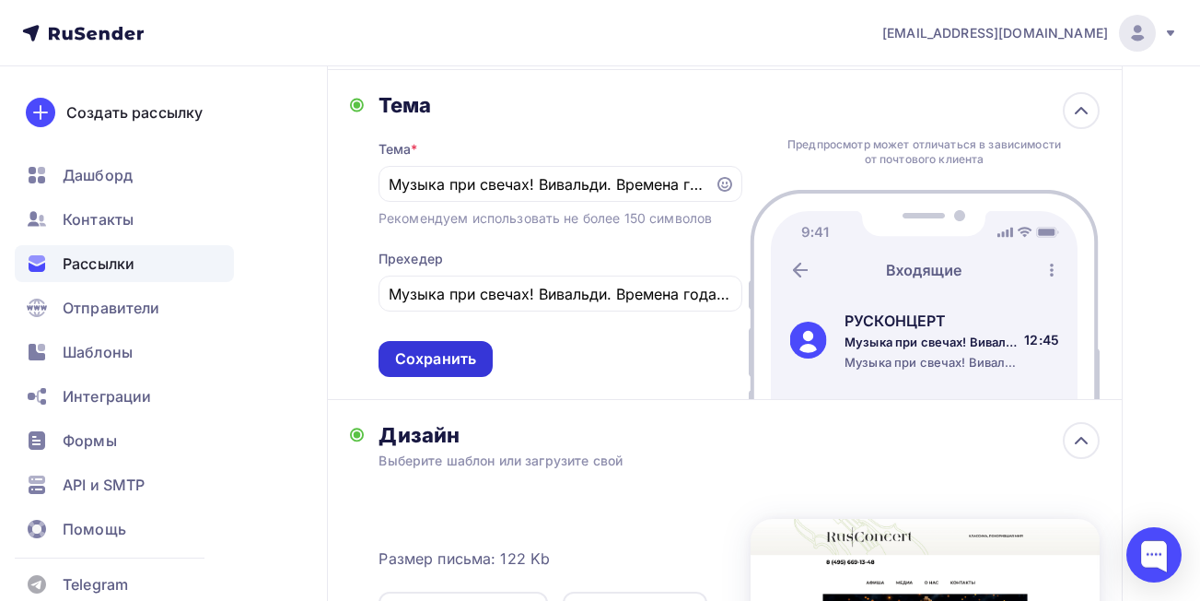
click at [444, 346] on div "Сохранить" at bounding box center [436, 359] width 114 height 36
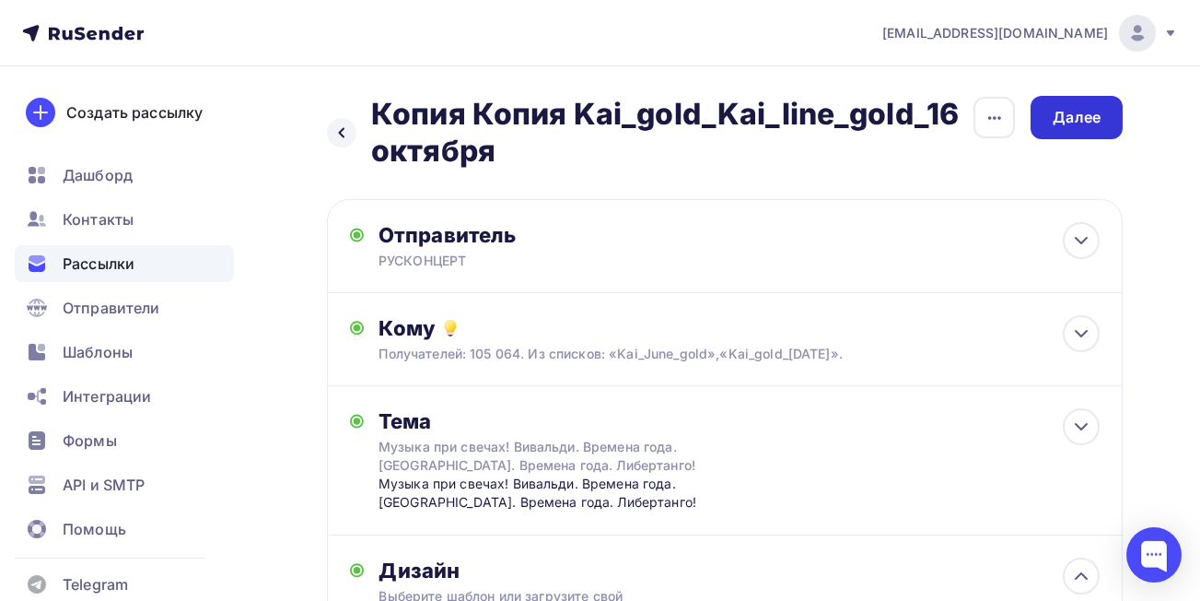
click at [1051, 123] on div "Далее" at bounding box center [1077, 117] width 92 height 43
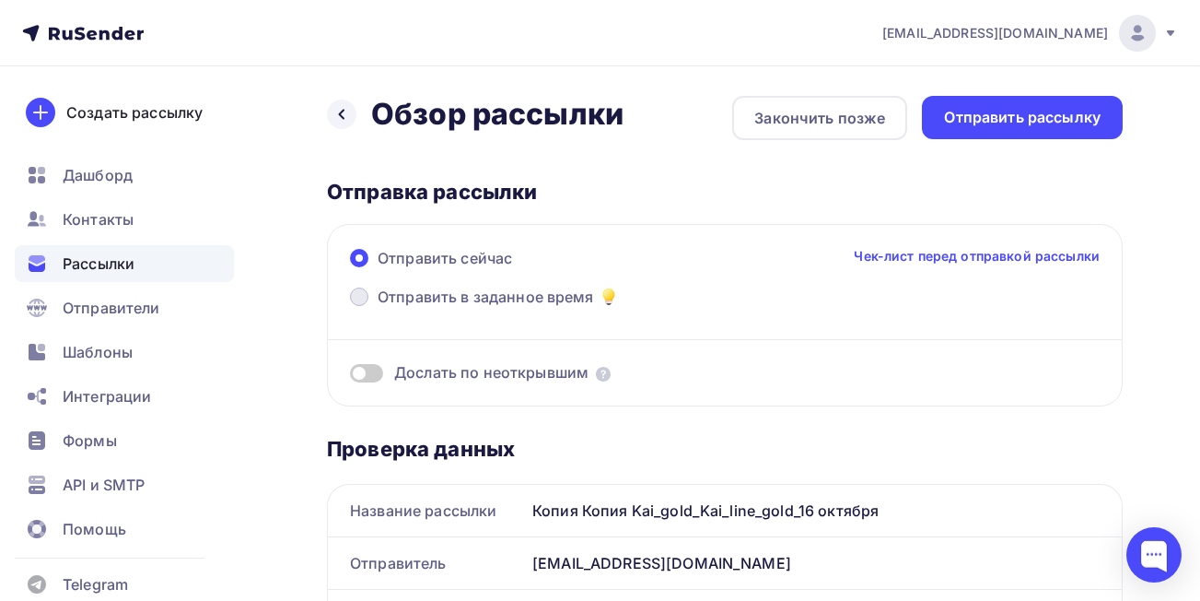
click at [356, 296] on span at bounding box center [359, 296] width 18 height 18
click at [378, 308] on input "Отправить в заданное время" at bounding box center [378, 308] width 0 height 0
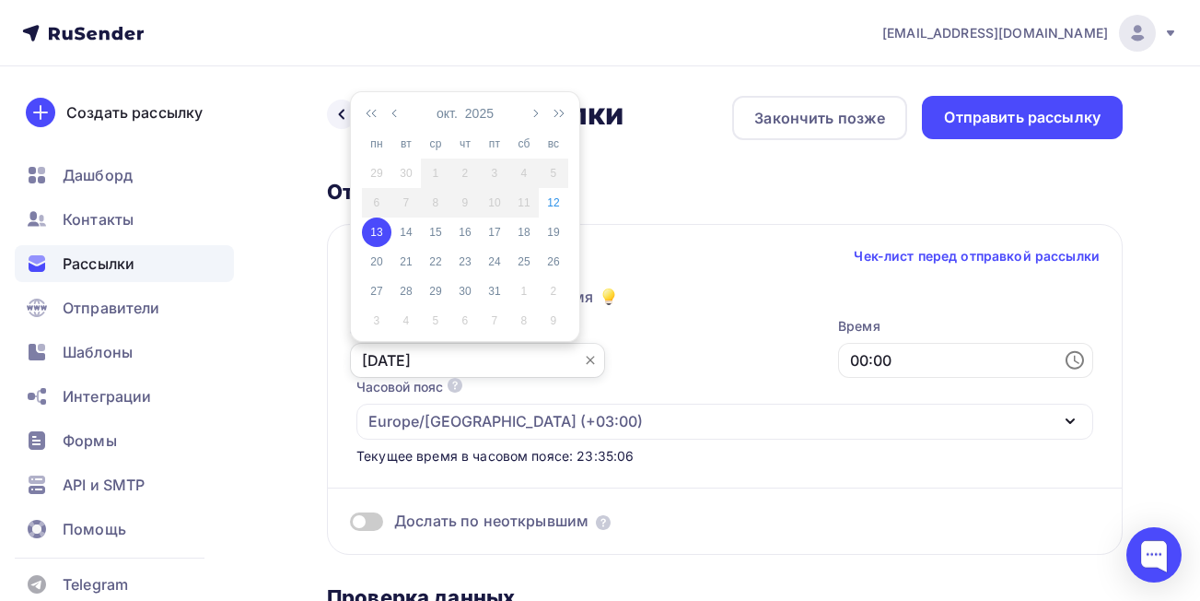
click at [463, 361] on input "[DATE]" at bounding box center [477, 360] width 255 height 35
click at [401, 231] on div "14" at bounding box center [405, 232] width 29 height 17
type input "[DATE]"
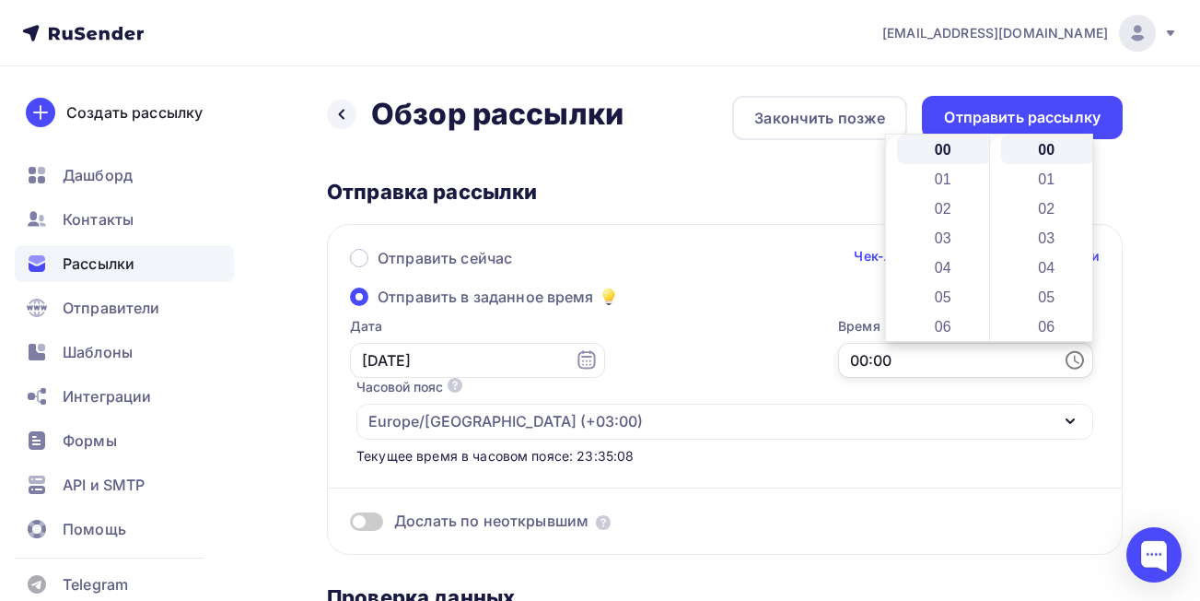
click at [905, 363] on input "00:00" at bounding box center [965, 360] width 255 height 35
drag, startPoint x: 980, startPoint y: 154, endPoint x: 991, endPoint y: 219, distance: 66.3
click at [991, 219] on div "00 01 02 03 04 05 06 07 08 09 10 11 12 13 14 15 16 17 18 19 20 21 22 23 00 01 0…" at bounding box center [989, 237] width 206 height 206
drag, startPoint x: 985, startPoint y: 159, endPoint x: 989, endPoint y: 182, distance: 23.5
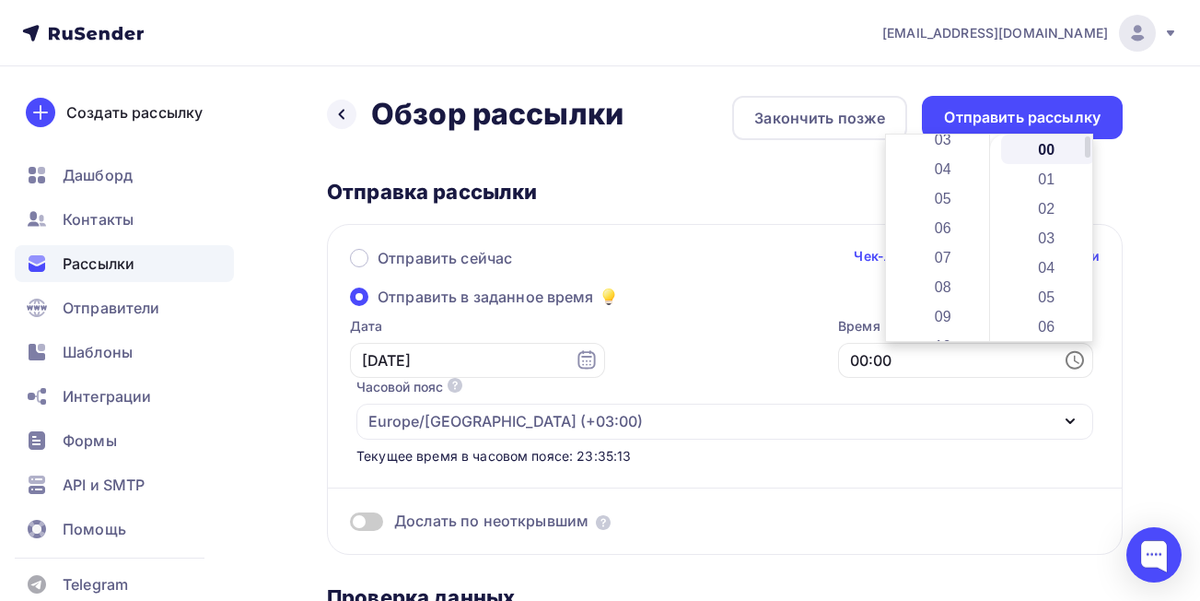
click at [989, 182] on div "00 01 02 03 04 05 06 07 08 09 10 11 12 13 14 15 16 17 18 19 20 21 22 23 00 01 0…" at bounding box center [989, 237] width 206 height 206
click at [952, 284] on li "08" at bounding box center [944, 286] width 95 height 29
drag, startPoint x: 1090, startPoint y: 147, endPoint x: 1086, endPoint y: 301, distance: 153.9
click at [1086, 301] on div at bounding box center [1088, 296] width 6 height 21
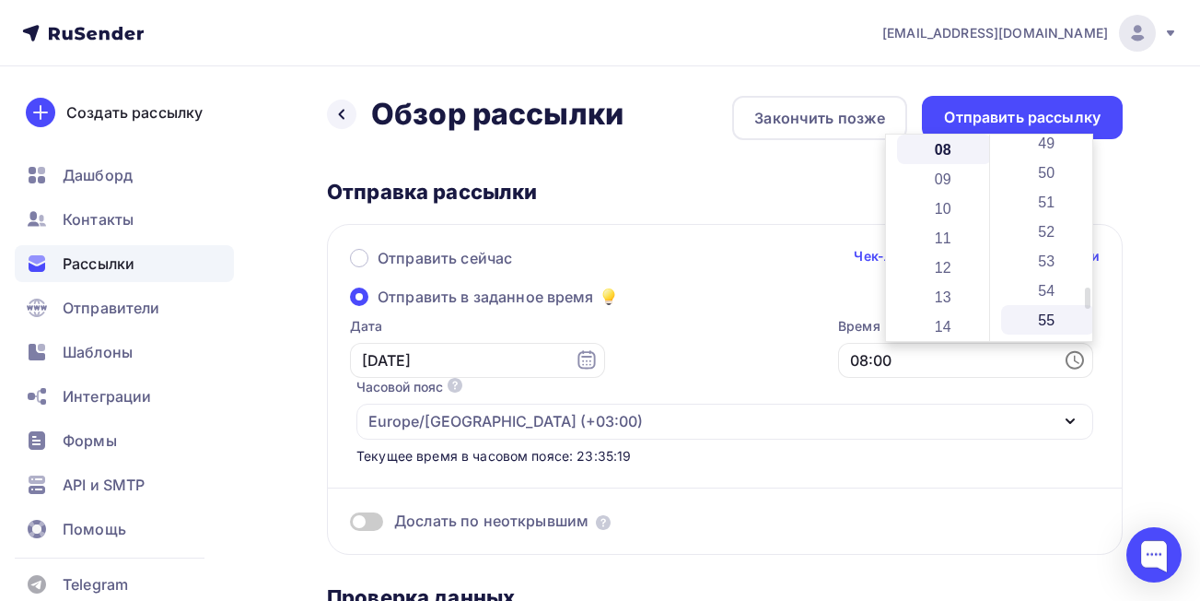
click at [1049, 317] on li "55" at bounding box center [1048, 319] width 95 height 29
type input "08:55"
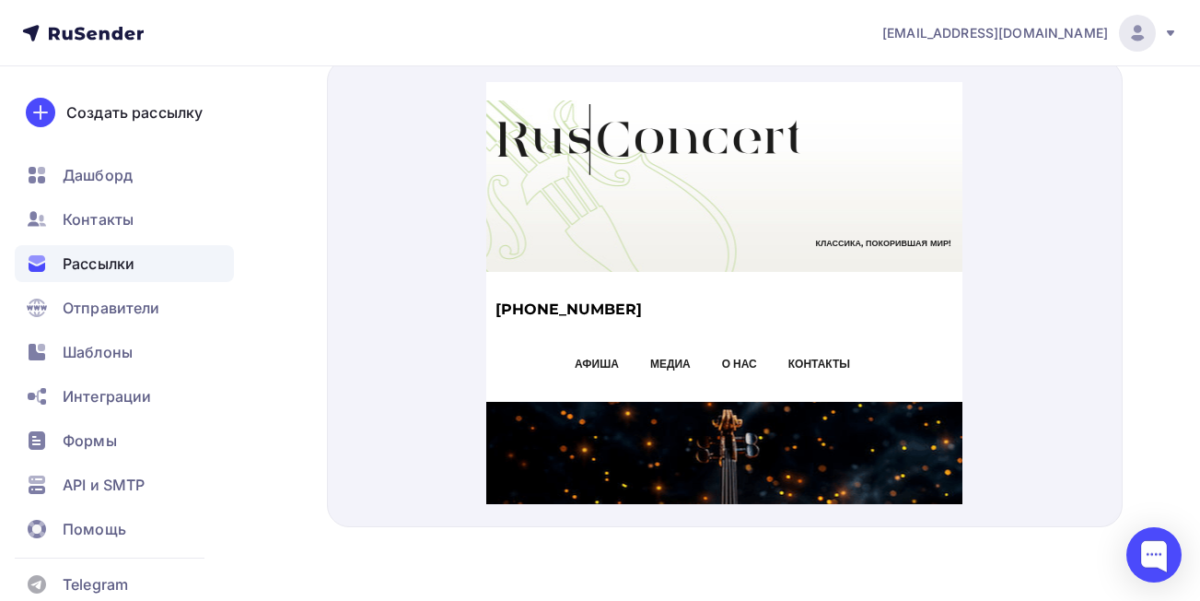
scroll to position [0, 0]
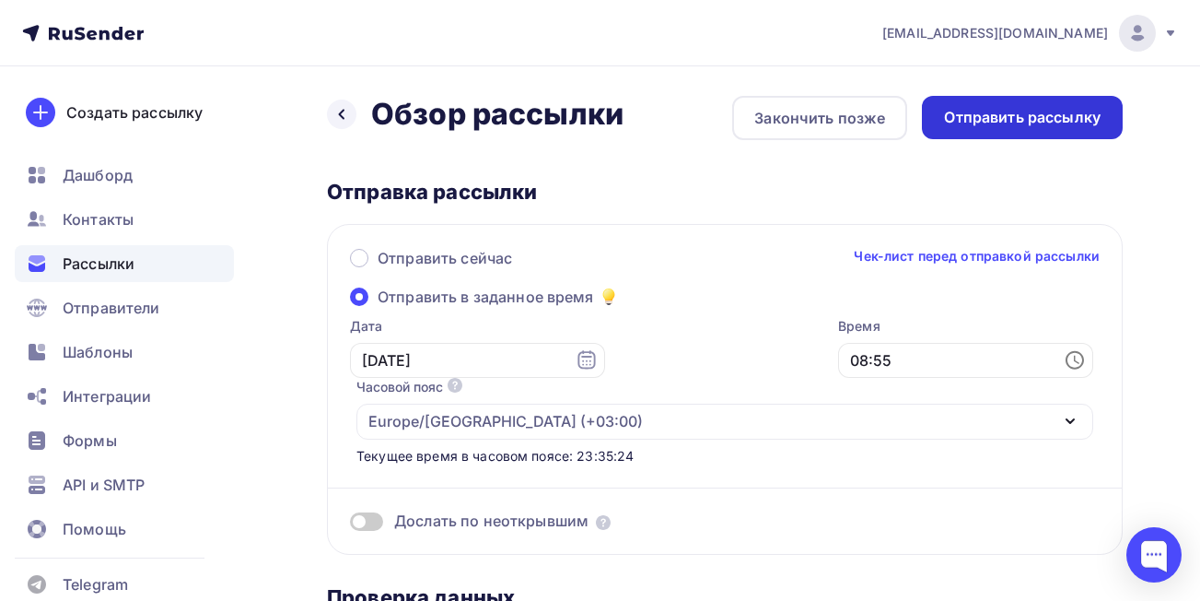
click at [1049, 123] on div "Отправить рассылку" at bounding box center [1022, 117] width 157 height 21
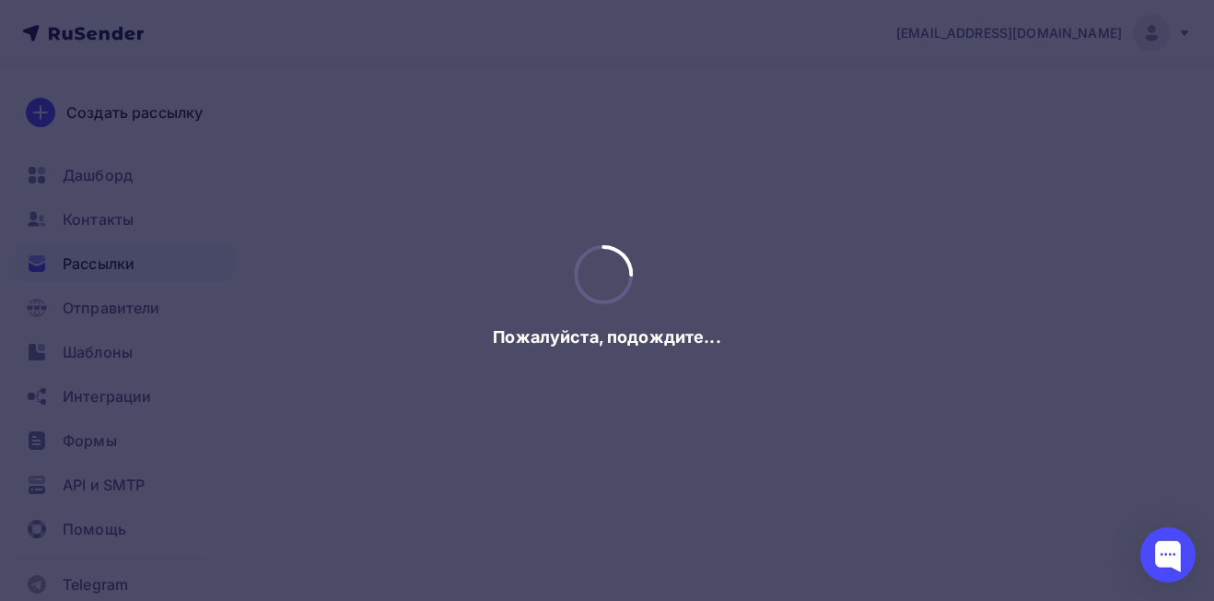
click at [1049, 123] on div at bounding box center [607, 300] width 1214 height 601
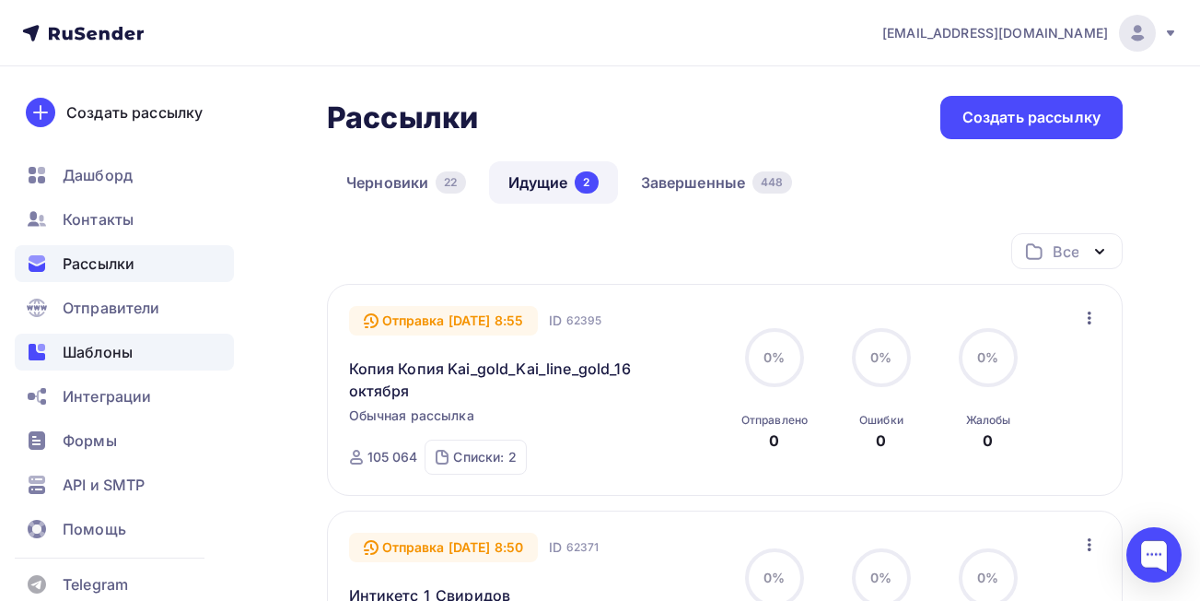
click at [99, 356] on span "Шаблоны" at bounding box center [98, 352] width 70 height 22
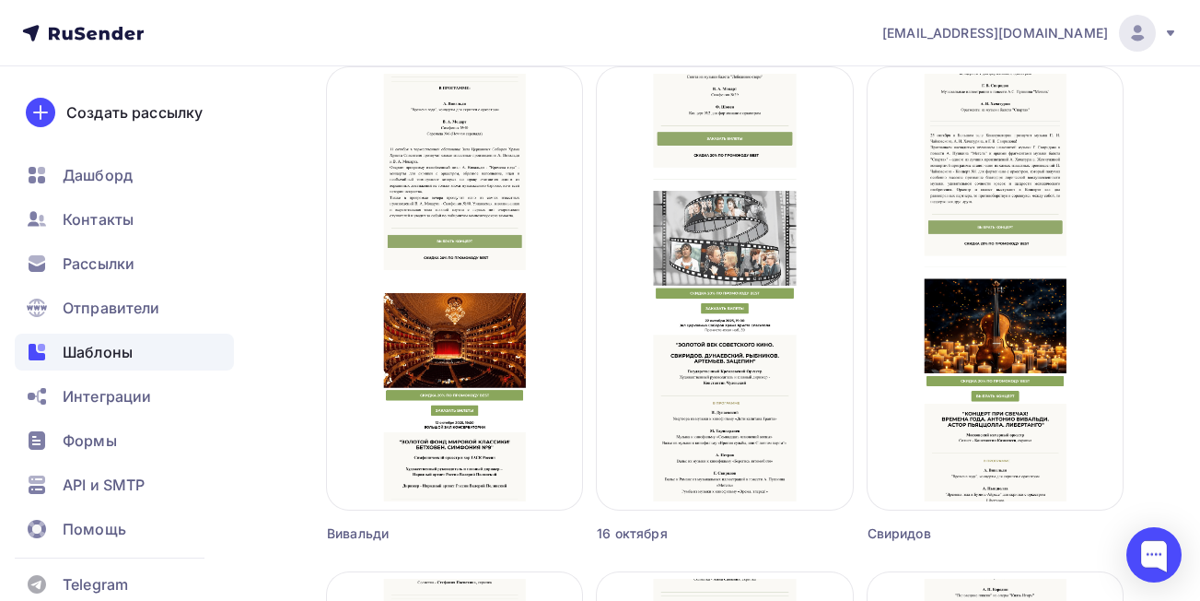
scroll to position [706, 0]
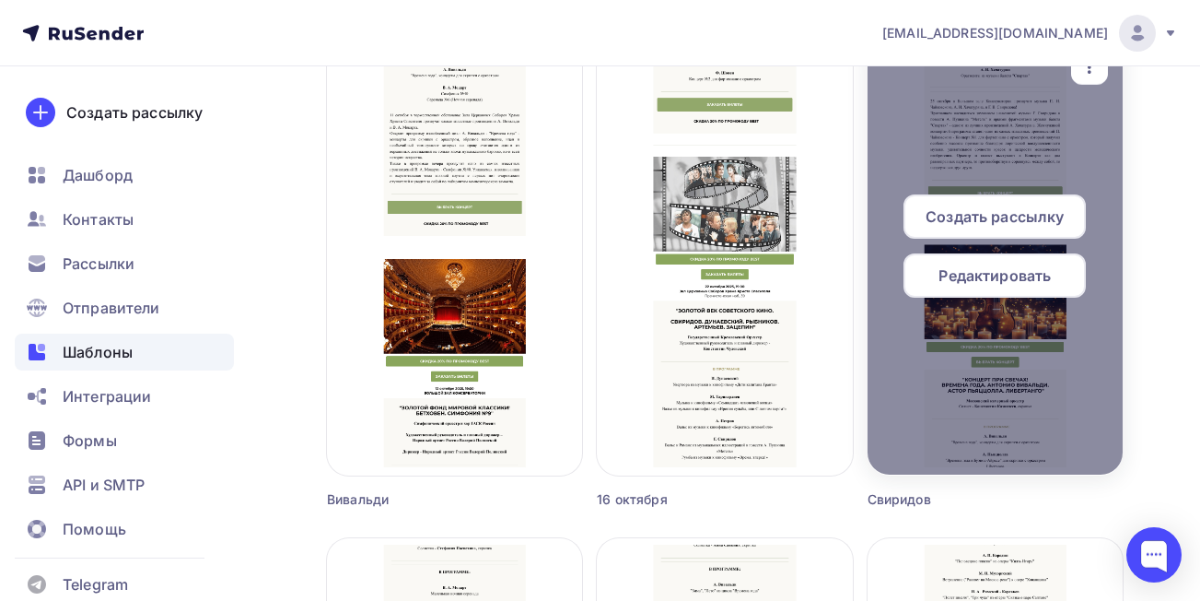
click at [973, 220] on span "Создать рассылку" at bounding box center [995, 216] width 138 height 22
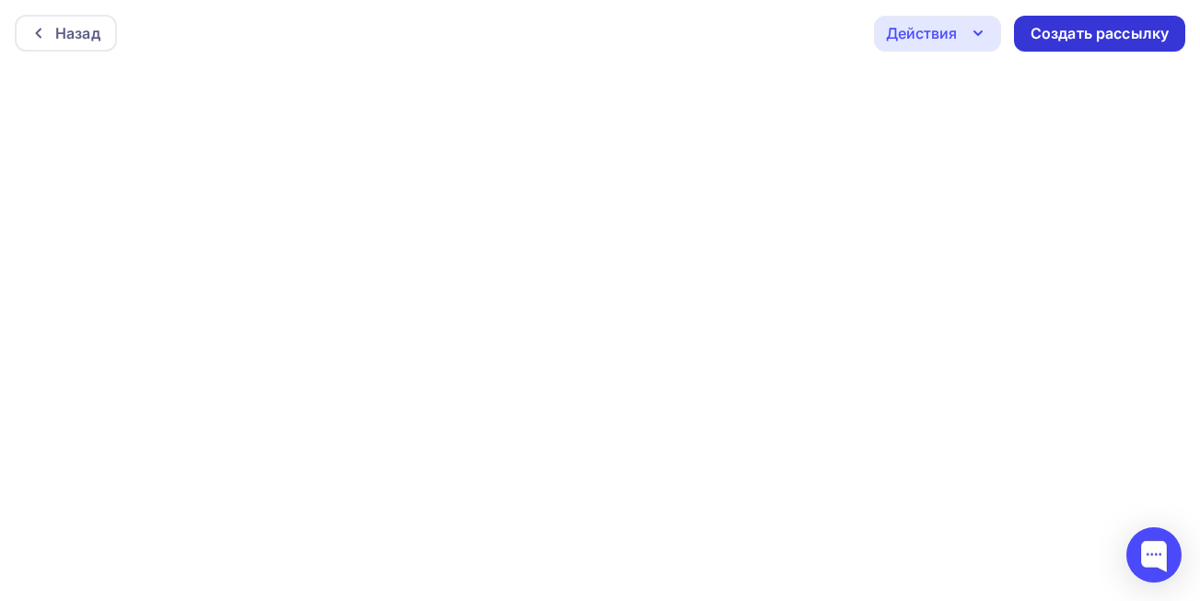
click at [1066, 25] on div "Создать рассылку" at bounding box center [1100, 33] width 138 height 21
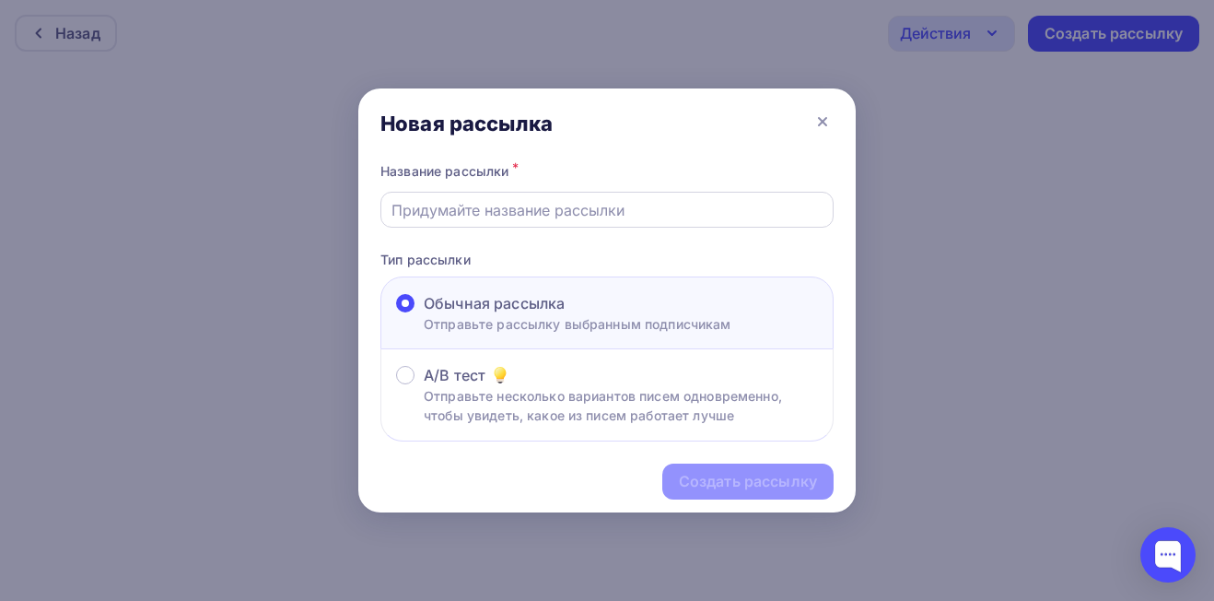
click at [652, 209] on input "text" at bounding box center [607, 210] width 432 height 22
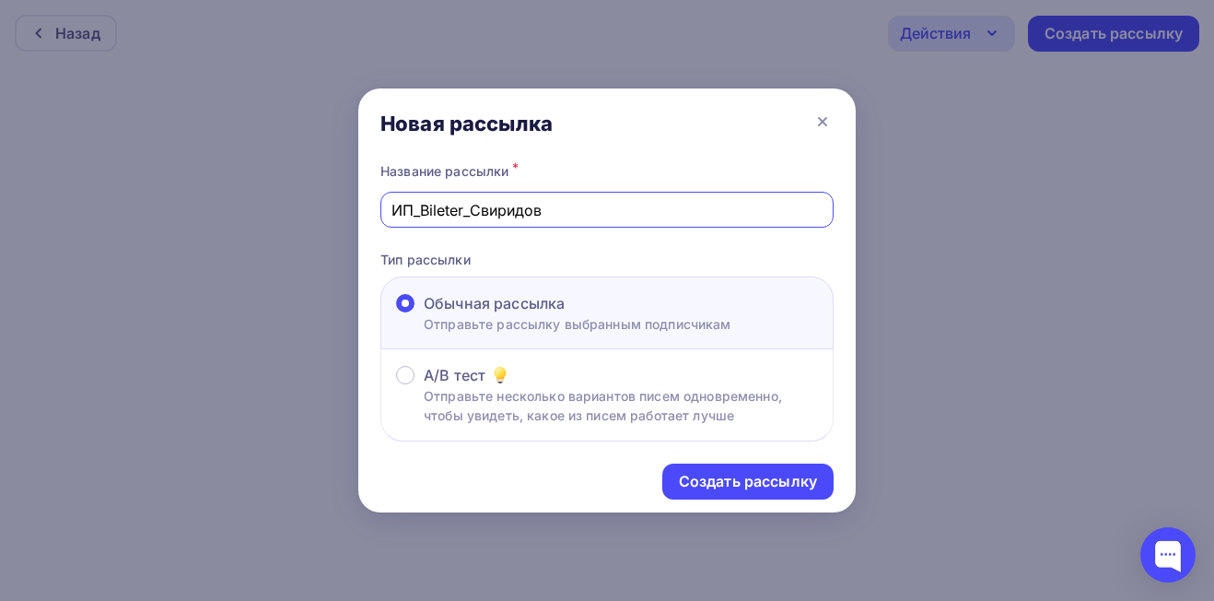
type input "ИП_Bileter_Свиридов"
click at [743, 461] on div "Создать рассылку" at bounding box center [606, 481] width 497 height 80
click at [740, 486] on div "Создать рассылку" at bounding box center [748, 481] width 138 height 21
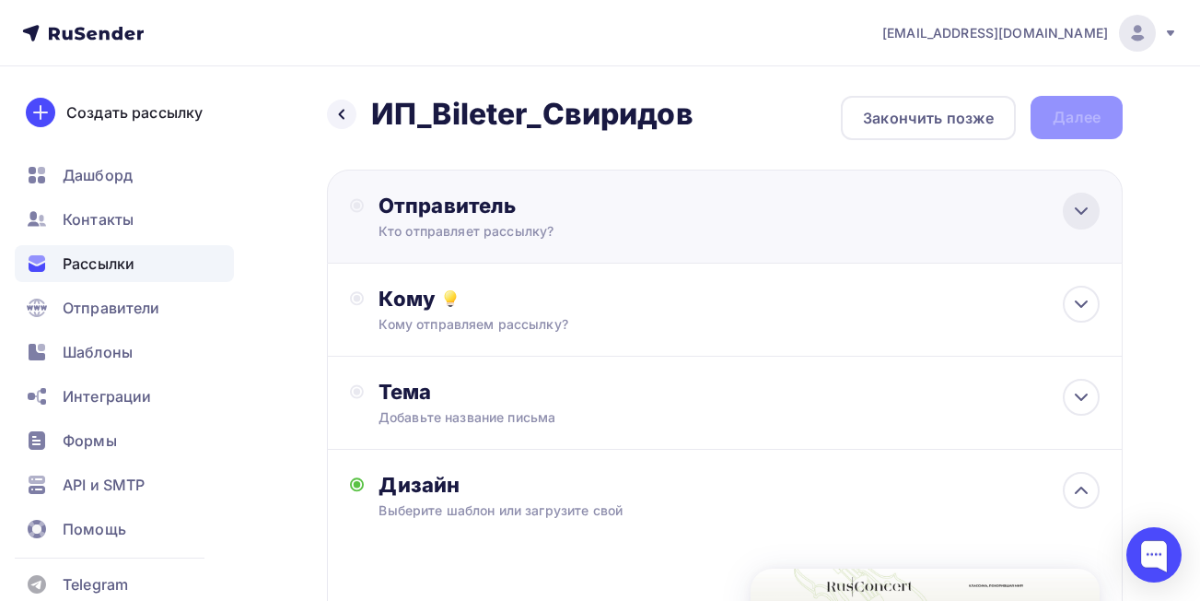
click at [1073, 223] on div at bounding box center [1081, 211] width 37 height 37
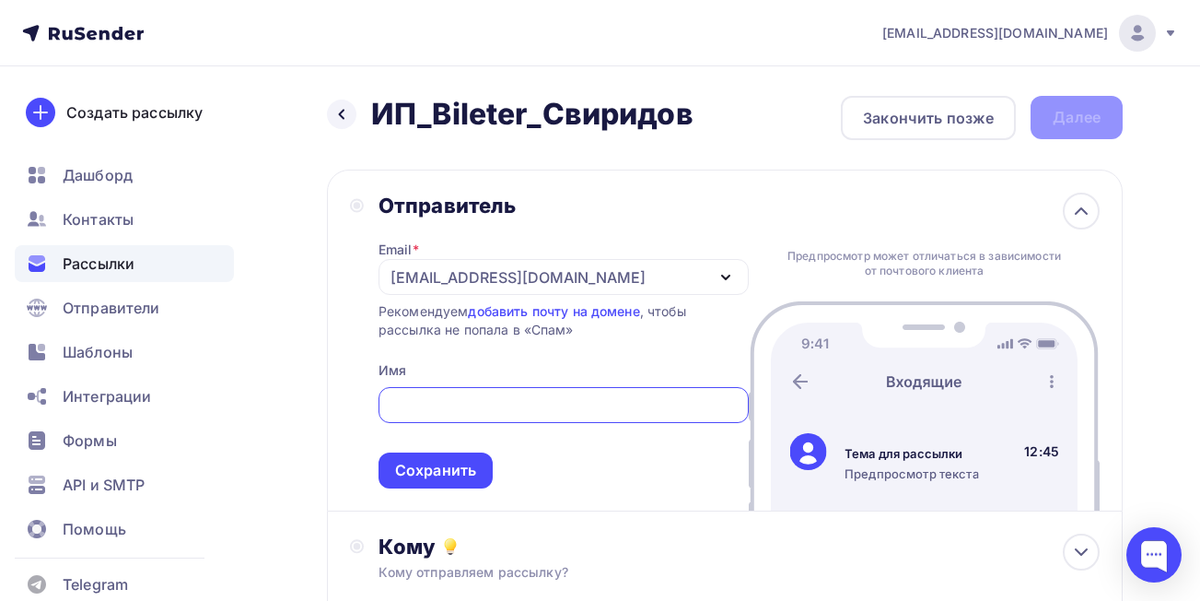
click at [434, 277] on div "[EMAIL_ADDRESS][DOMAIN_NAME]" at bounding box center [518, 277] width 255 height 22
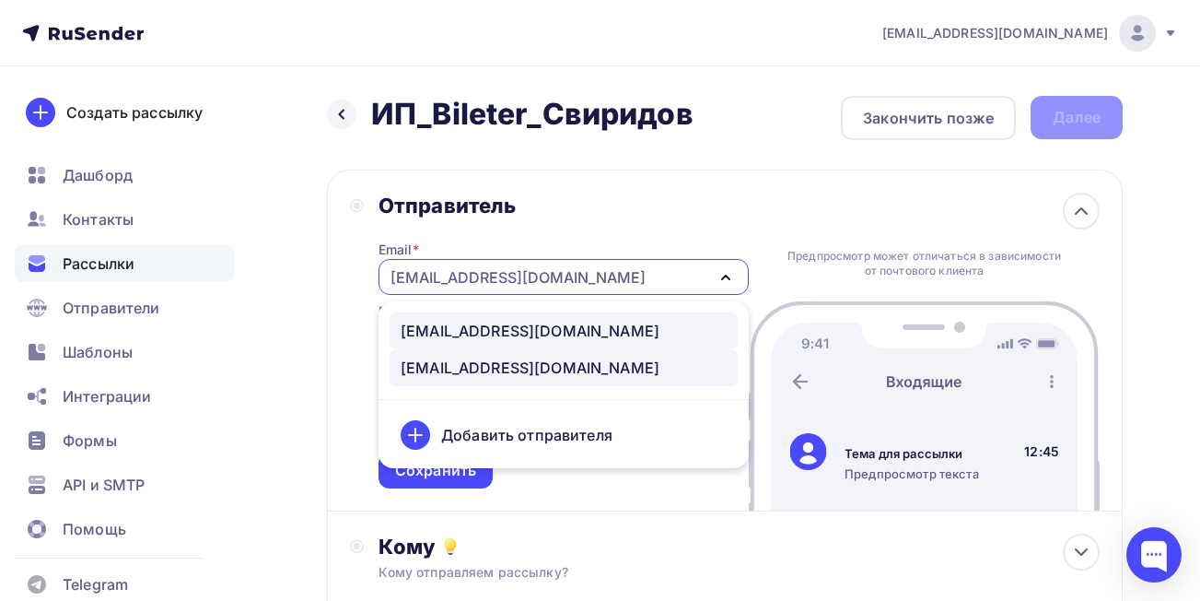
click at [439, 330] on div "[EMAIL_ADDRESS][DOMAIN_NAME]" at bounding box center [530, 331] width 259 height 22
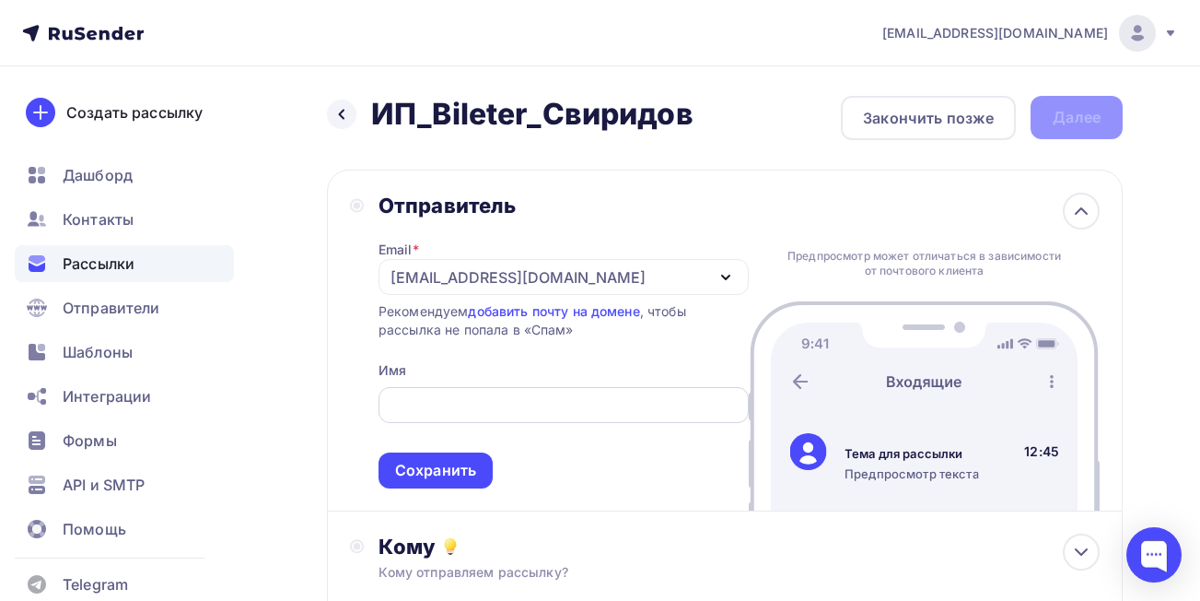
click at [466, 412] on input "text" at bounding box center [563, 405] width 349 height 22
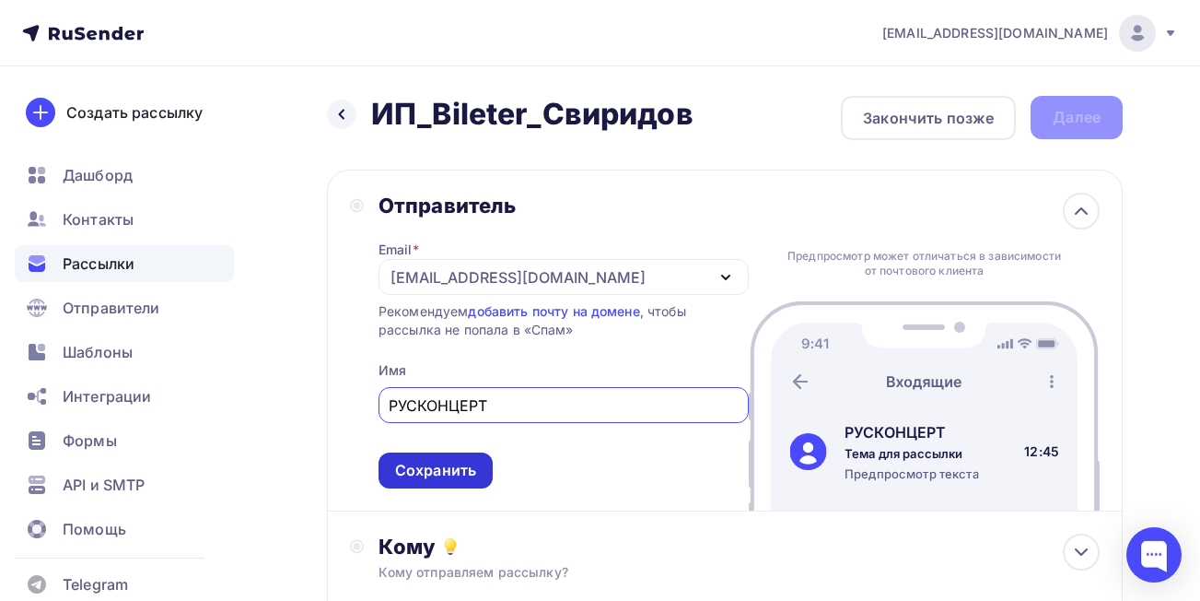
type input "РУСКОНЦЕРТ"
click at [462, 471] on div "Сохранить" at bounding box center [435, 470] width 81 height 21
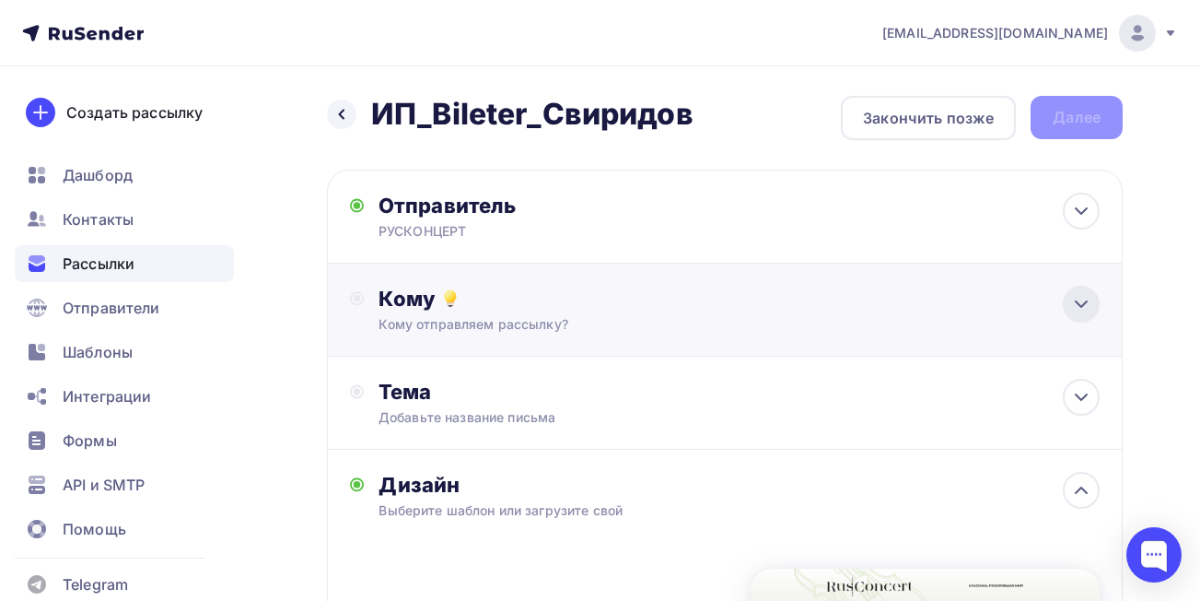
click at [1085, 310] on icon at bounding box center [1081, 304] width 22 height 22
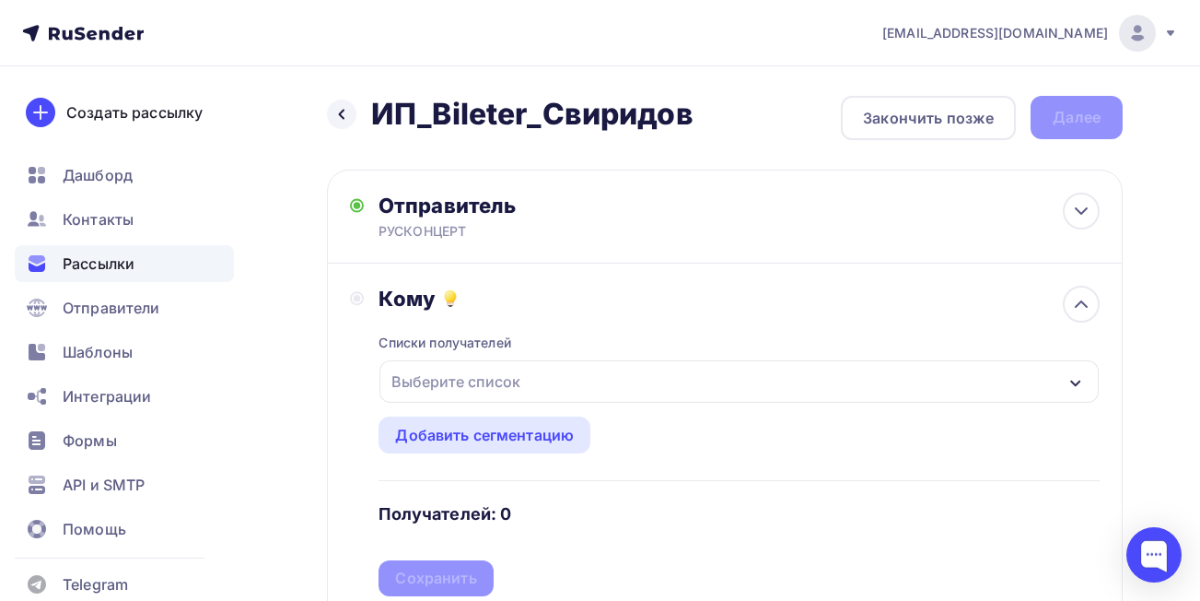
click at [858, 391] on div "Выберите список" at bounding box center [739, 381] width 719 height 42
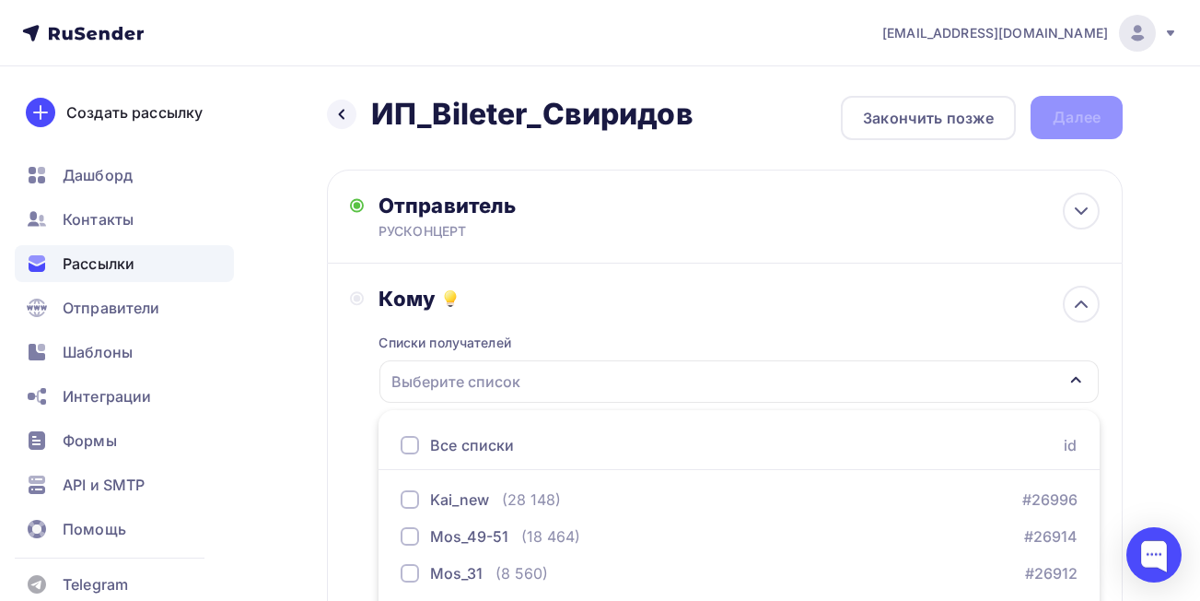
scroll to position [286, 0]
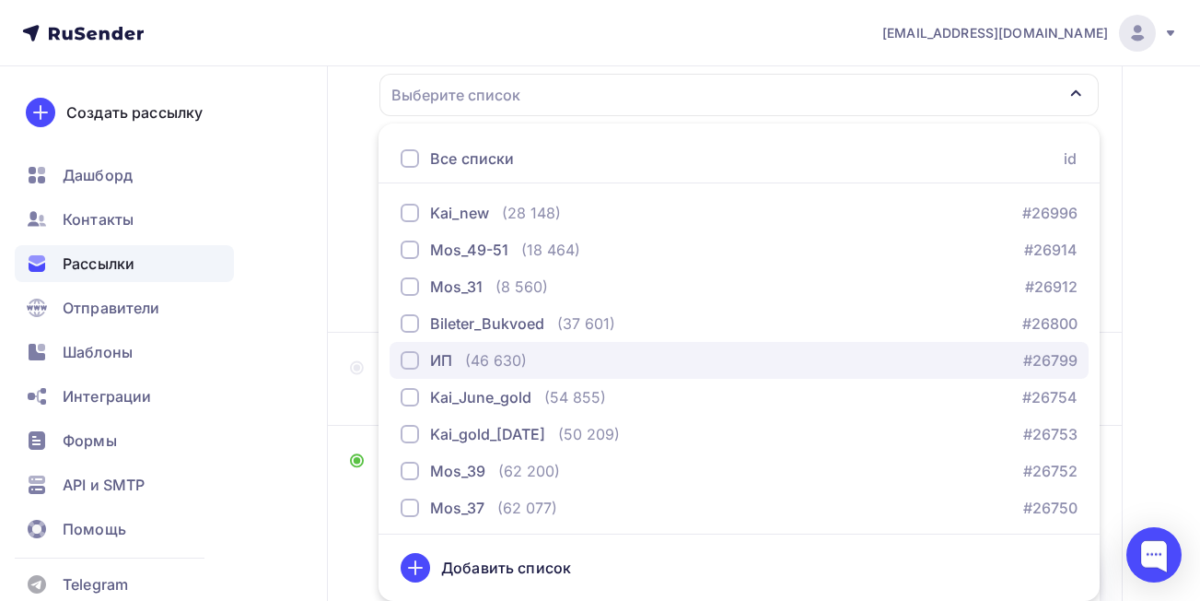
click at [407, 353] on div "button" at bounding box center [410, 360] width 18 height 18
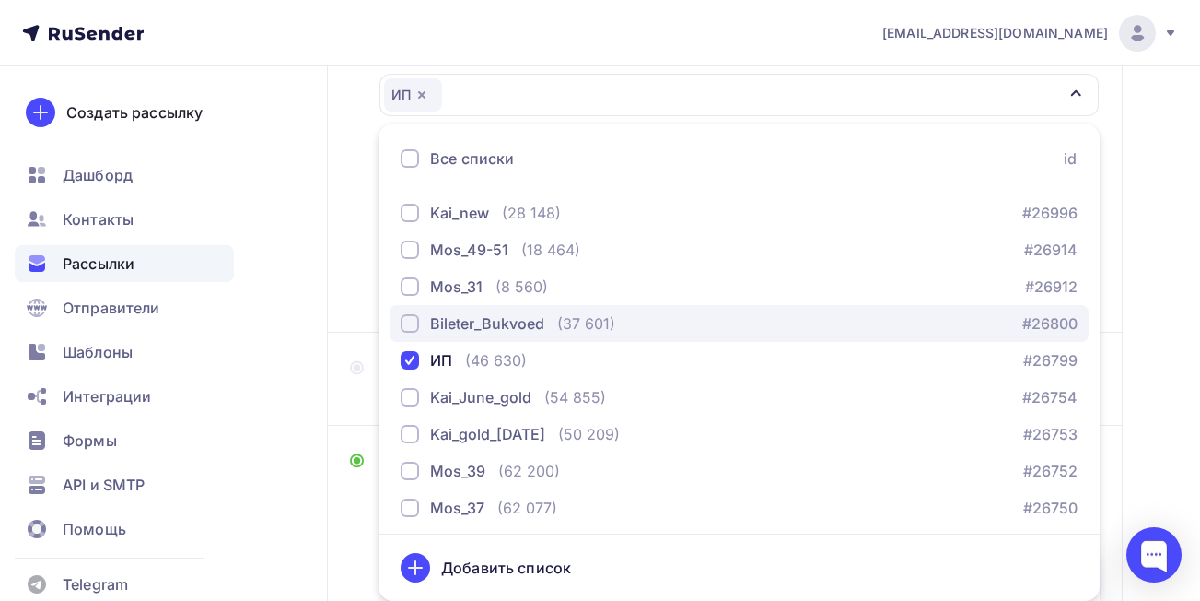
click at [407, 322] on div "button" at bounding box center [410, 323] width 18 height 18
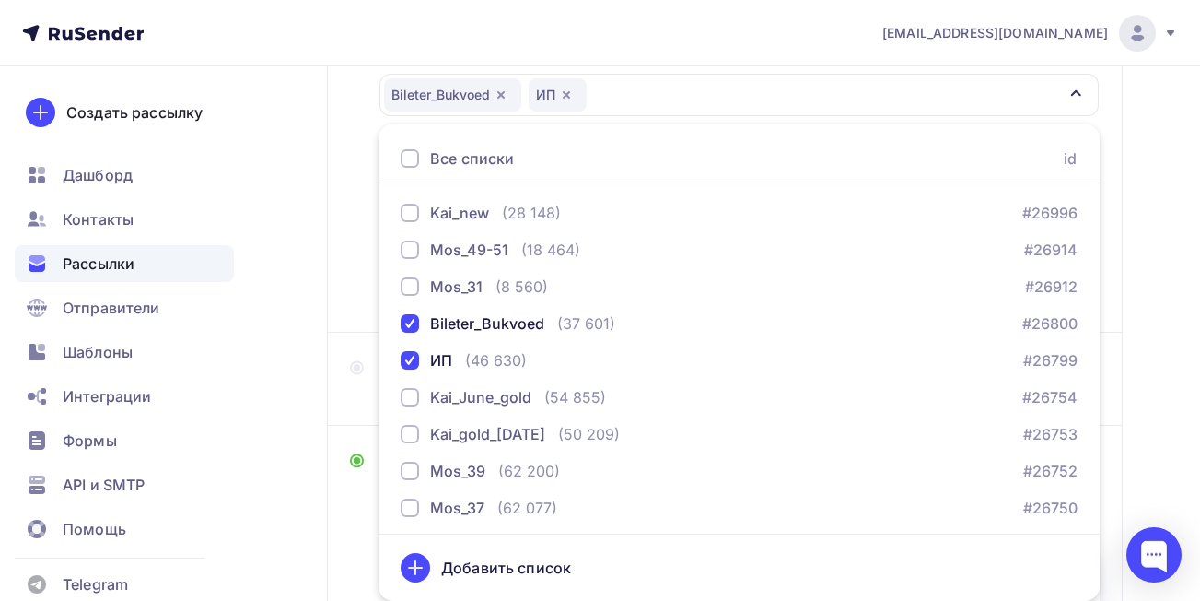
click at [288, 289] on div "Назад ИП_Bileter_Свиридов ИП_Bileter_Свиридов Закончить позже Далее Отправитель…" at bounding box center [600, 412] width 1200 height 1265
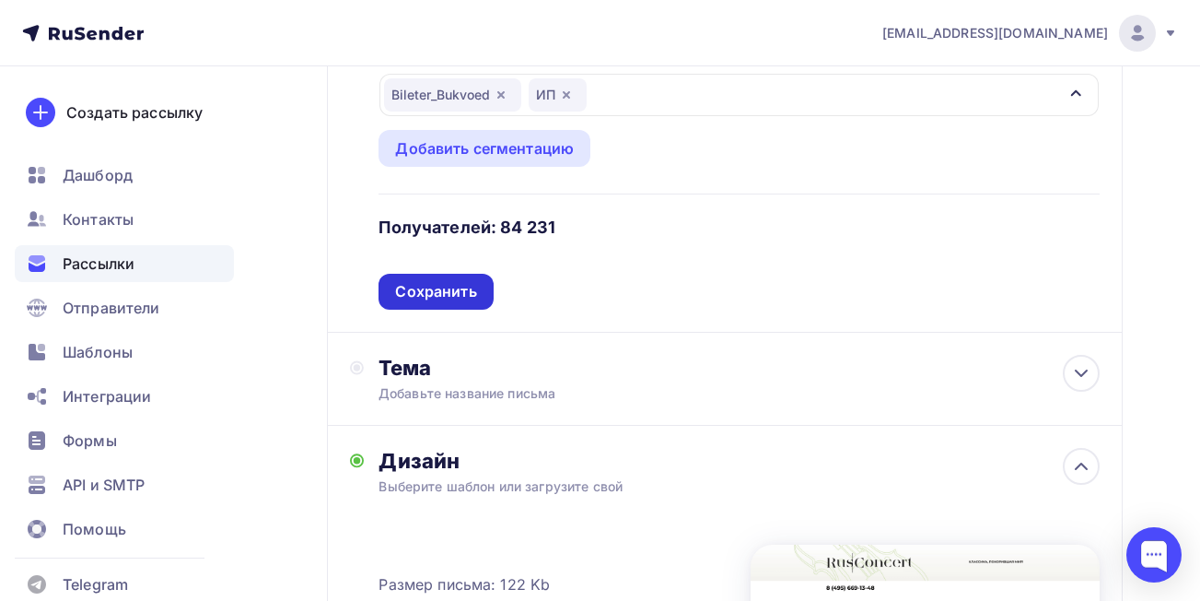
click at [456, 298] on div "Сохранить" at bounding box center [435, 291] width 81 height 21
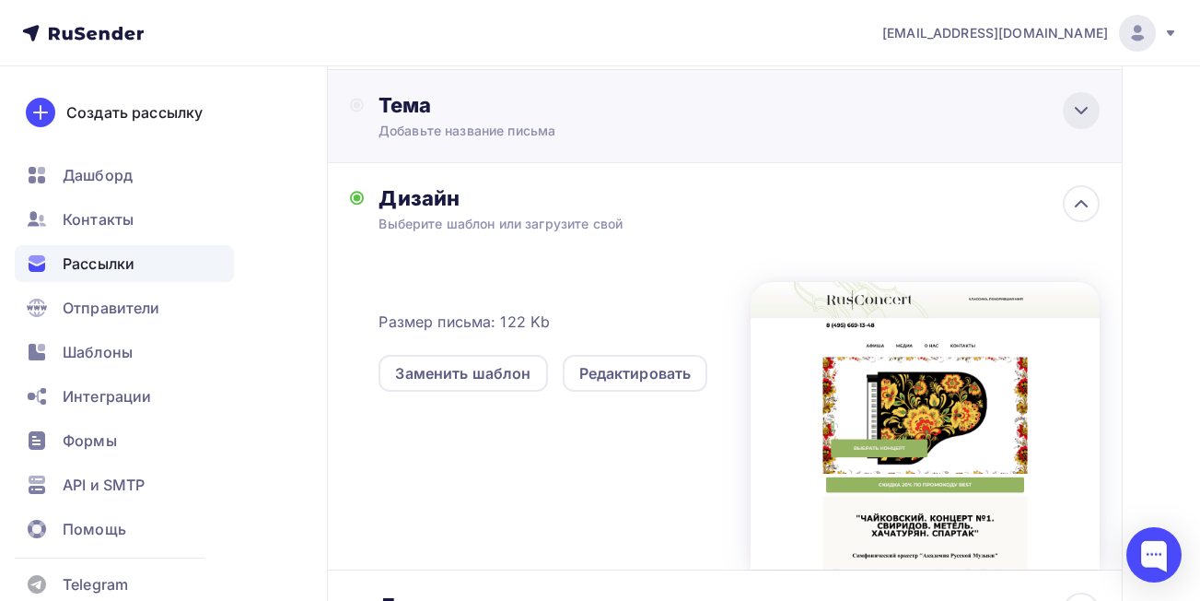
click at [1080, 105] on icon at bounding box center [1081, 110] width 22 height 22
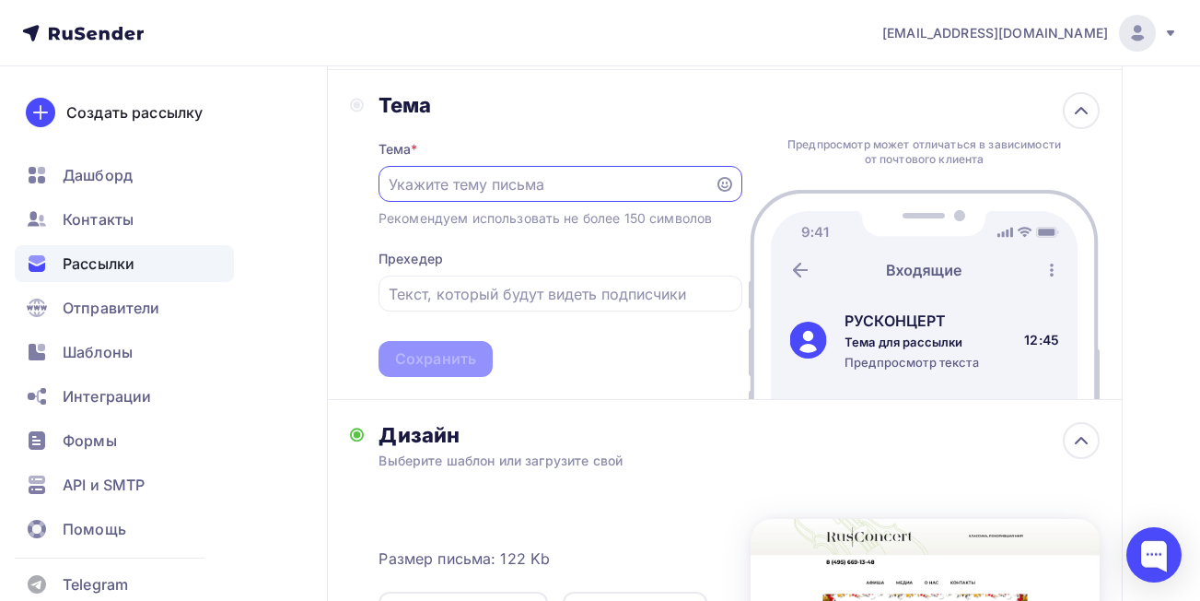
scroll to position [0, 0]
click at [652, 184] on input "text" at bounding box center [546, 184] width 315 height 22
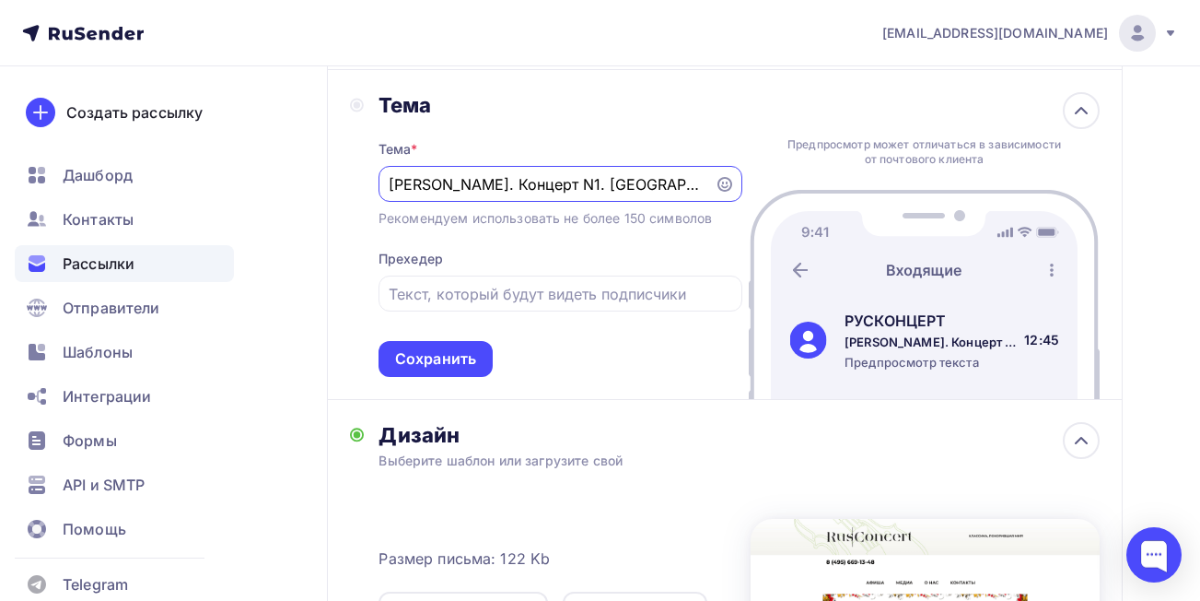
drag, startPoint x: 702, startPoint y: 181, endPoint x: 373, endPoint y: 181, distance: 328.8
click at [373, 181] on div "[PERSON_NAME] * [PERSON_NAME]. Концерт N1. [GEOGRAPHIC_DATA]. Метель. [PERSON_N…" at bounding box center [546, 234] width 392 height 285
type input "[PERSON_NAME]. Концерт N1. [GEOGRAPHIC_DATA]. Метель. [PERSON_NAME]. Спартак!"
click at [440, 295] on input "text" at bounding box center [560, 294] width 343 height 22
paste input "[PERSON_NAME]. Концерт N1. [GEOGRAPHIC_DATA]. Метель. [PERSON_NAME]. Спартак!"
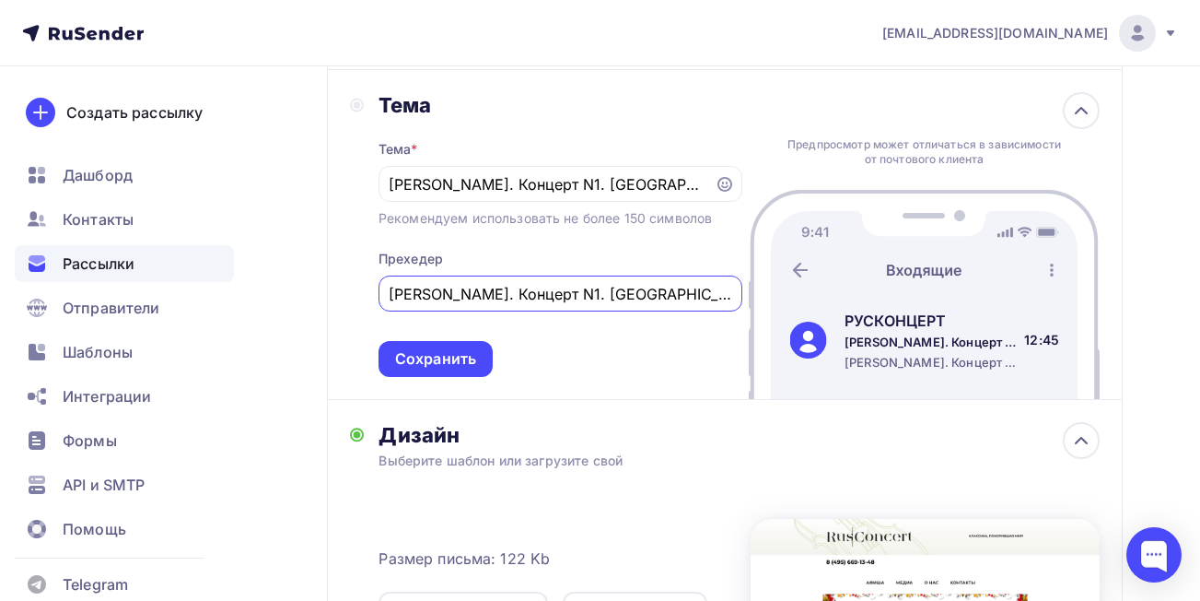
scroll to position [0, 132]
type input "[PERSON_NAME]. Концерт N1. [GEOGRAPHIC_DATA]. Метель. [PERSON_NAME]. Спартак!"
click at [444, 361] on div "Сохранить" at bounding box center [435, 358] width 81 height 21
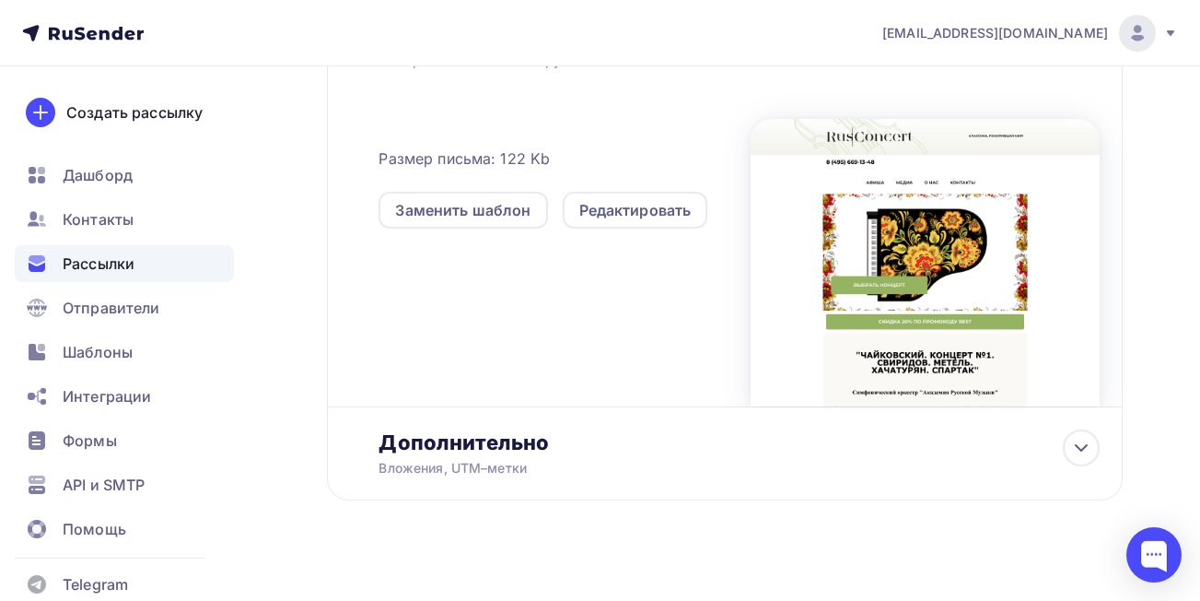
scroll to position [0, 0]
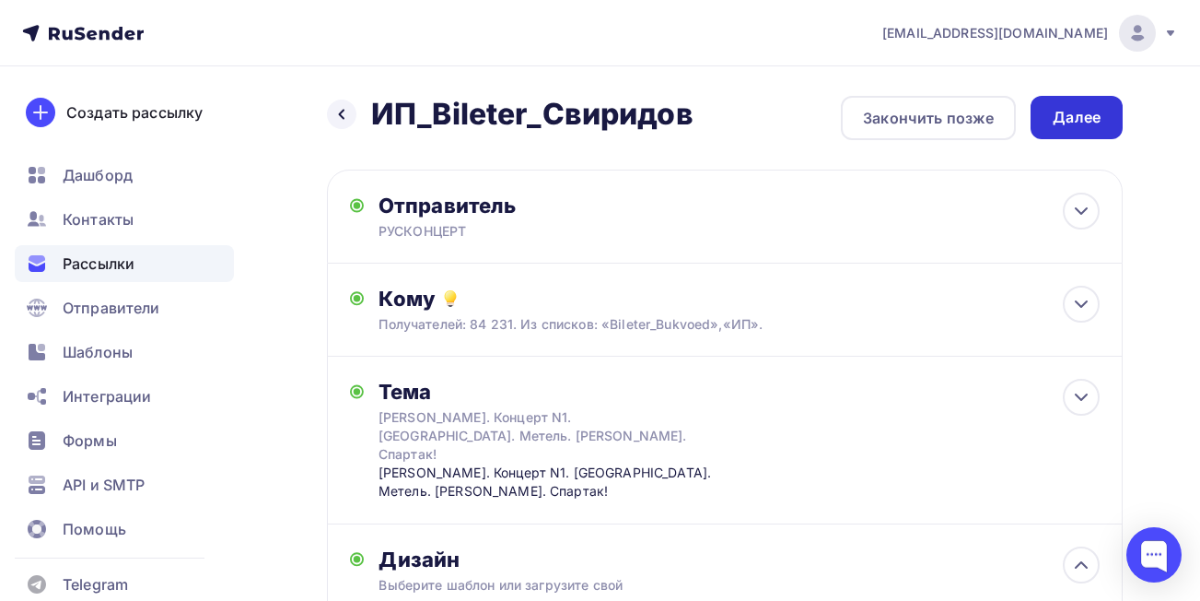
click at [1088, 111] on div "Далее" at bounding box center [1077, 117] width 48 height 21
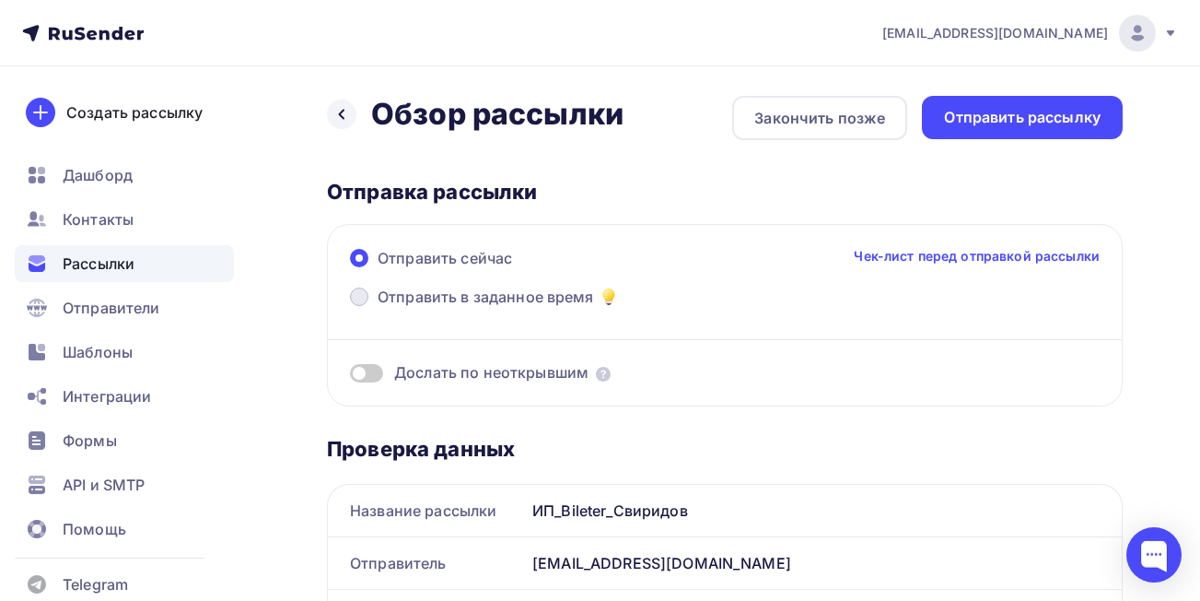
click at [361, 296] on span at bounding box center [359, 296] width 18 height 18
click at [378, 308] on input "Отправить в заданное время" at bounding box center [378, 308] width 0 height 0
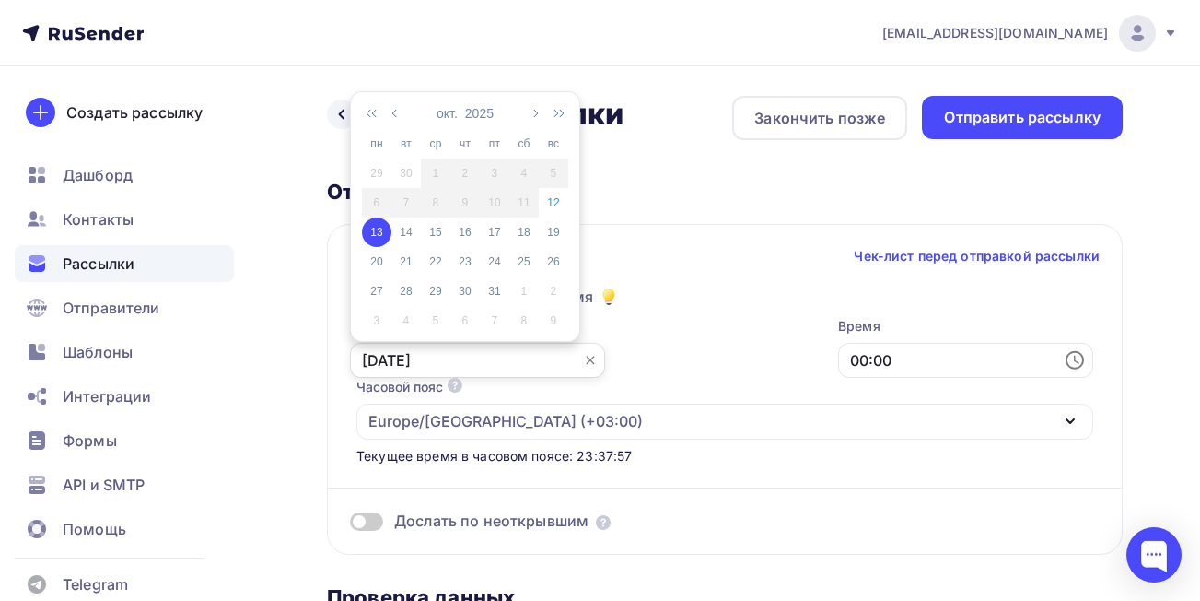
click at [415, 354] on input "[DATE]" at bounding box center [477, 360] width 255 height 35
click at [403, 237] on div "14" at bounding box center [405, 232] width 29 height 17
type input "[DATE]"
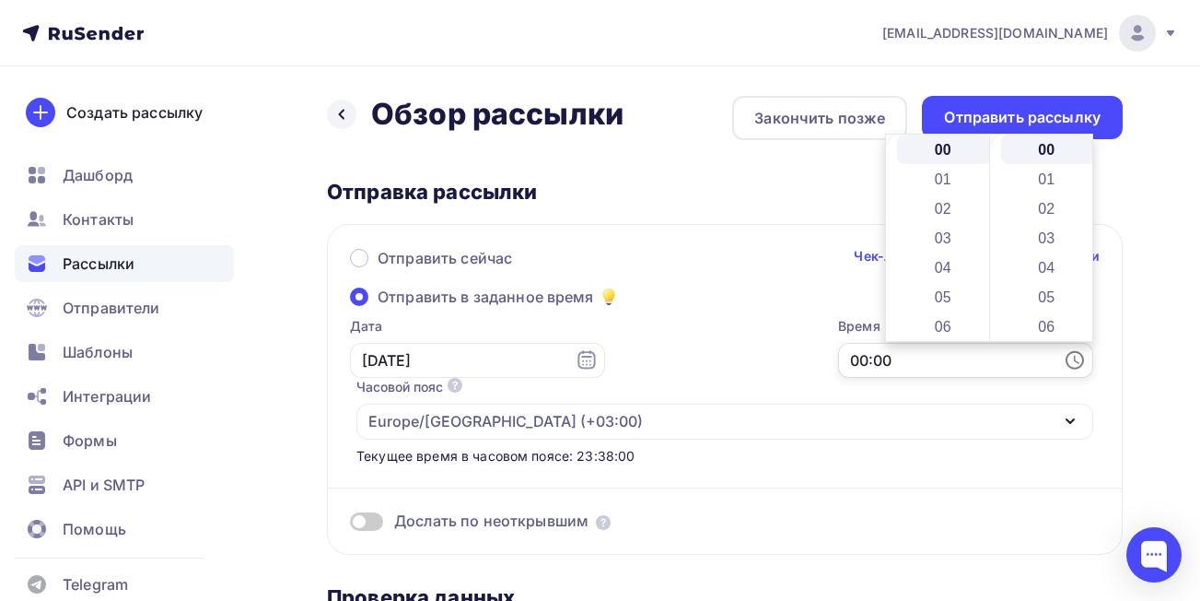
click at [1005, 350] on input "00:00" at bounding box center [965, 360] width 255 height 35
drag, startPoint x: 984, startPoint y: 156, endPoint x: 987, endPoint y: 204, distance: 48.0
click at [987, 204] on div at bounding box center [985, 206] width 6 height 47
click at [947, 205] on li "09" at bounding box center [944, 208] width 95 height 29
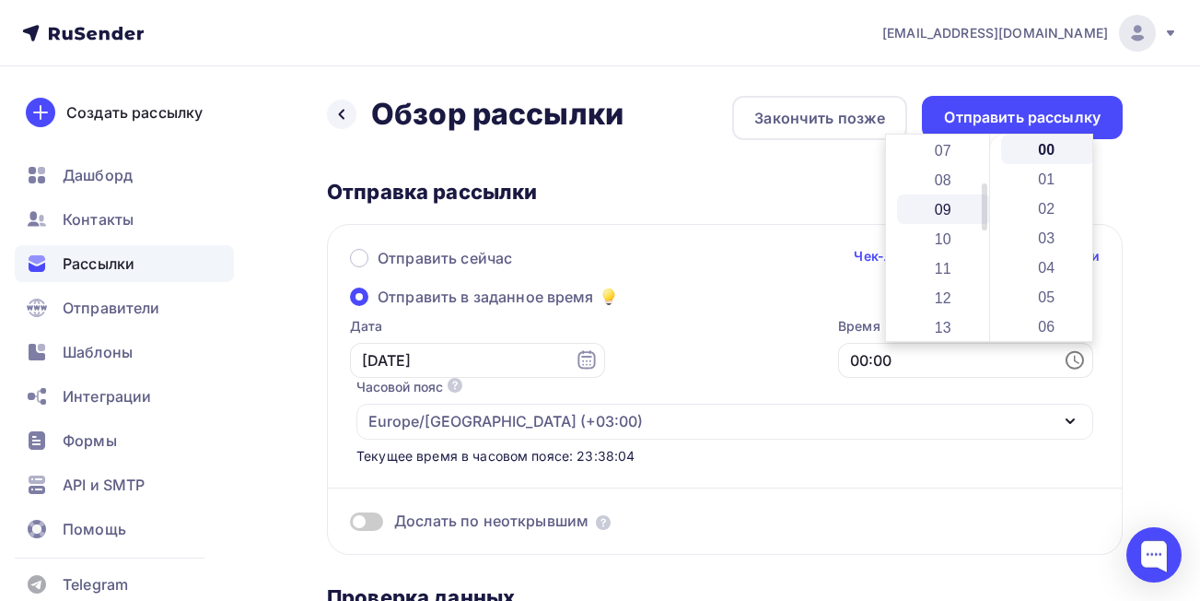
type input "09:00"
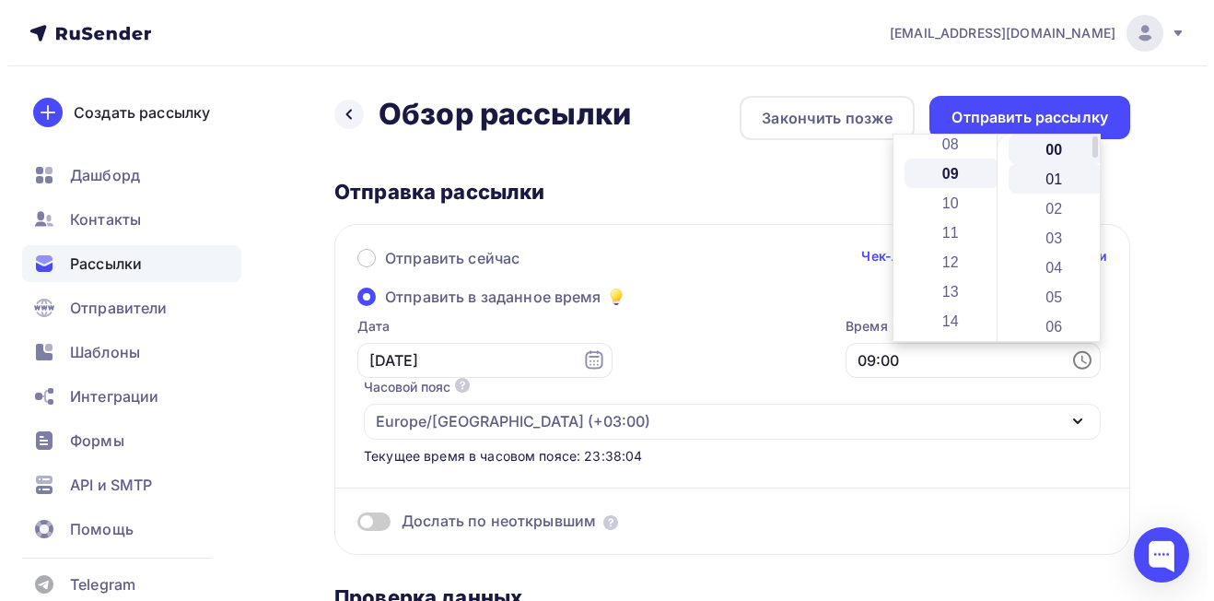
scroll to position [265, 0]
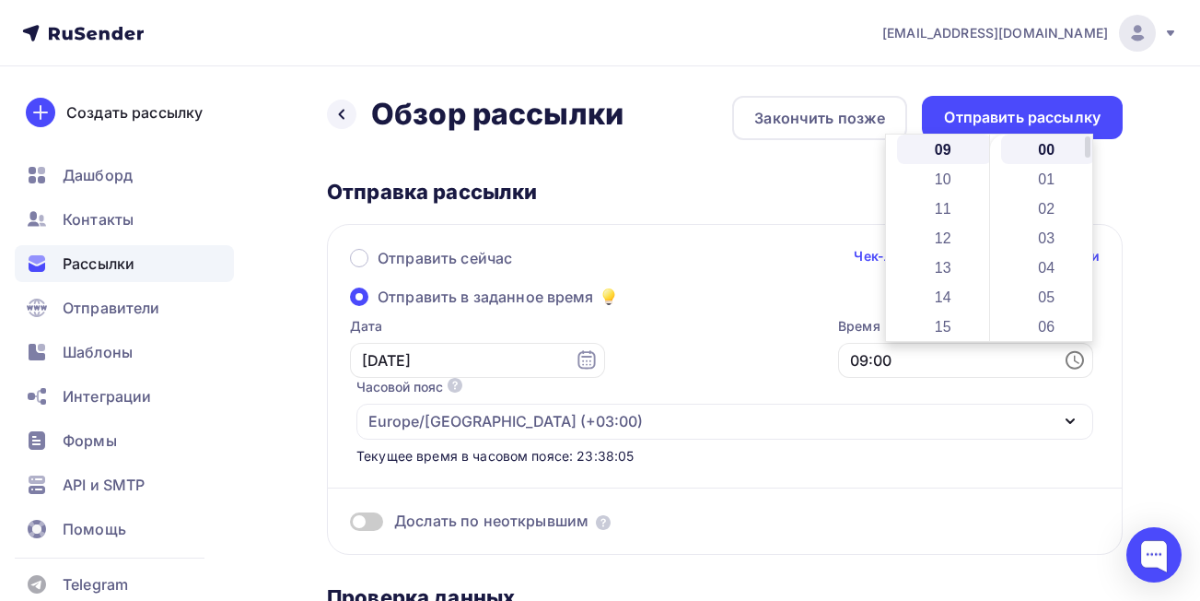
click at [1055, 155] on li "00" at bounding box center [1048, 148] width 95 height 29
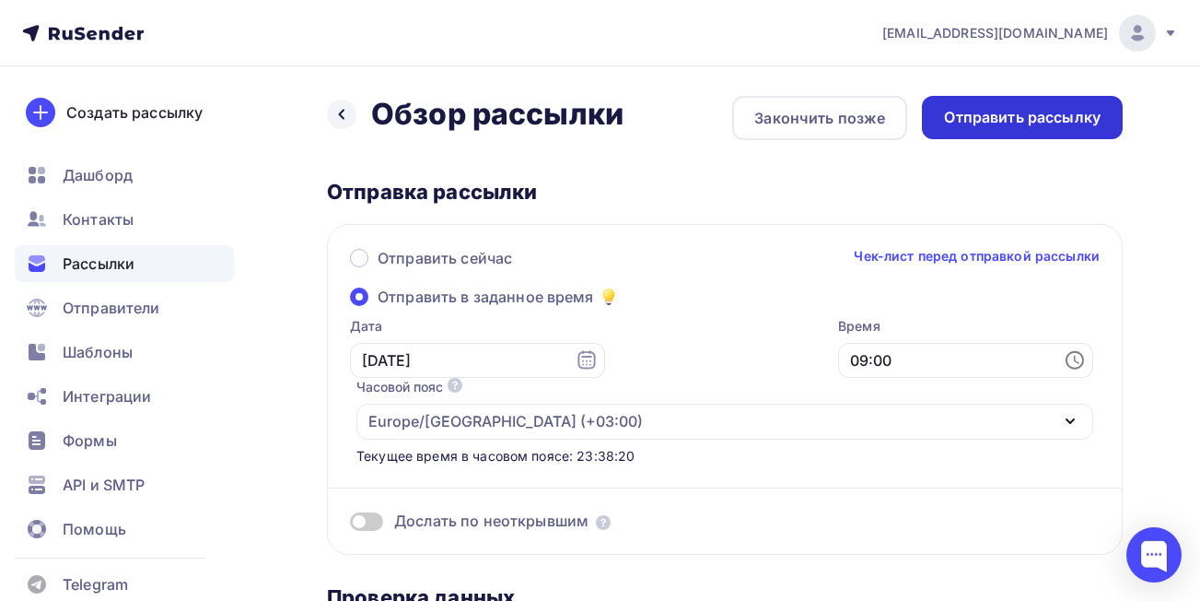
click at [1044, 119] on div "Отправить рассылку" at bounding box center [1022, 117] width 157 height 21
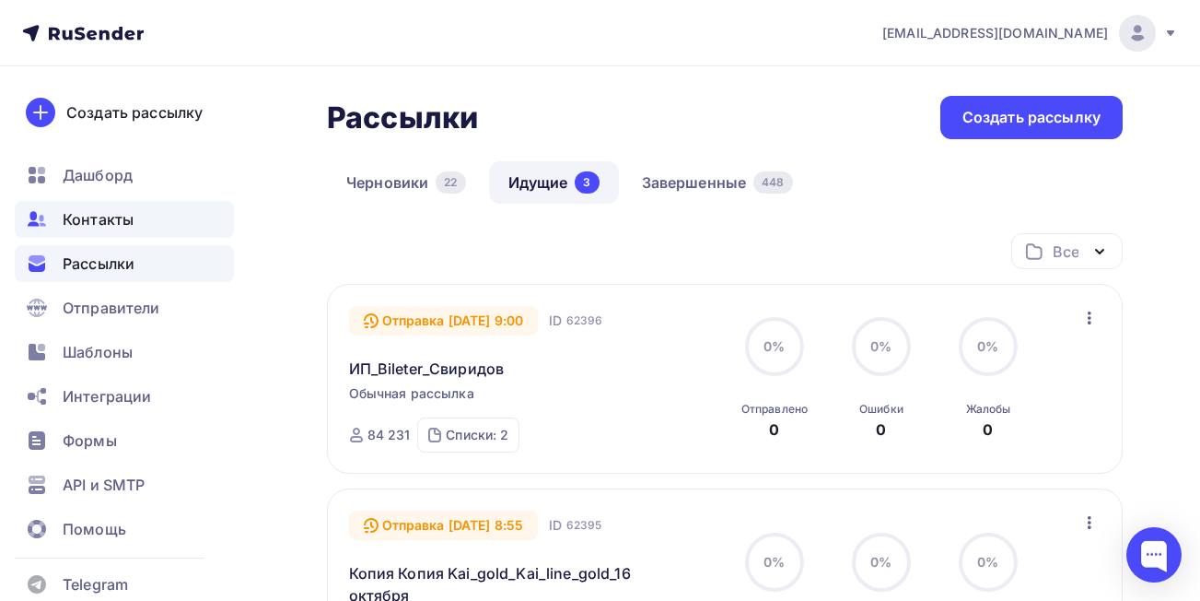
click at [95, 218] on span "Контакты" at bounding box center [98, 219] width 71 height 22
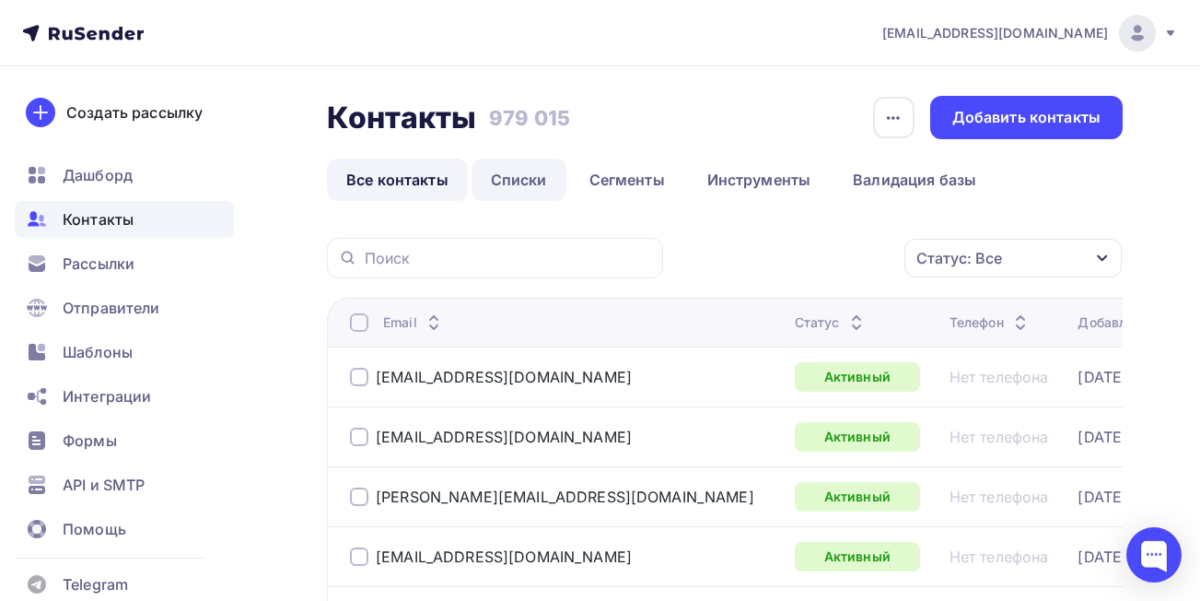
click at [508, 180] on link "Списки" at bounding box center [519, 179] width 95 height 42
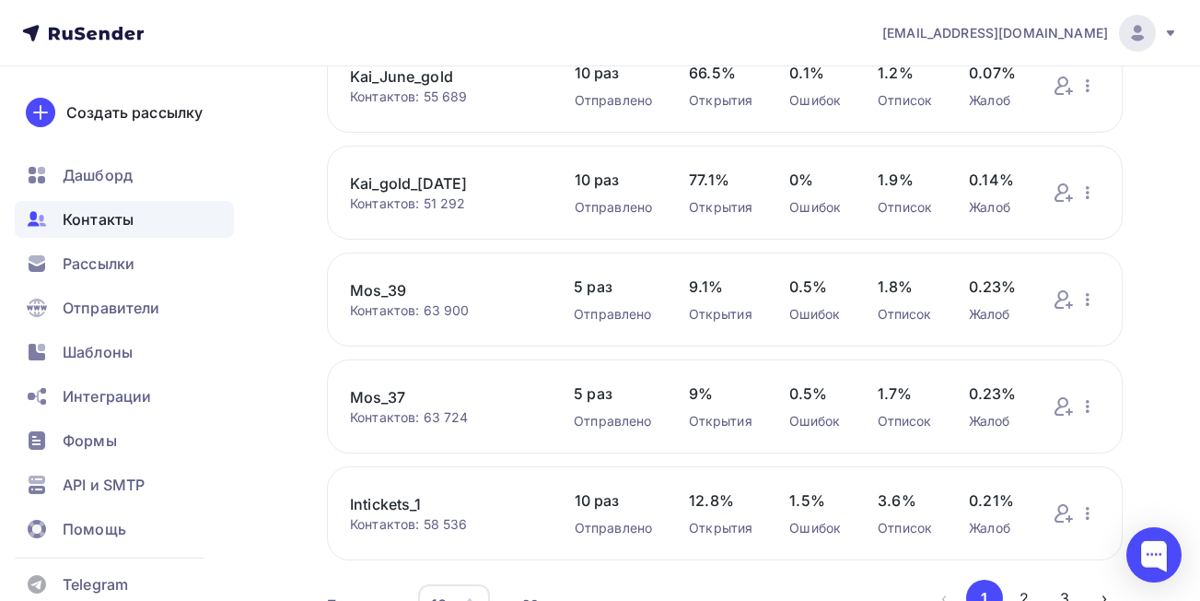
scroll to position [744, 0]
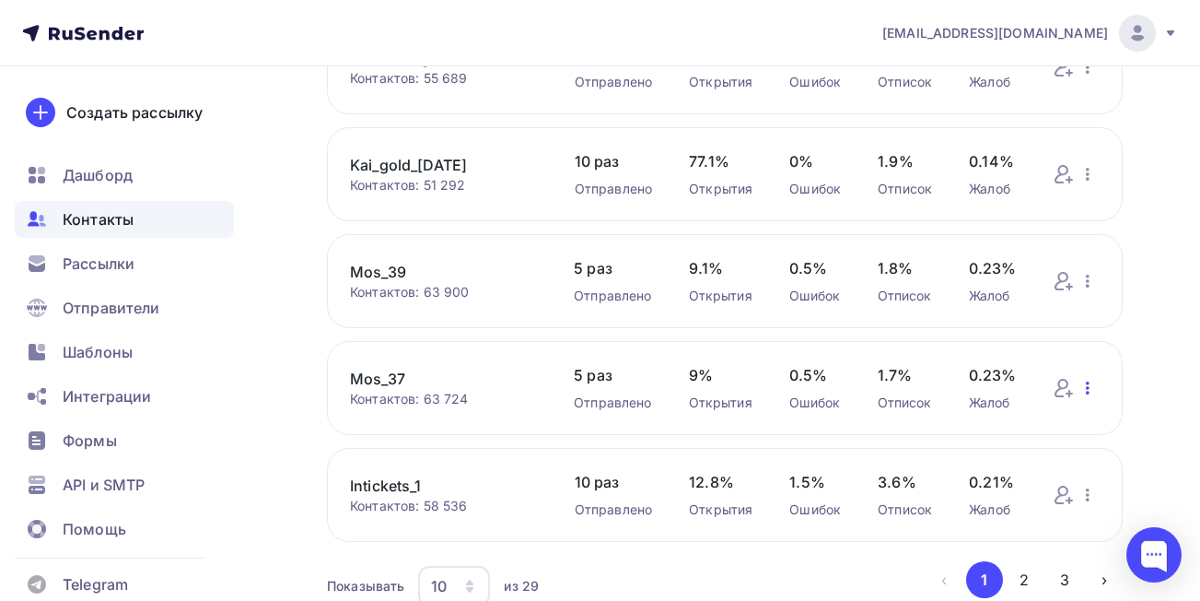
click at [1085, 391] on icon "button" at bounding box center [1088, 388] width 22 height 22
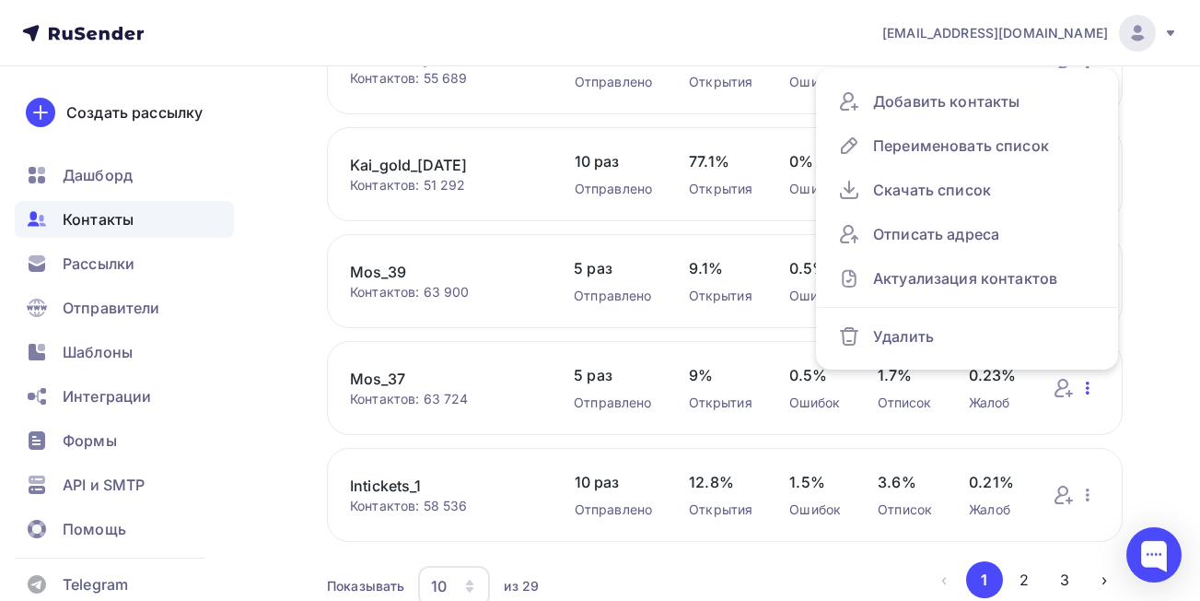
click at [1085, 391] on icon "button" at bounding box center [1088, 388] width 22 height 22
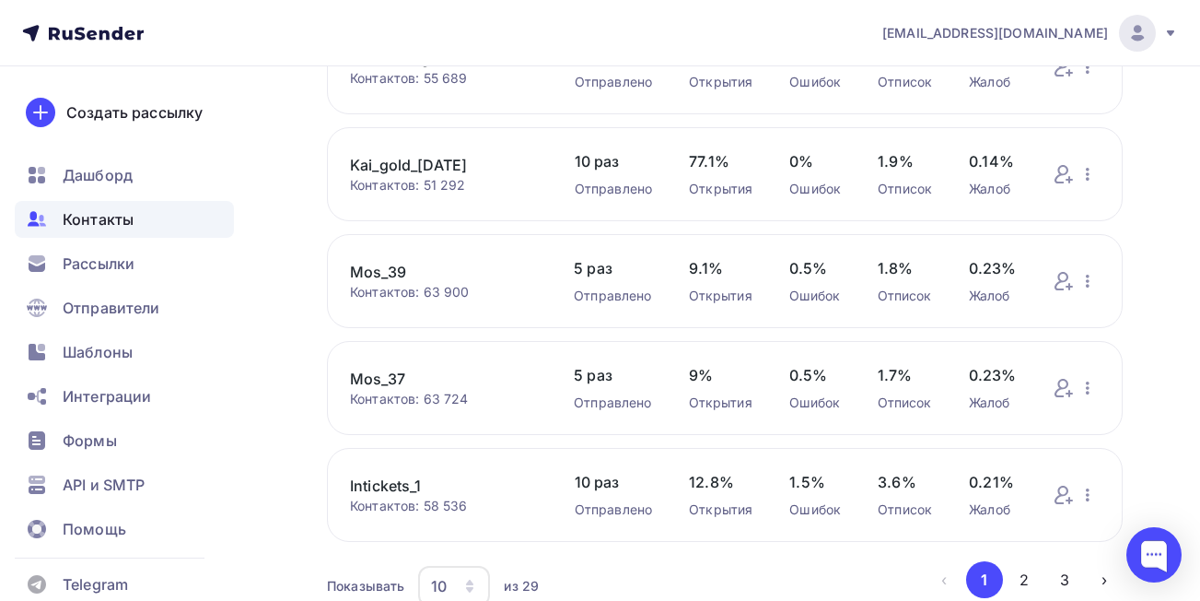
click at [365, 381] on link "Mos_37" at bounding box center [443, 379] width 187 height 22
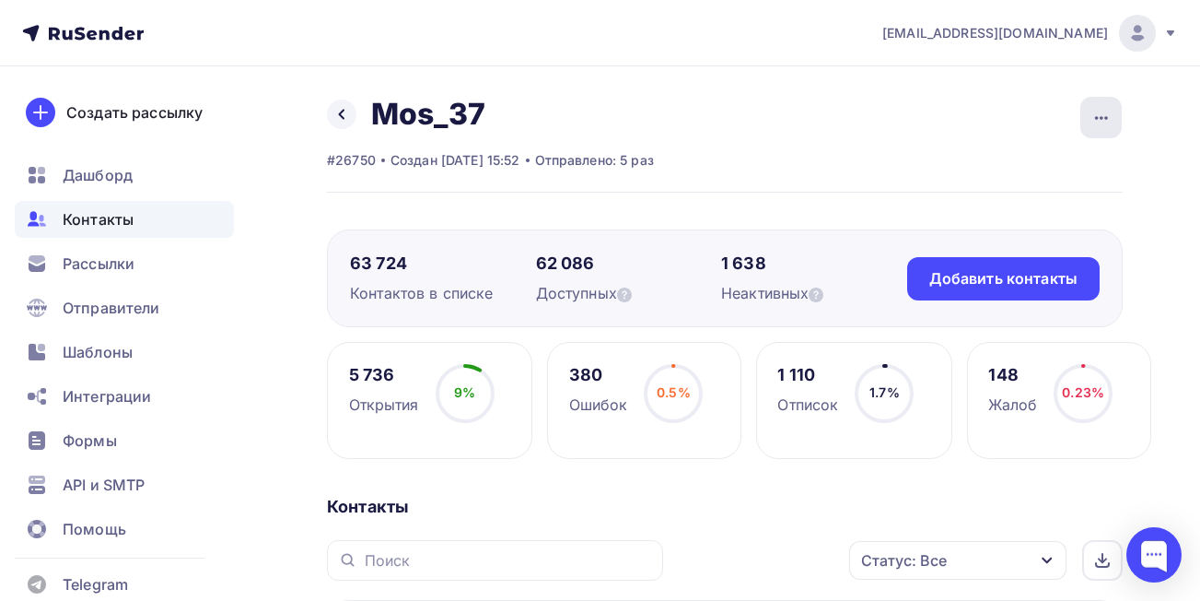
click at [1090, 130] on div "button" at bounding box center [1100, 117] width 41 height 41
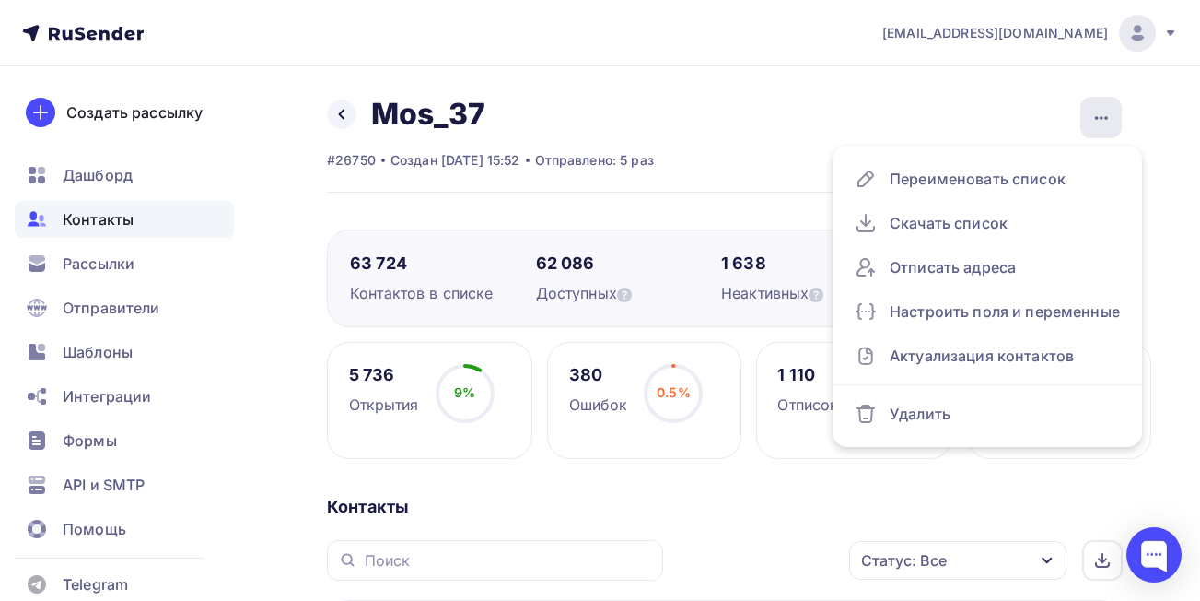
click at [1095, 129] on div "button" at bounding box center [1100, 117] width 41 height 41
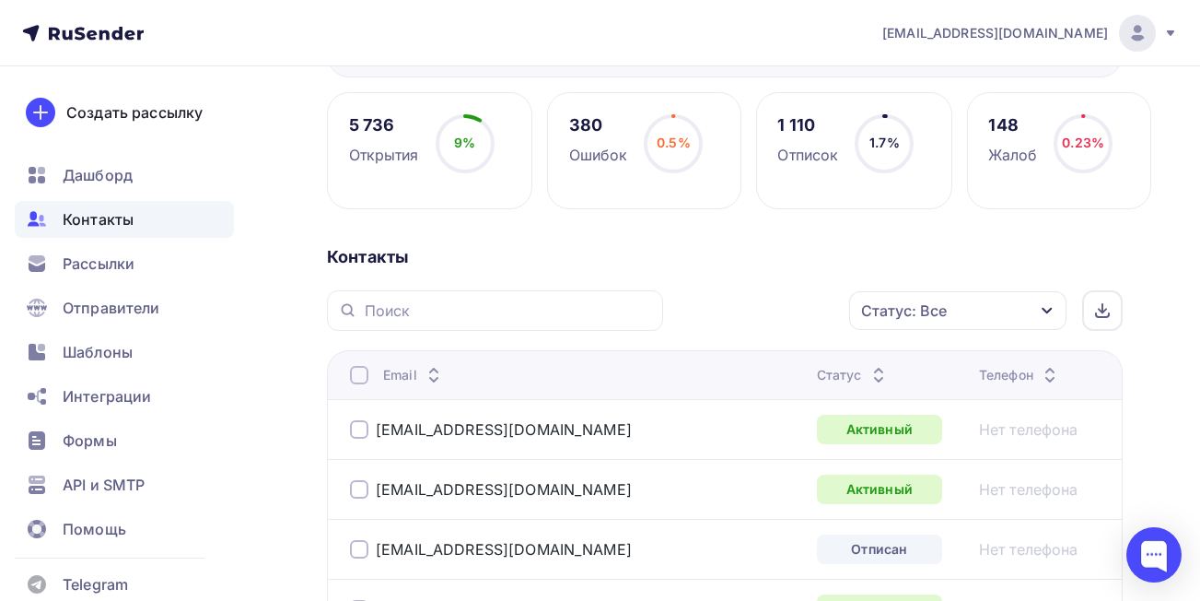
scroll to position [268, 0]
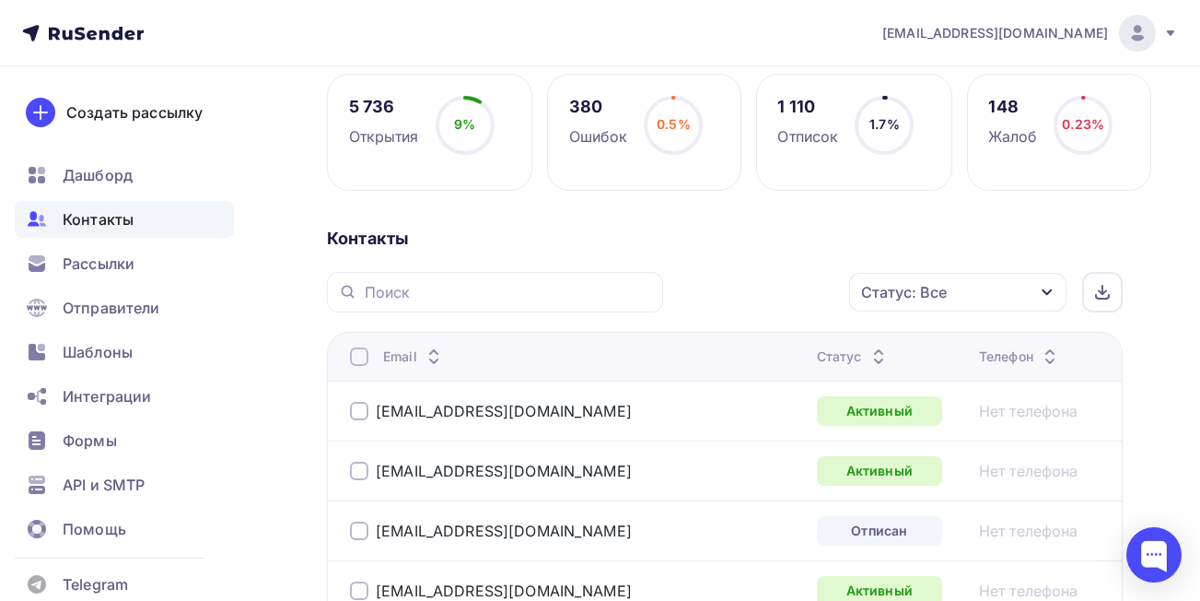
click at [1017, 283] on div "Статус: Все" at bounding box center [957, 292] width 217 height 39
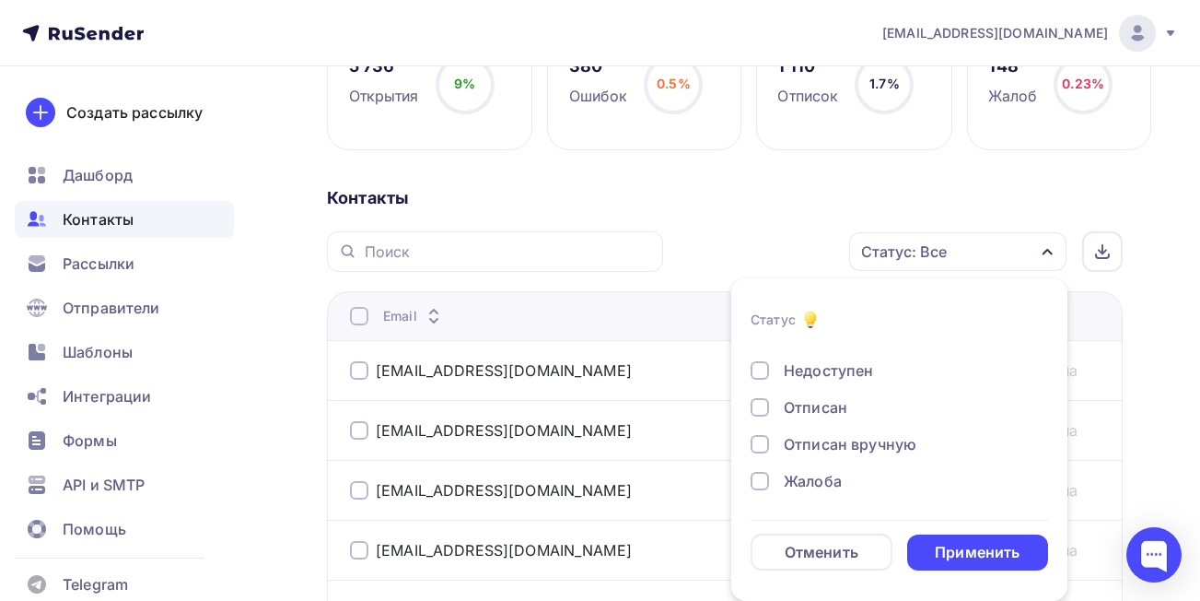
scroll to position [0, 0]
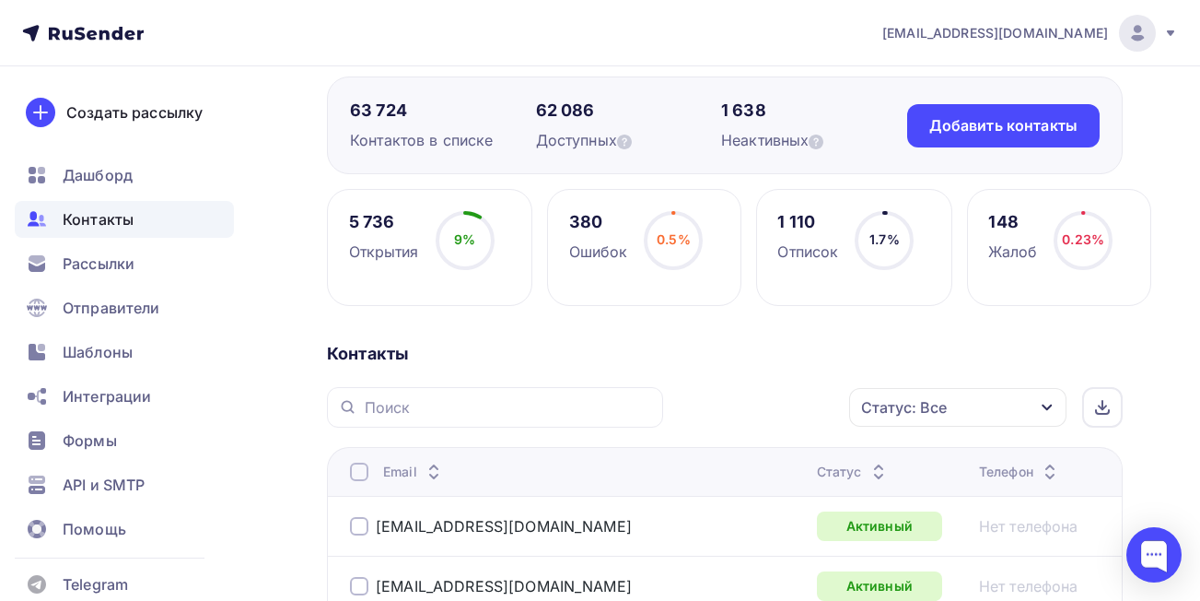
scroll to position [159, 0]
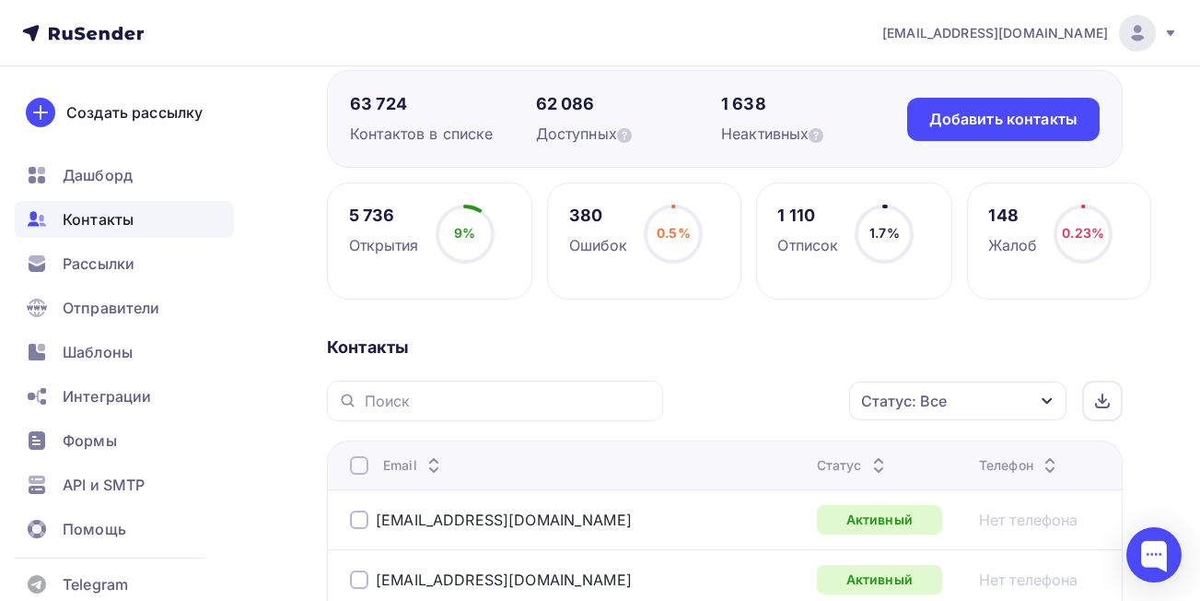
click at [481, 238] on circle at bounding box center [465, 233] width 55 height 55
click at [374, 244] on div "Открытия" at bounding box center [384, 245] width 70 height 22
click at [365, 219] on div "5 736" at bounding box center [384, 215] width 70 height 22
click at [477, 215] on circle at bounding box center [465, 233] width 55 height 55
click at [472, 204] on icon at bounding box center [465, 233] width 59 height 59
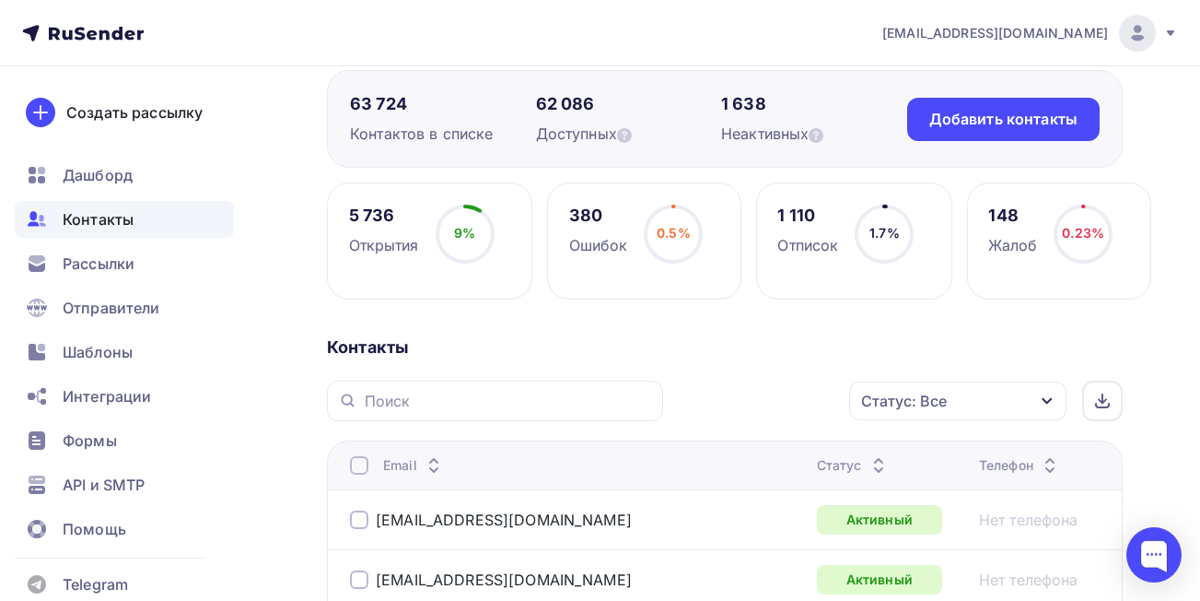
click at [461, 267] on div "9% 9%" at bounding box center [465, 241] width 92 height 74
click at [905, 398] on div "Статус: Все" at bounding box center [904, 401] width 86 height 22
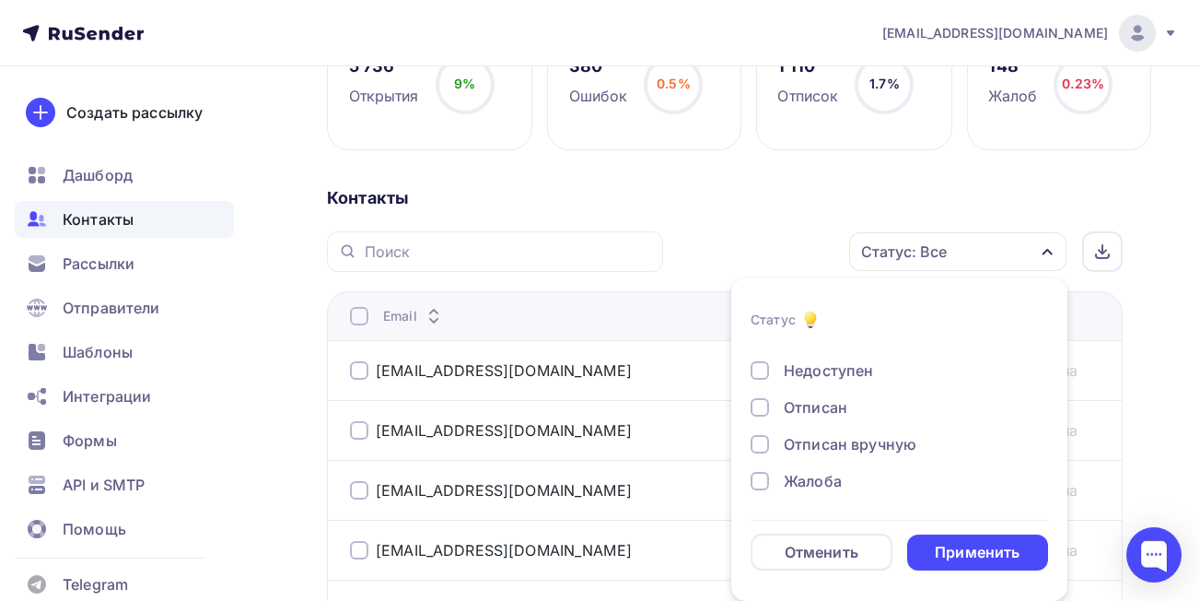
scroll to position [0, 0]
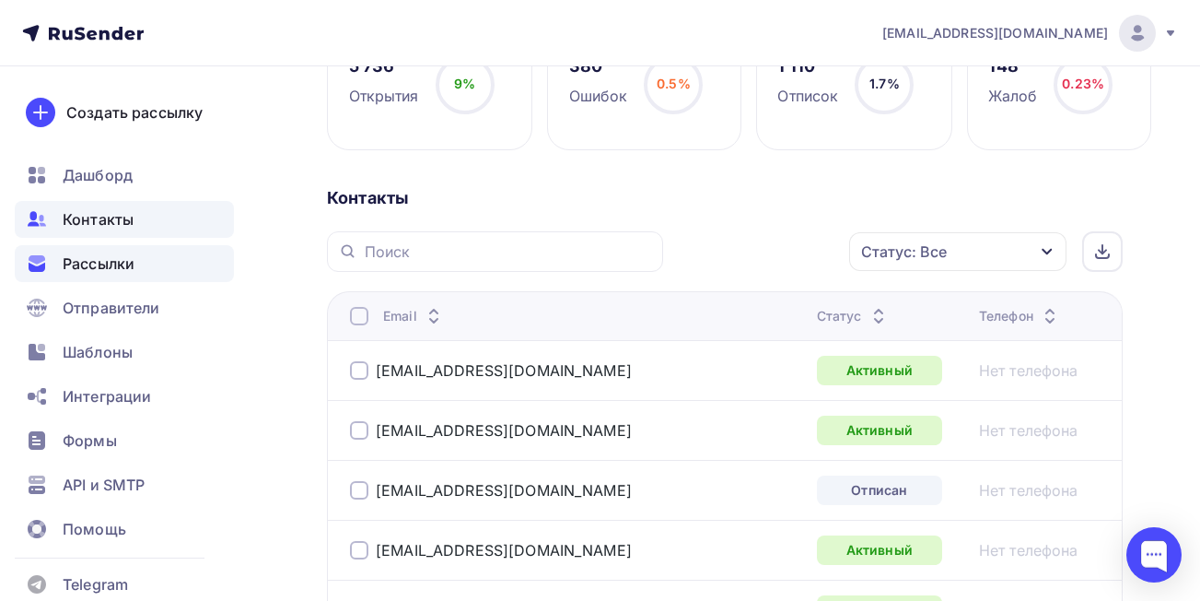
click at [83, 274] on div "Рассылки" at bounding box center [124, 263] width 219 height 37
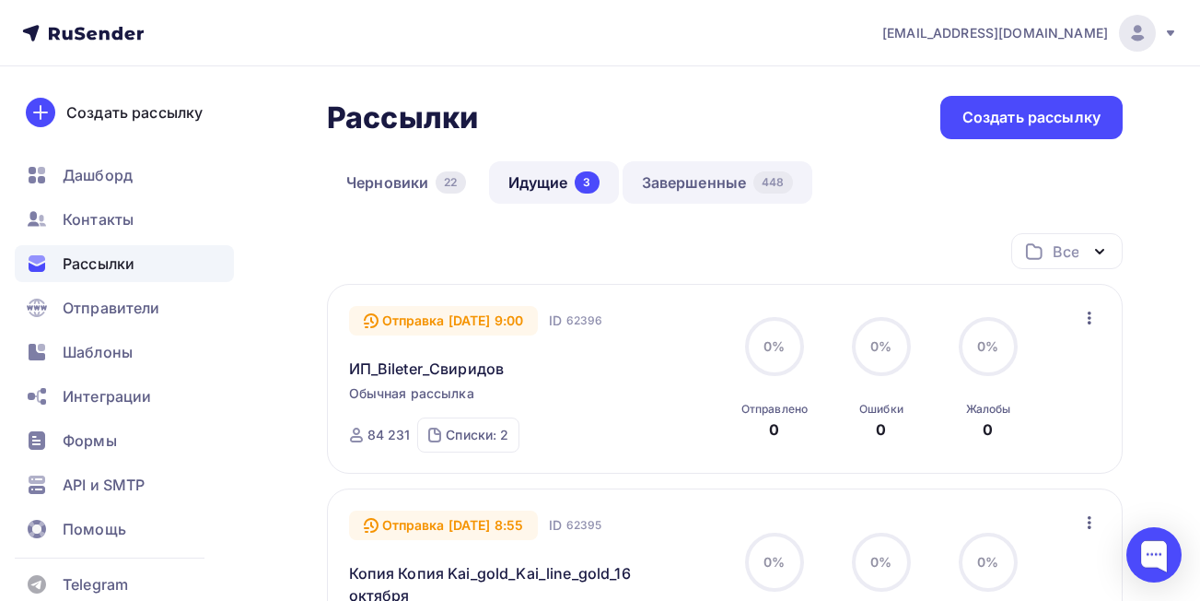
click at [691, 181] on link "Завершенные 448" at bounding box center [718, 182] width 190 height 42
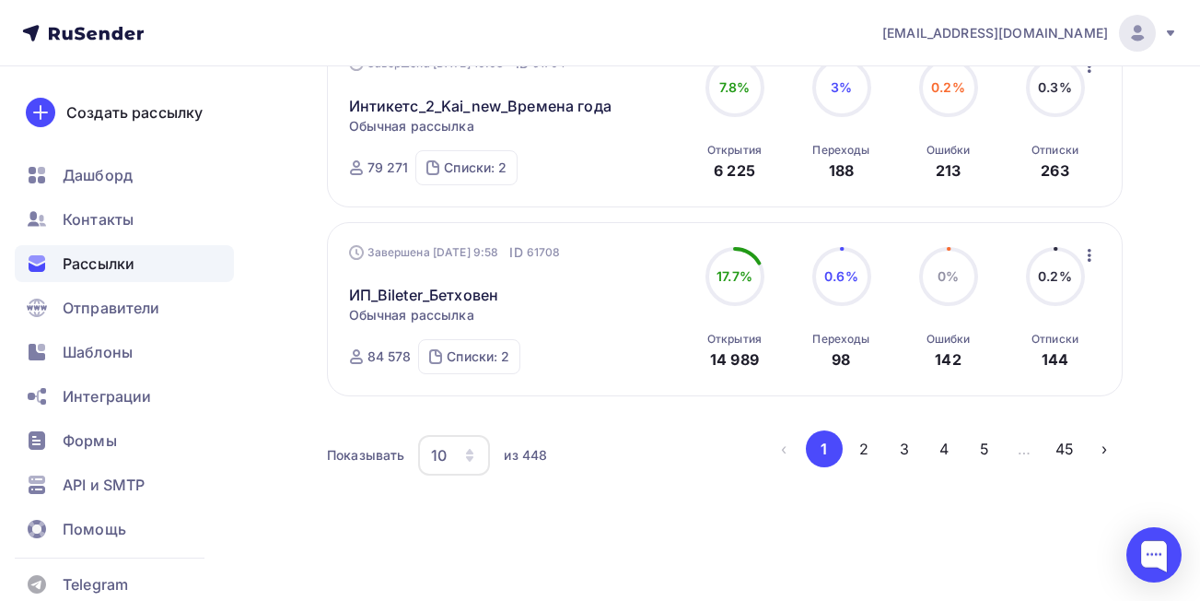
scroll to position [1870, 0]
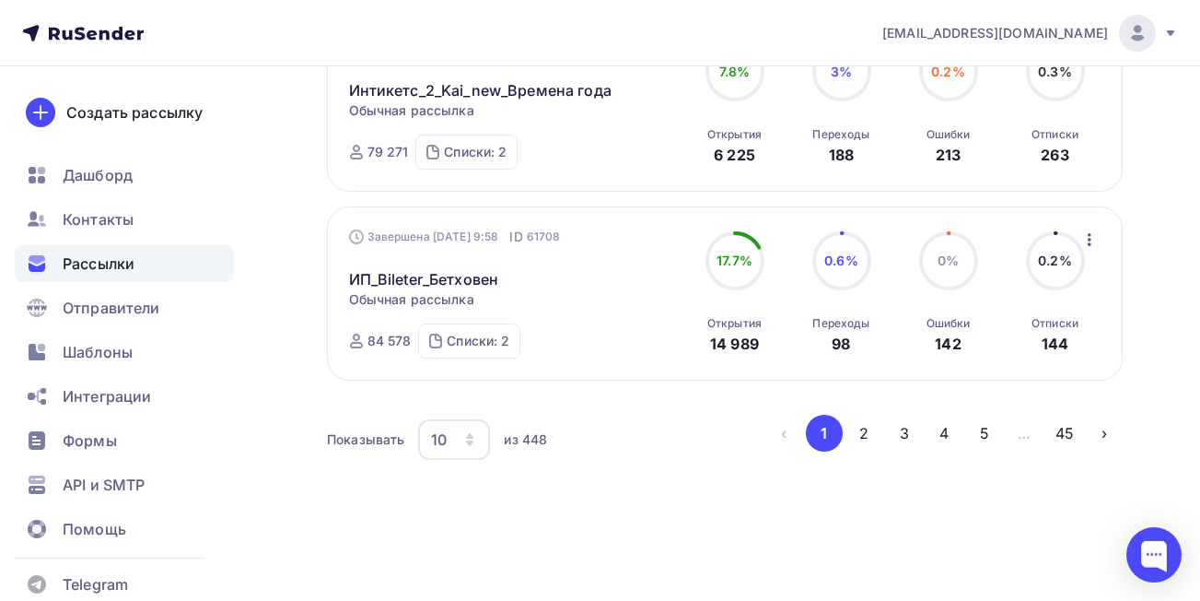
click at [474, 435] on icon "button" at bounding box center [469, 439] width 15 height 15
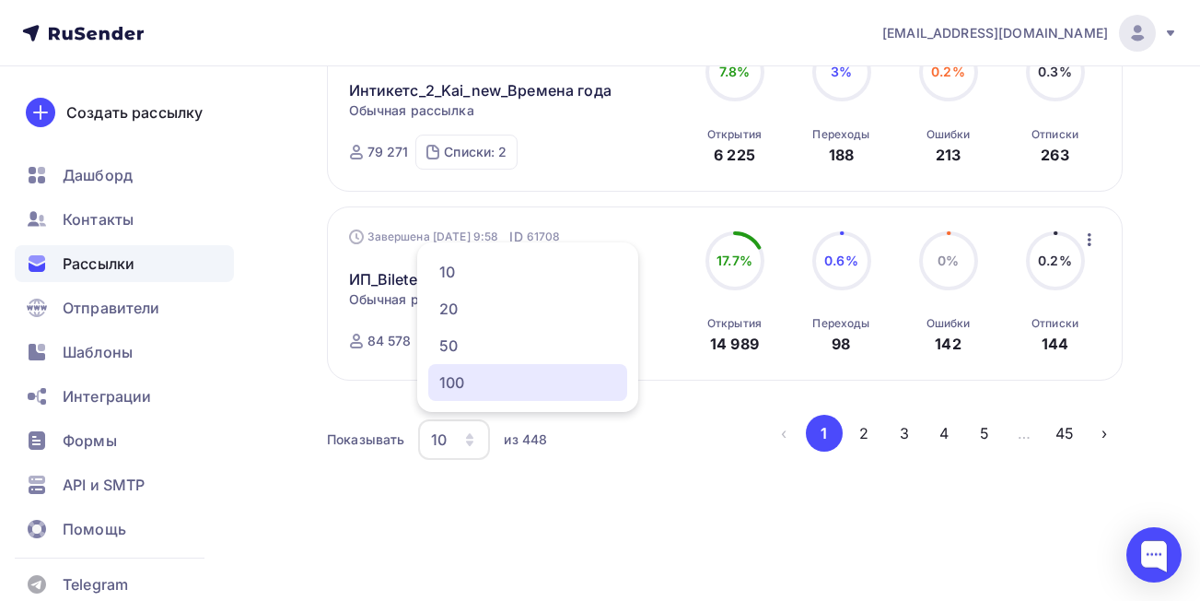
click at [457, 375] on div "100" at bounding box center [527, 382] width 177 height 22
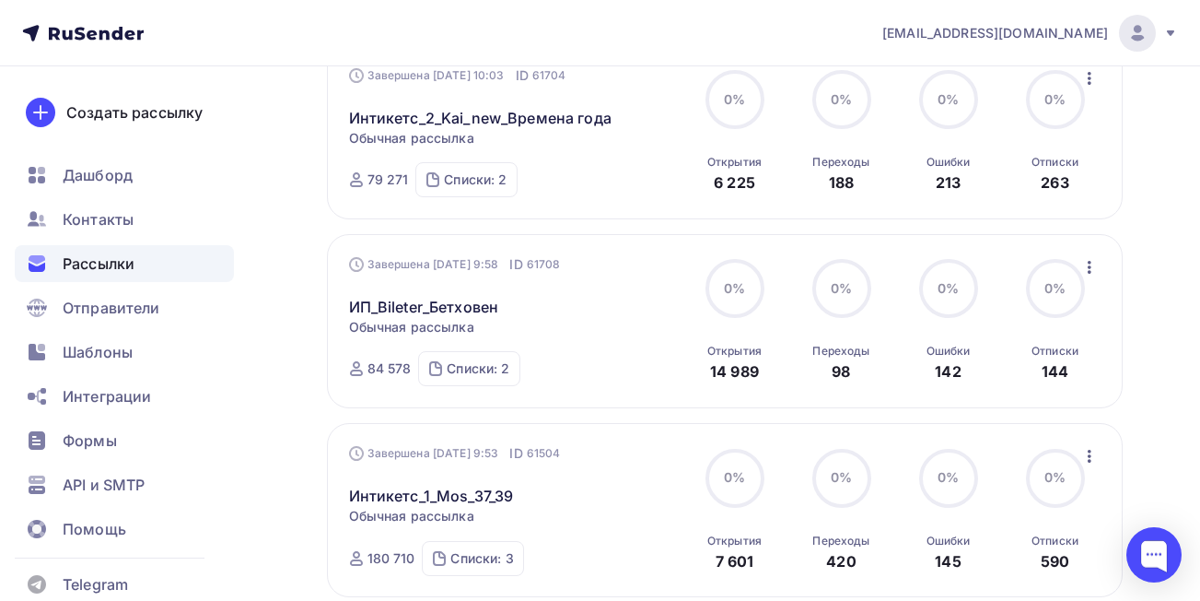
scroll to position [1958, 0]
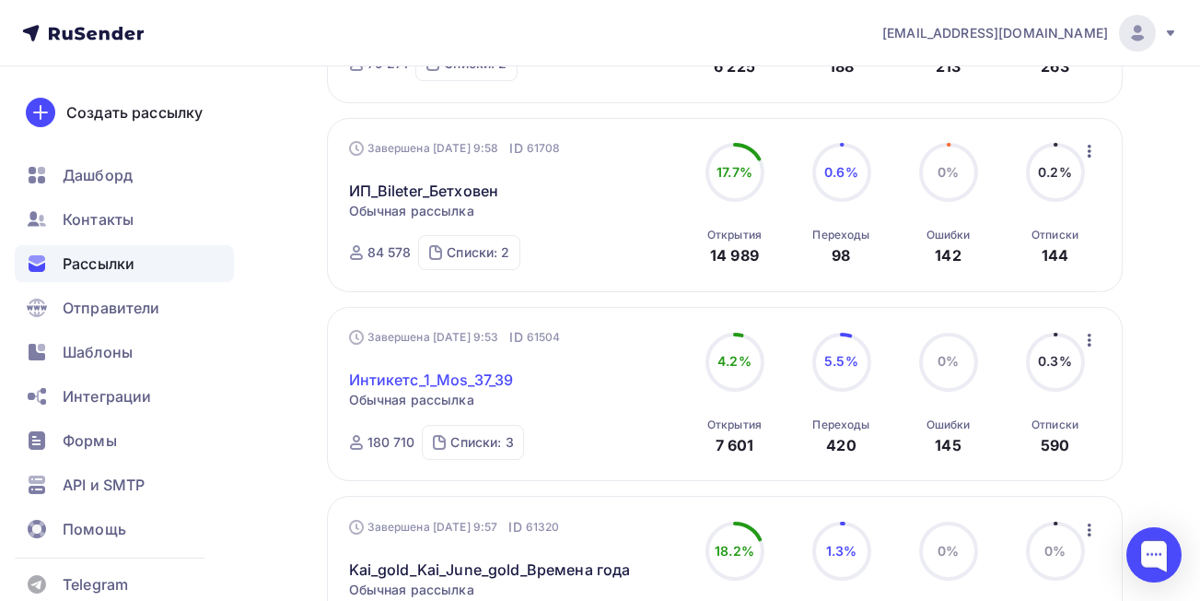
click at [468, 385] on link "Интикетс_1_Mos_37_39" at bounding box center [431, 379] width 165 height 22
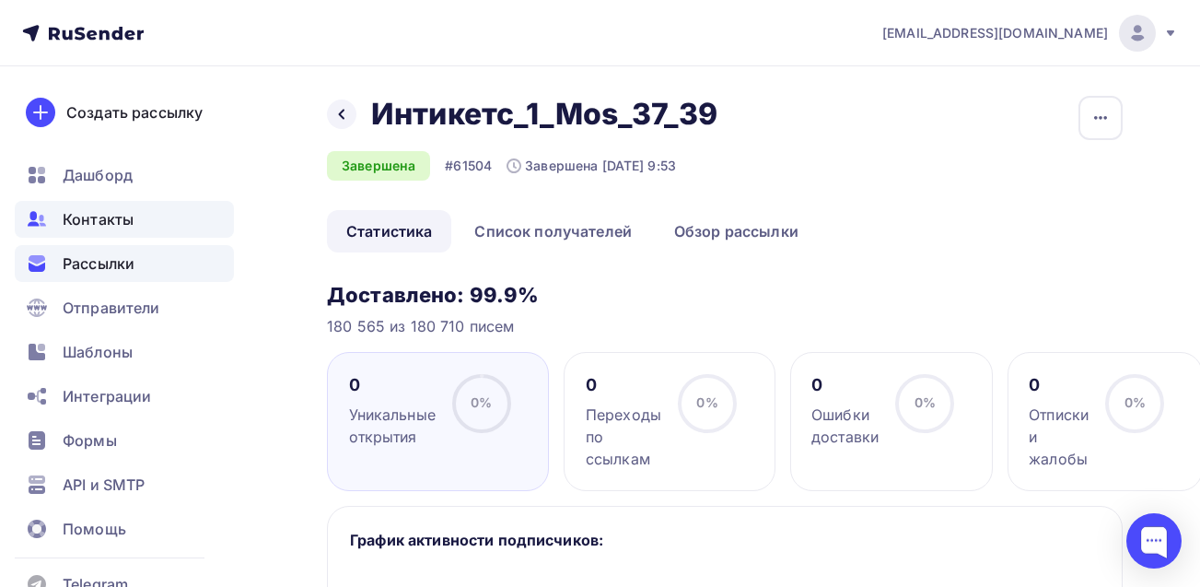
click at [102, 223] on span "Контакты" at bounding box center [98, 219] width 71 height 22
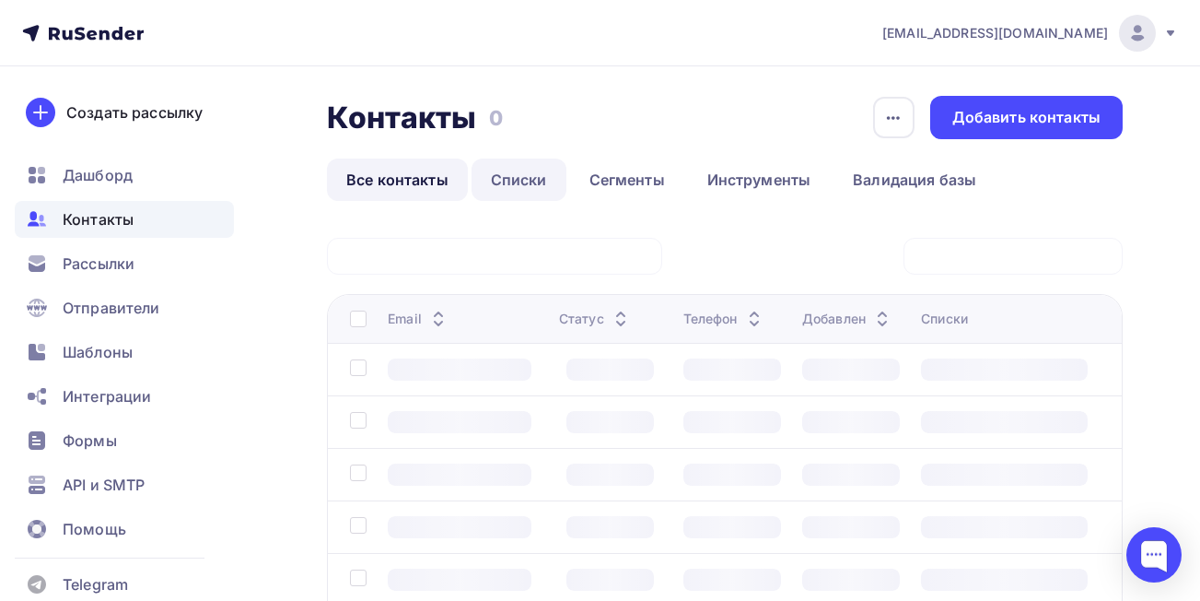
click at [523, 177] on link "Списки" at bounding box center [519, 179] width 95 height 42
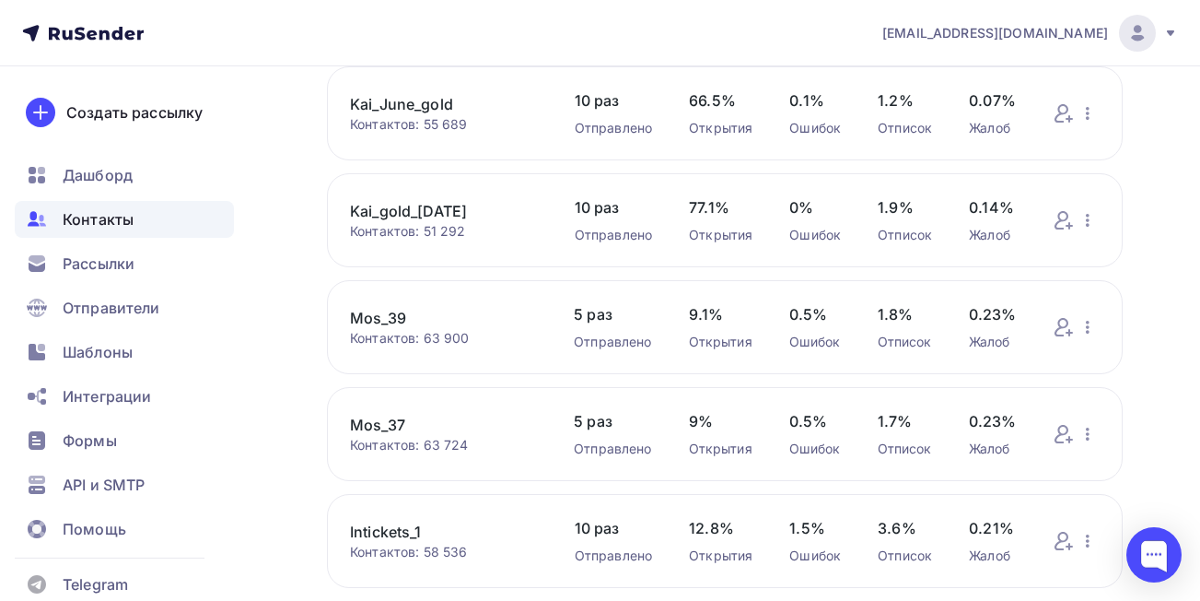
scroll to position [717, 0]
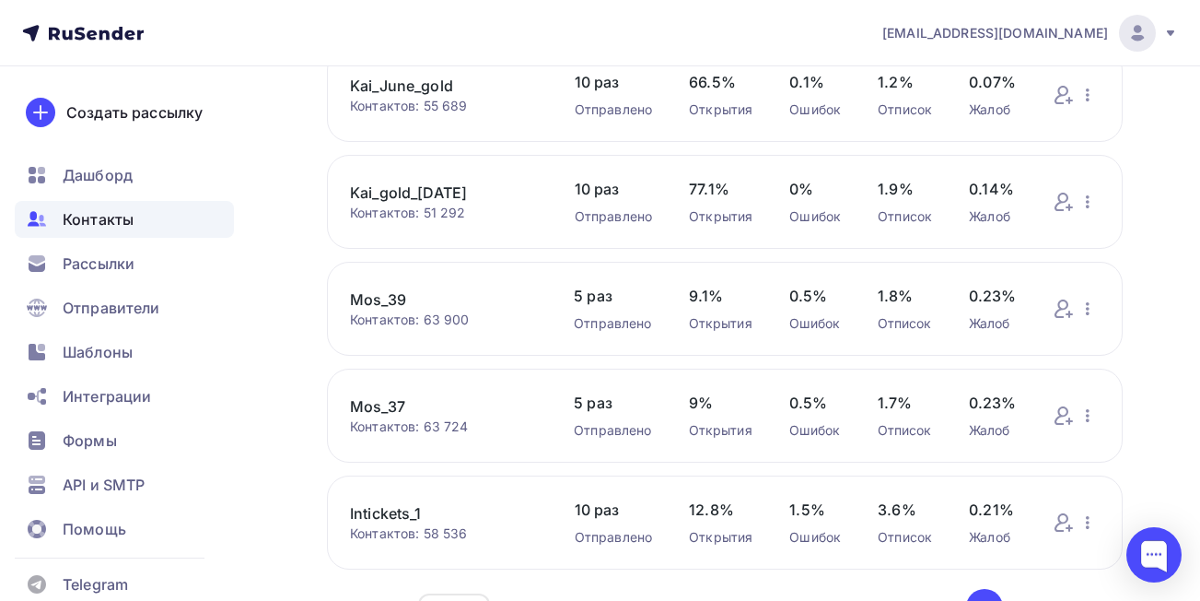
click at [364, 409] on link "Mos_37" at bounding box center [443, 406] width 187 height 22
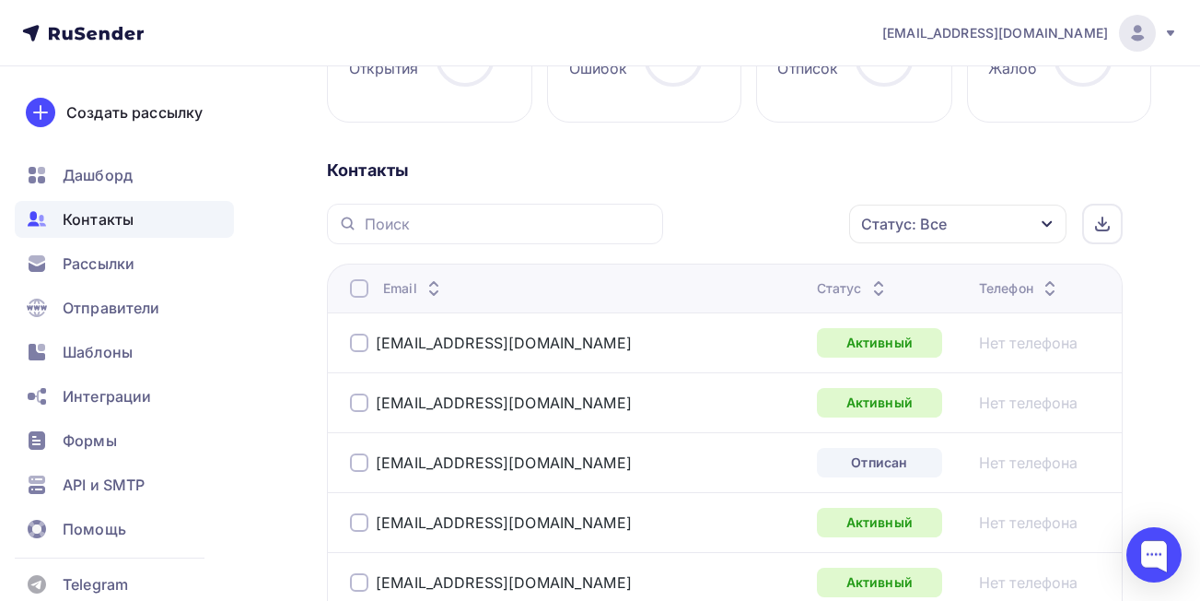
scroll to position [349, 0]
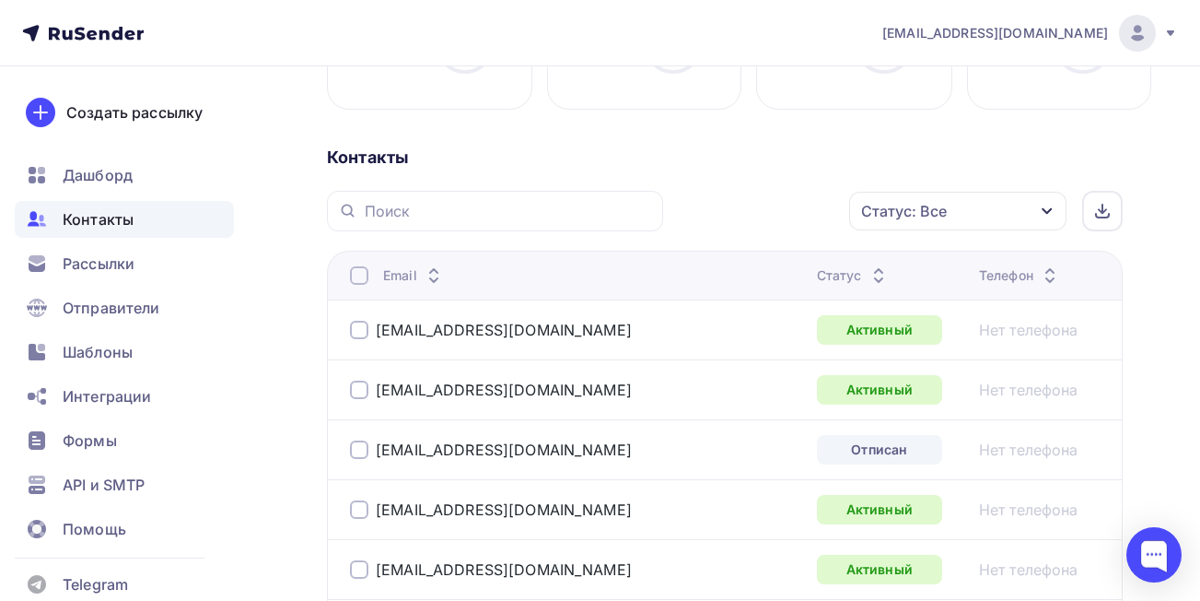
click at [998, 211] on div "Статус: Все" at bounding box center [957, 211] width 217 height 39
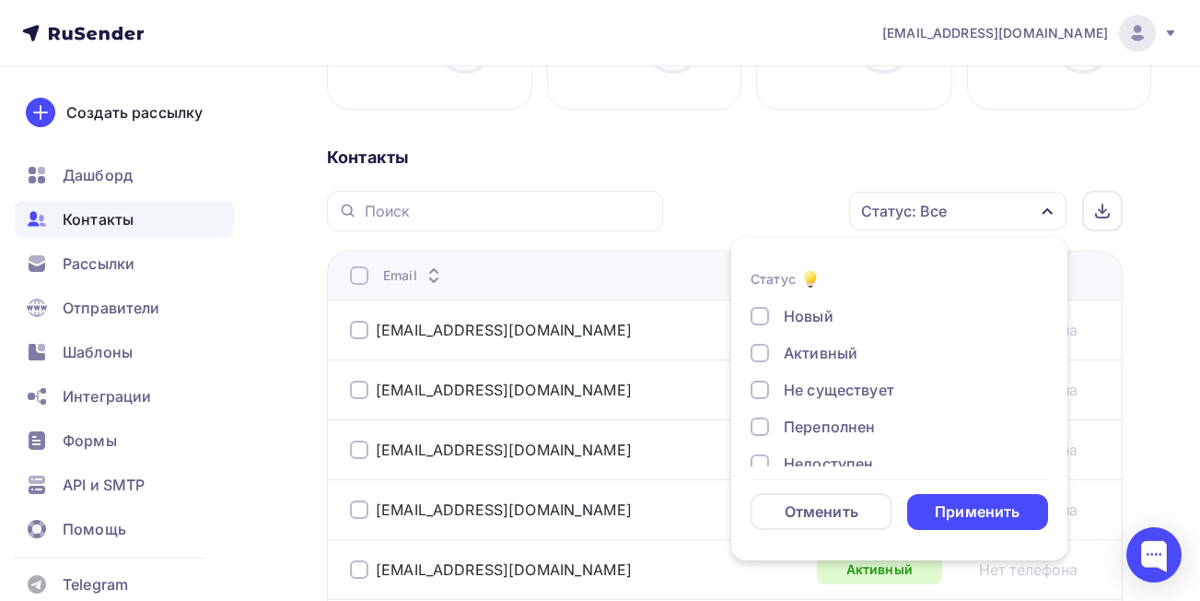
click at [762, 356] on div at bounding box center [760, 353] width 18 height 18
click at [955, 507] on div "Применить" at bounding box center [977, 511] width 85 height 21
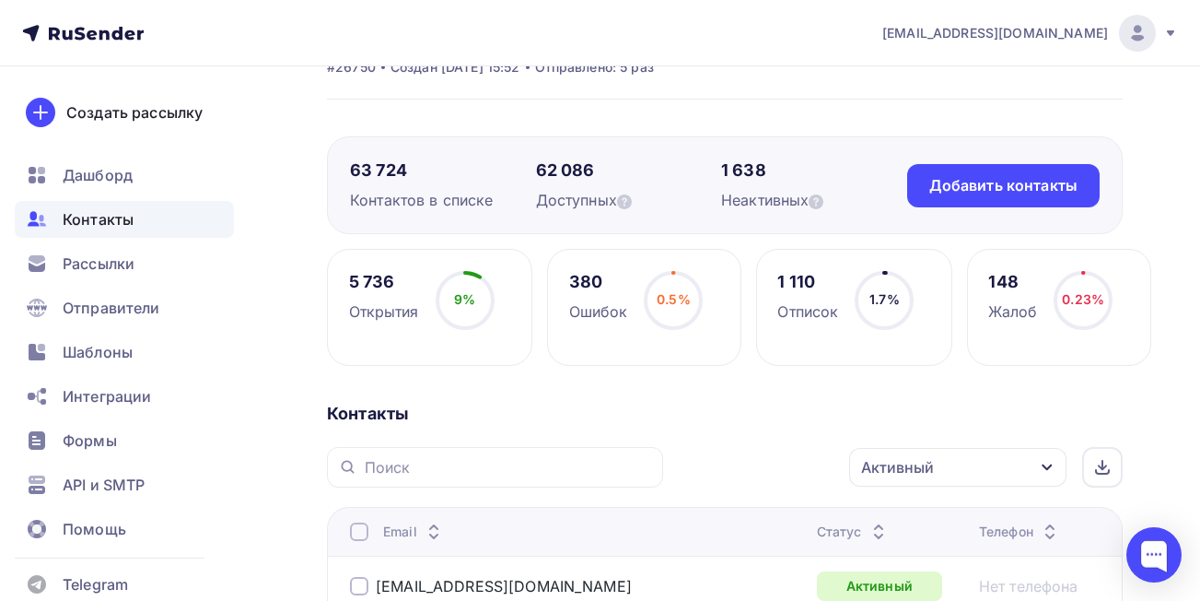
scroll to position [0, 0]
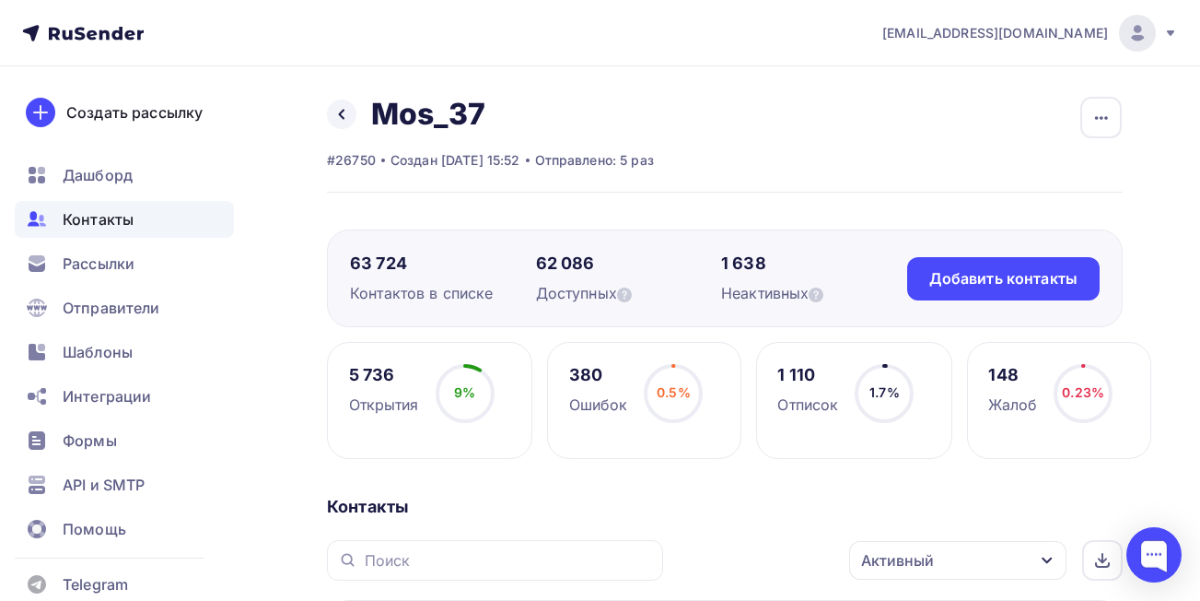
click at [753, 99] on div "Назад Mos_37 Переименовать список Скачать список Отписать адреса Настроить поля…" at bounding box center [725, 144] width 796 height 97
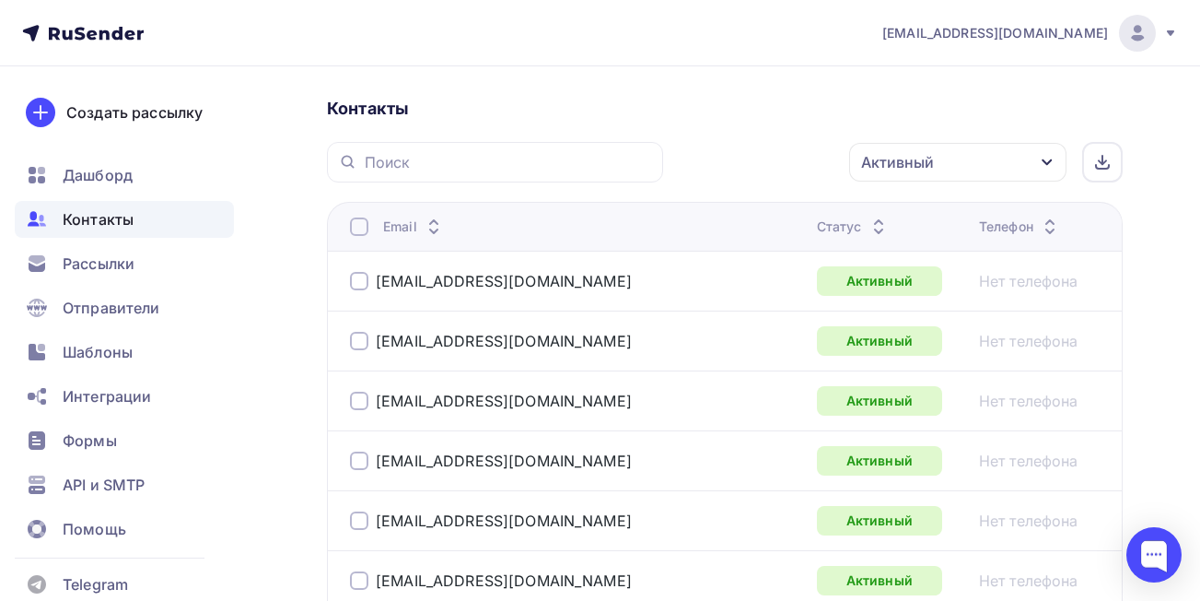
scroll to position [361, 0]
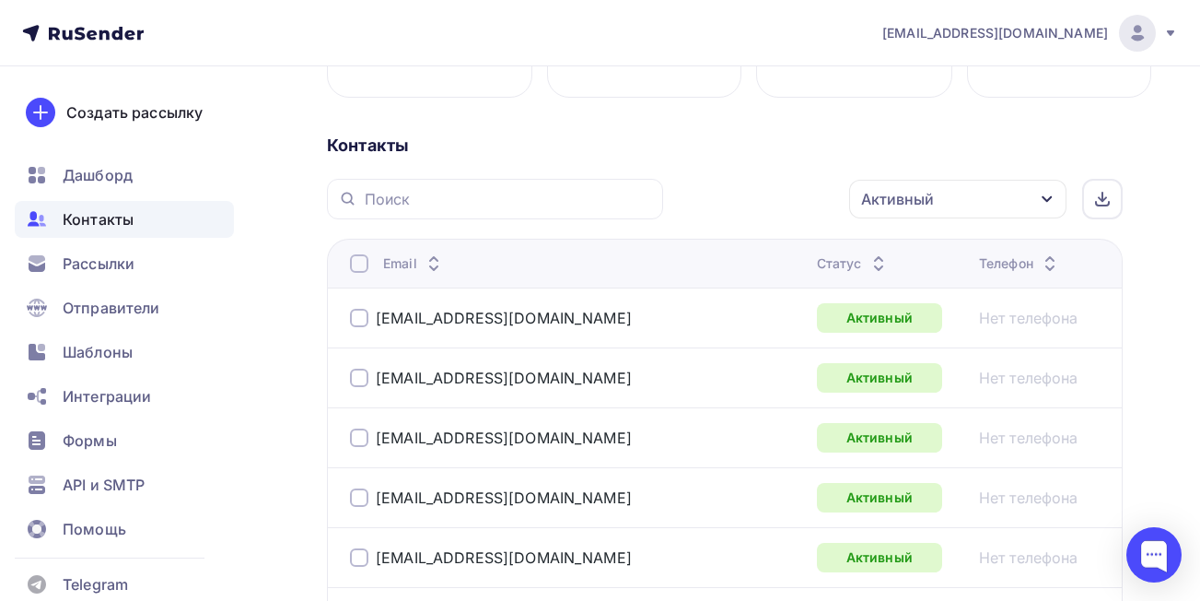
click at [361, 263] on div at bounding box center [359, 263] width 18 height 18
click at [1101, 196] on icon at bounding box center [1102, 199] width 15 height 15
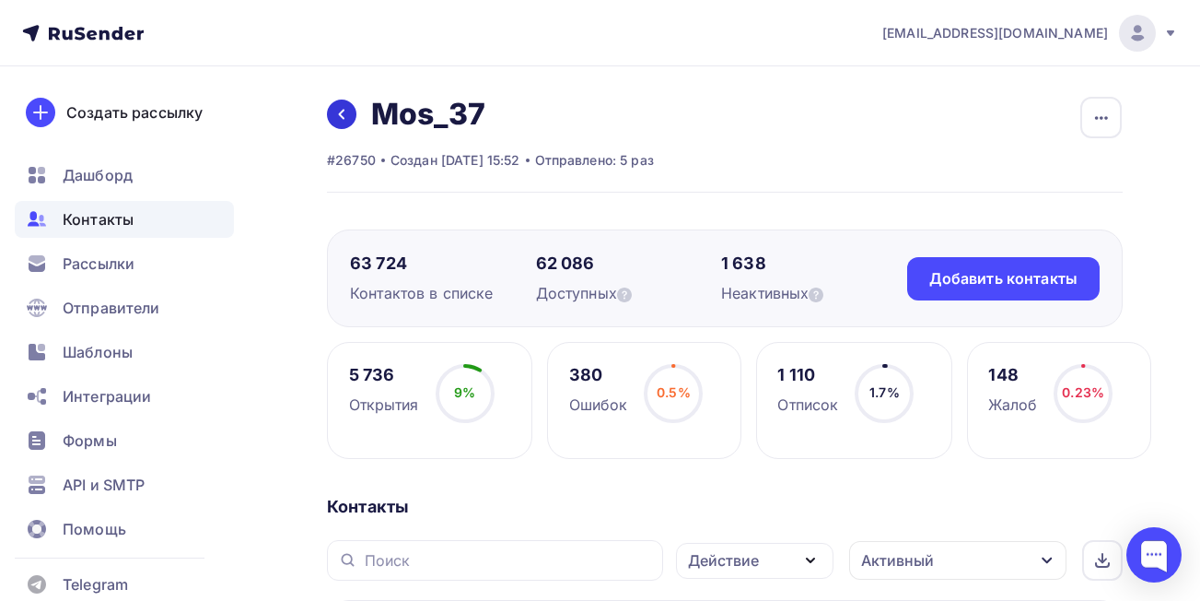
click at [337, 119] on icon at bounding box center [341, 114] width 15 height 15
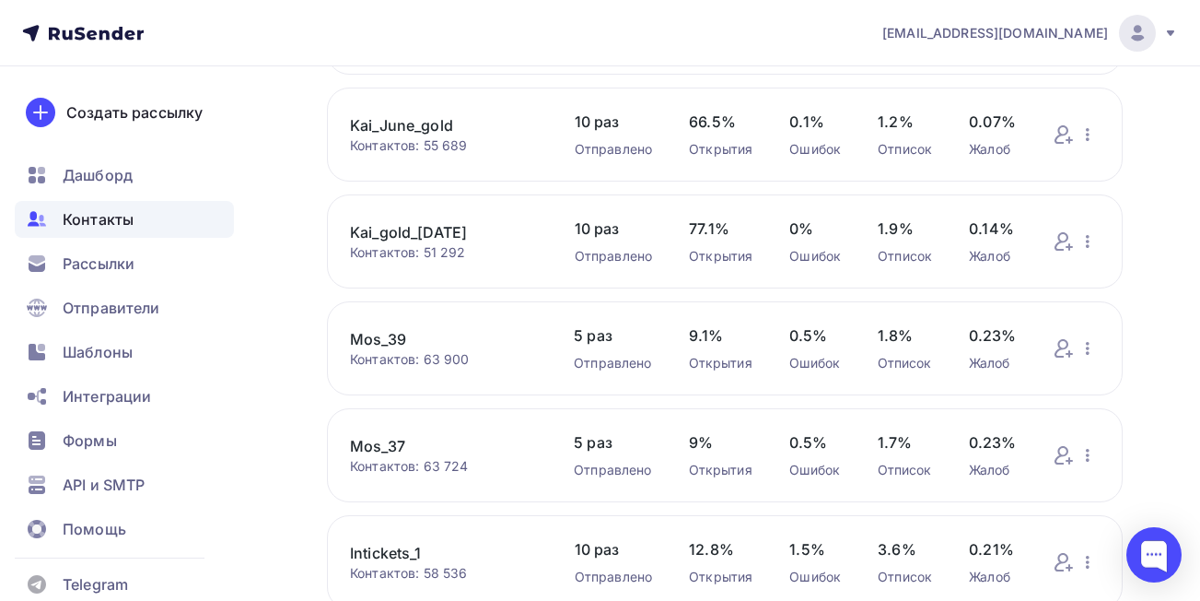
scroll to position [672, 0]
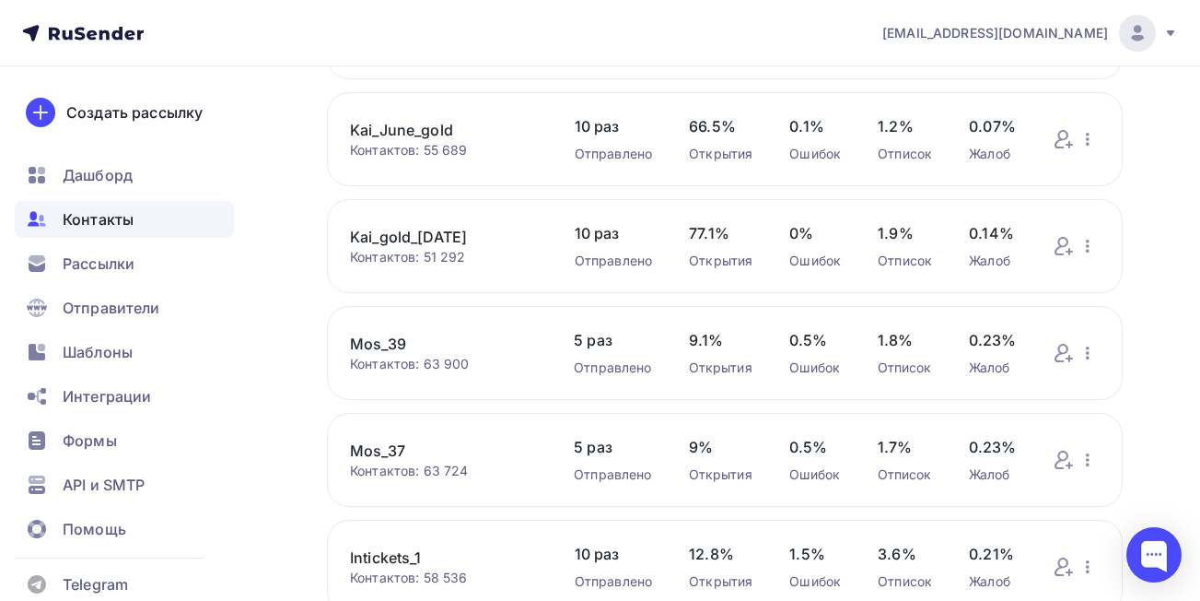
click at [373, 342] on link "Mos_39" at bounding box center [443, 344] width 187 height 22
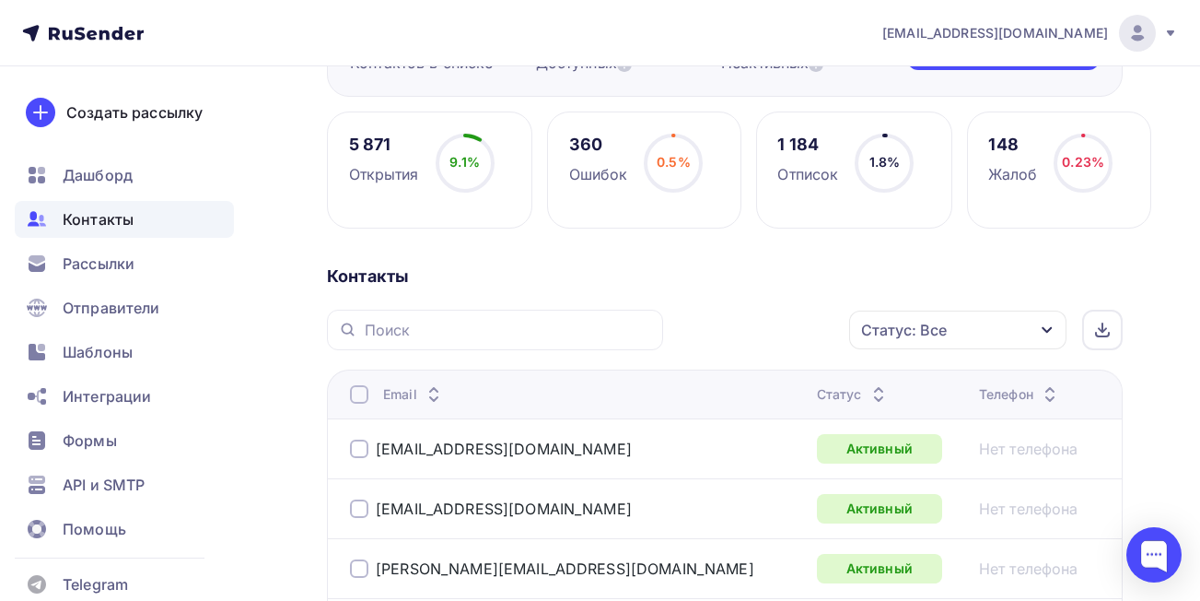
click at [955, 332] on div "Статус: Все" at bounding box center [957, 329] width 217 height 39
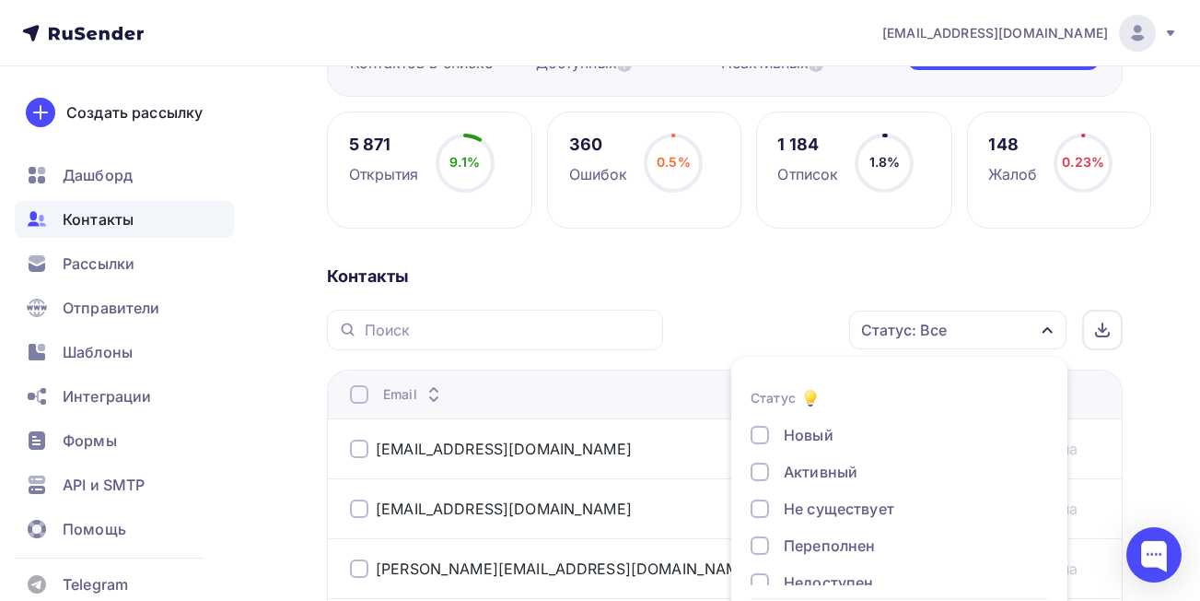
scroll to position [309, 0]
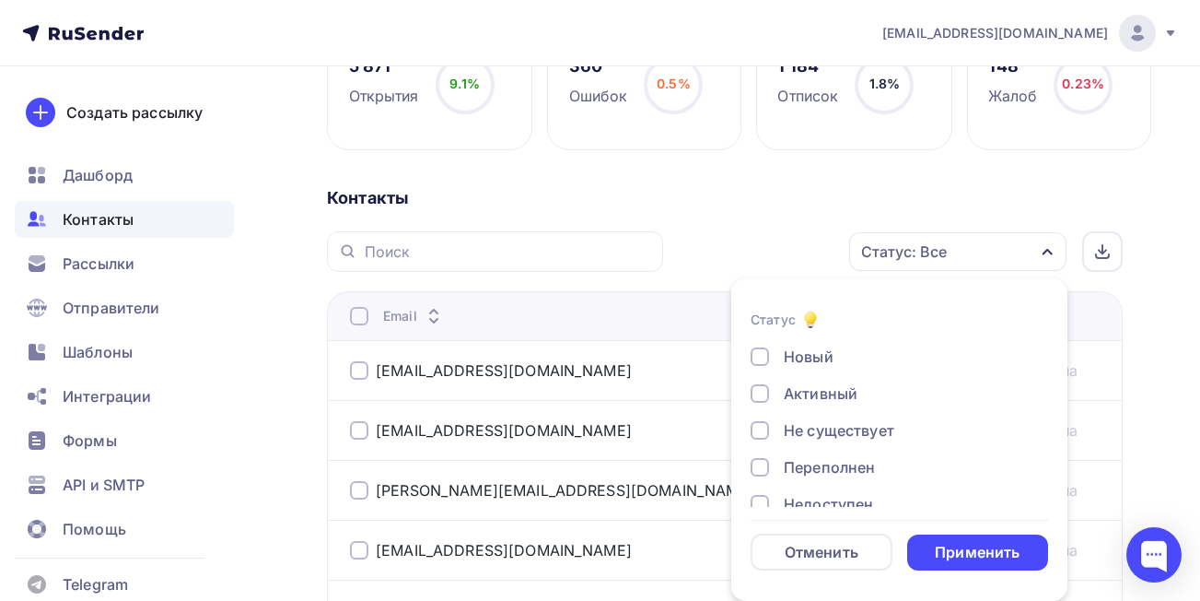
click at [759, 393] on div at bounding box center [760, 393] width 18 height 18
click at [929, 556] on div "Применить" at bounding box center [978, 552] width 142 height 36
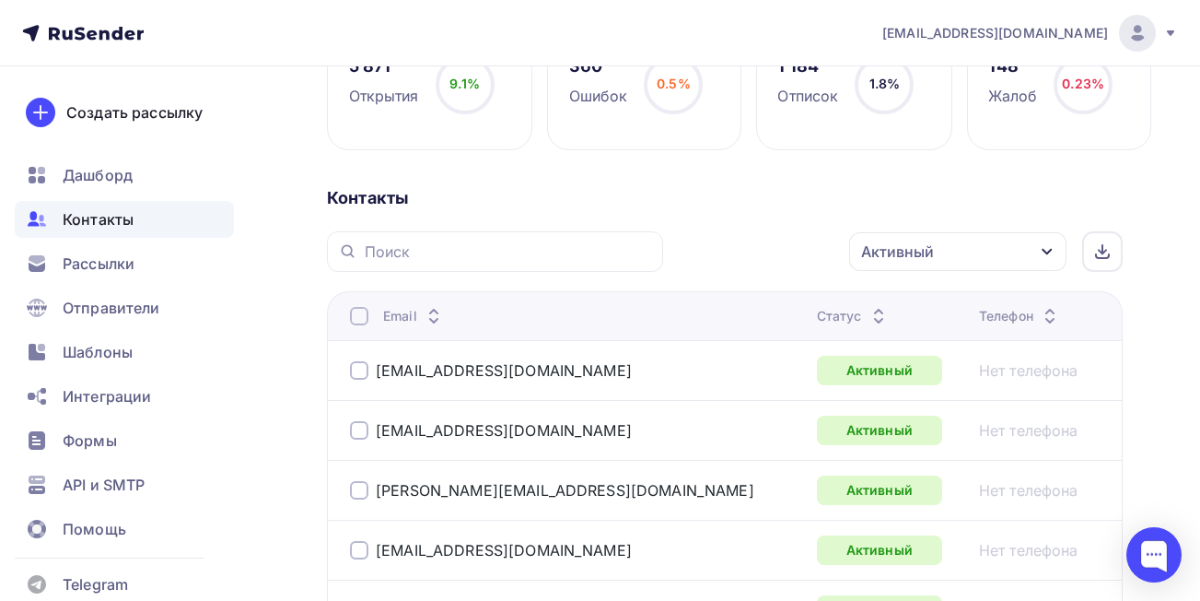
click at [357, 320] on div at bounding box center [359, 316] width 18 height 18
click at [1109, 251] on icon at bounding box center [1102, 251] width 15 height 15
click at [1099, 249] on icon at bounding box center [1102, 251] width 15 height 15
